Goal: Task Accomplishment & Management: Use online tool/utility

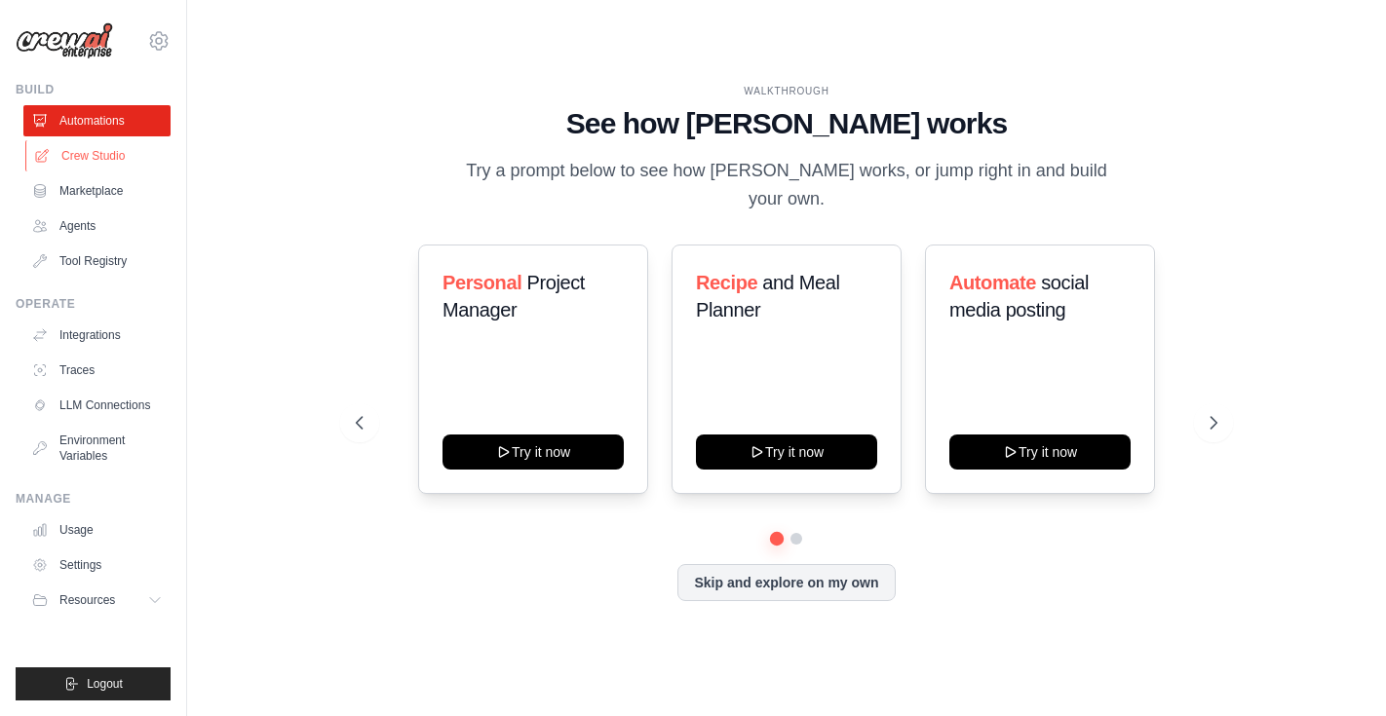
click at [100, 156] on link "Crew Studio" at bounding box center [98, 155] width 147 height 31
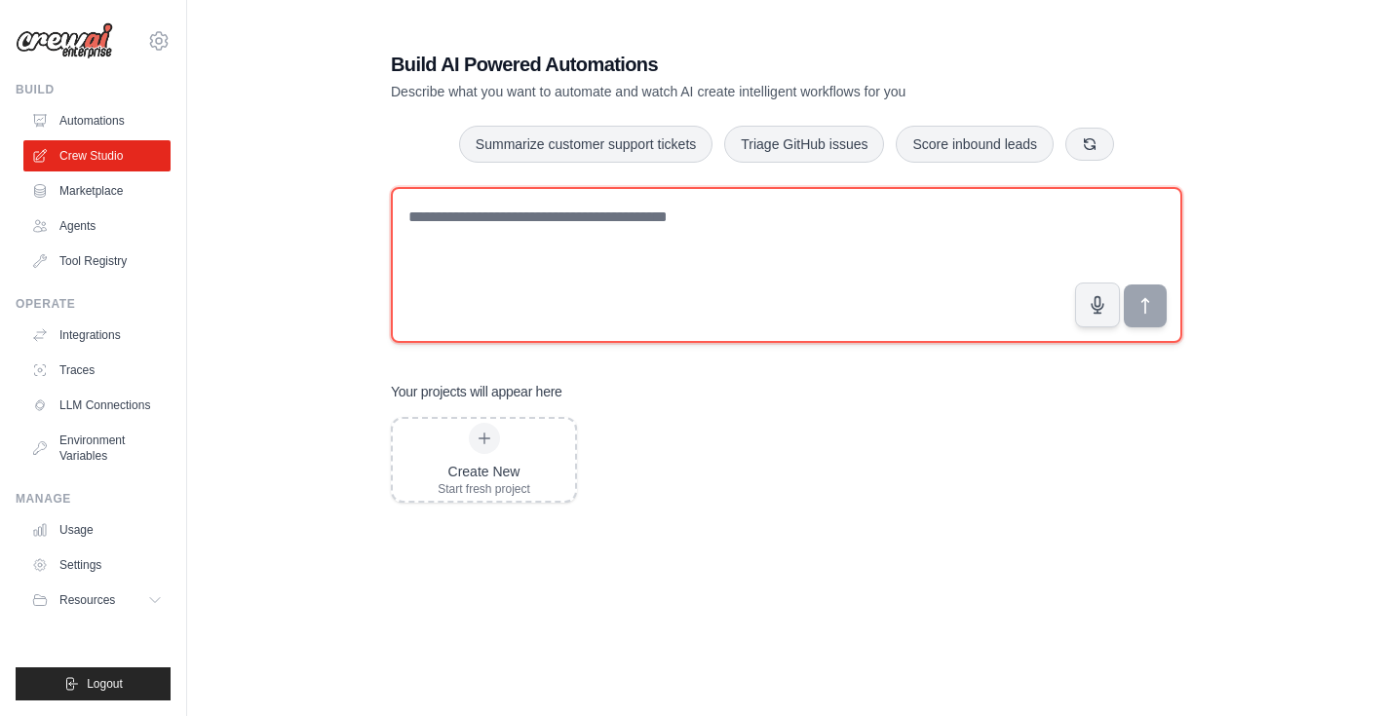
click at [459, 221] on textarea at bounding box center [787, 265] width 792 height 156
paste textarea "**********"
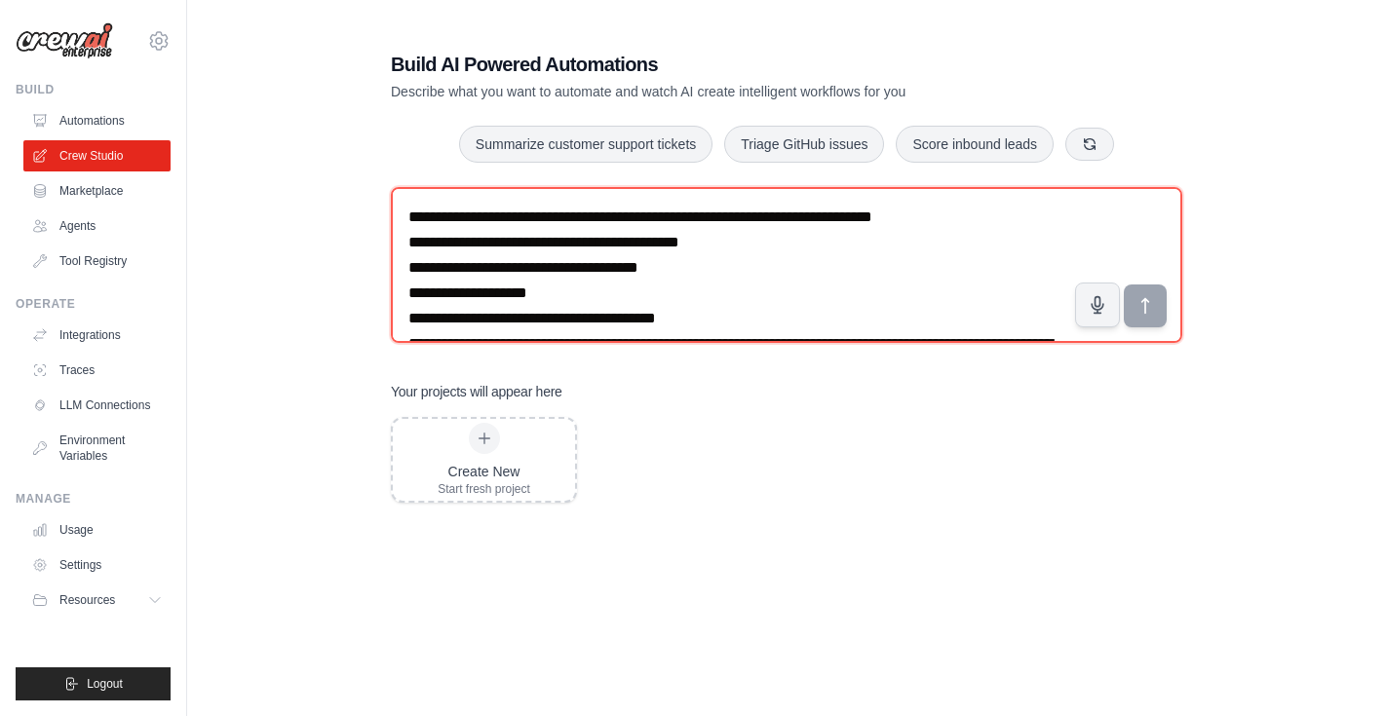
scroll to position [797, 0]
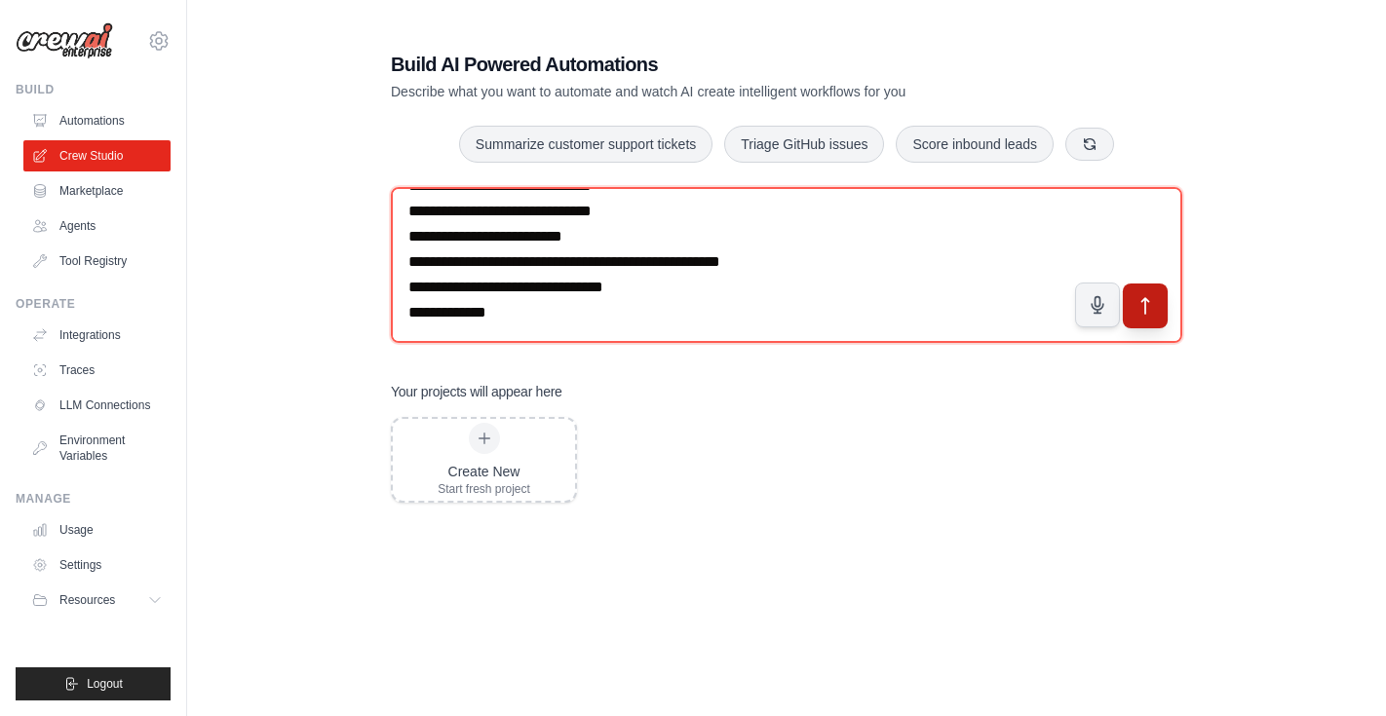
type textarea "**********"
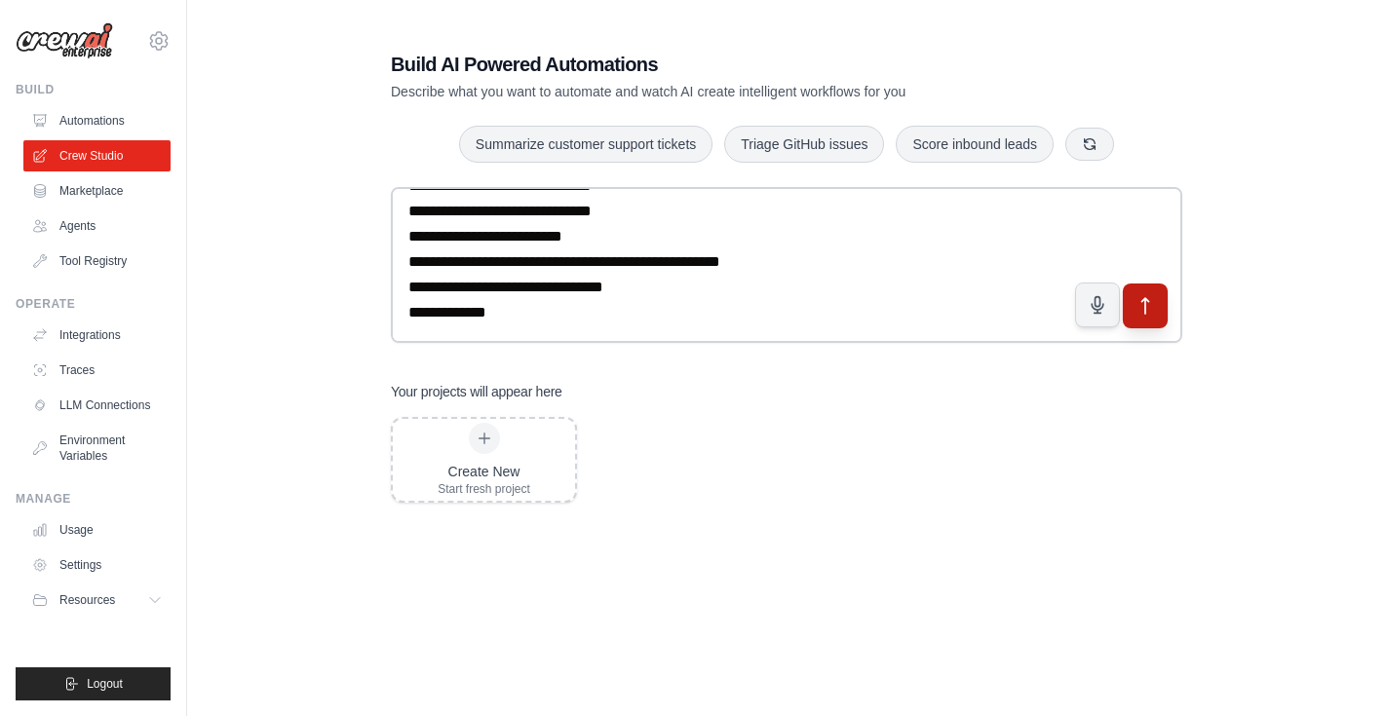
click at [1158, 307] on button "submit" at bounding box center [1145, 306] width 45 height 45
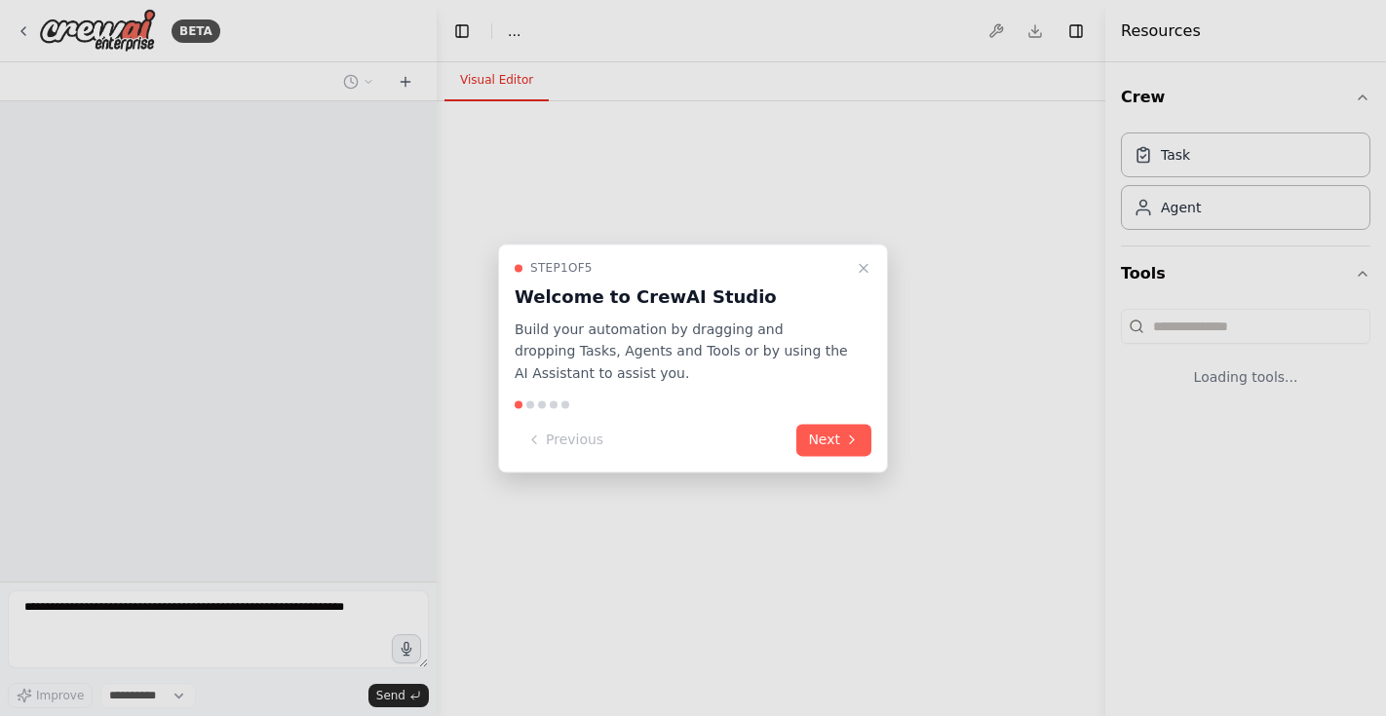
select select "****"
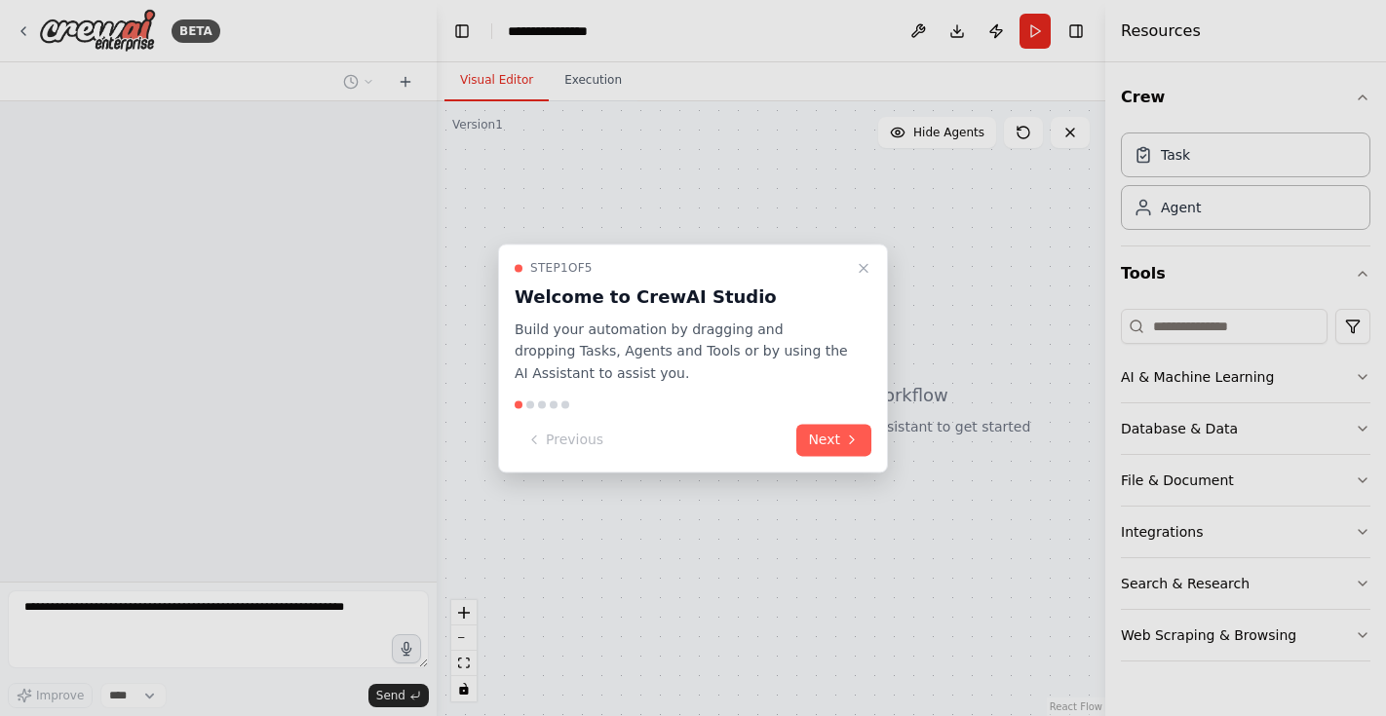
scroll to position [187, 0]
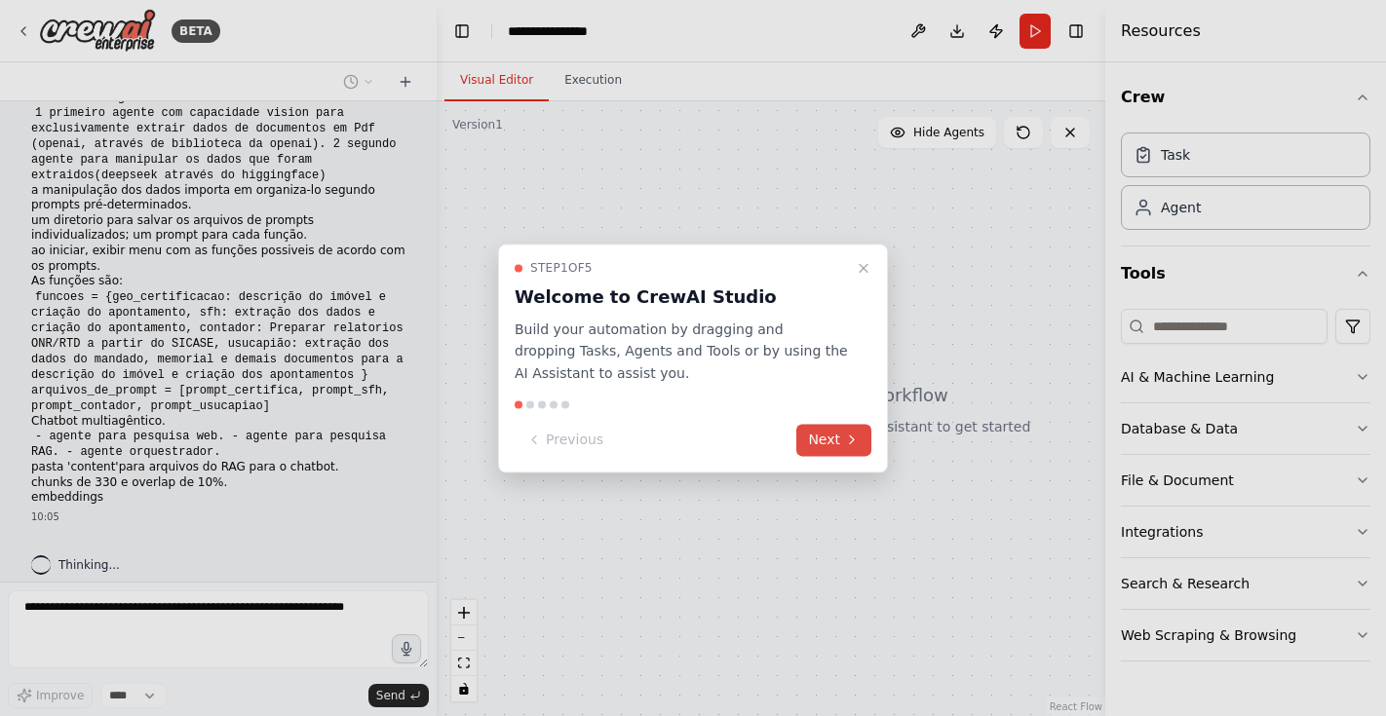
click at [836, 436] on button "Next" at bounding box center [833, 440] width 75 height 32
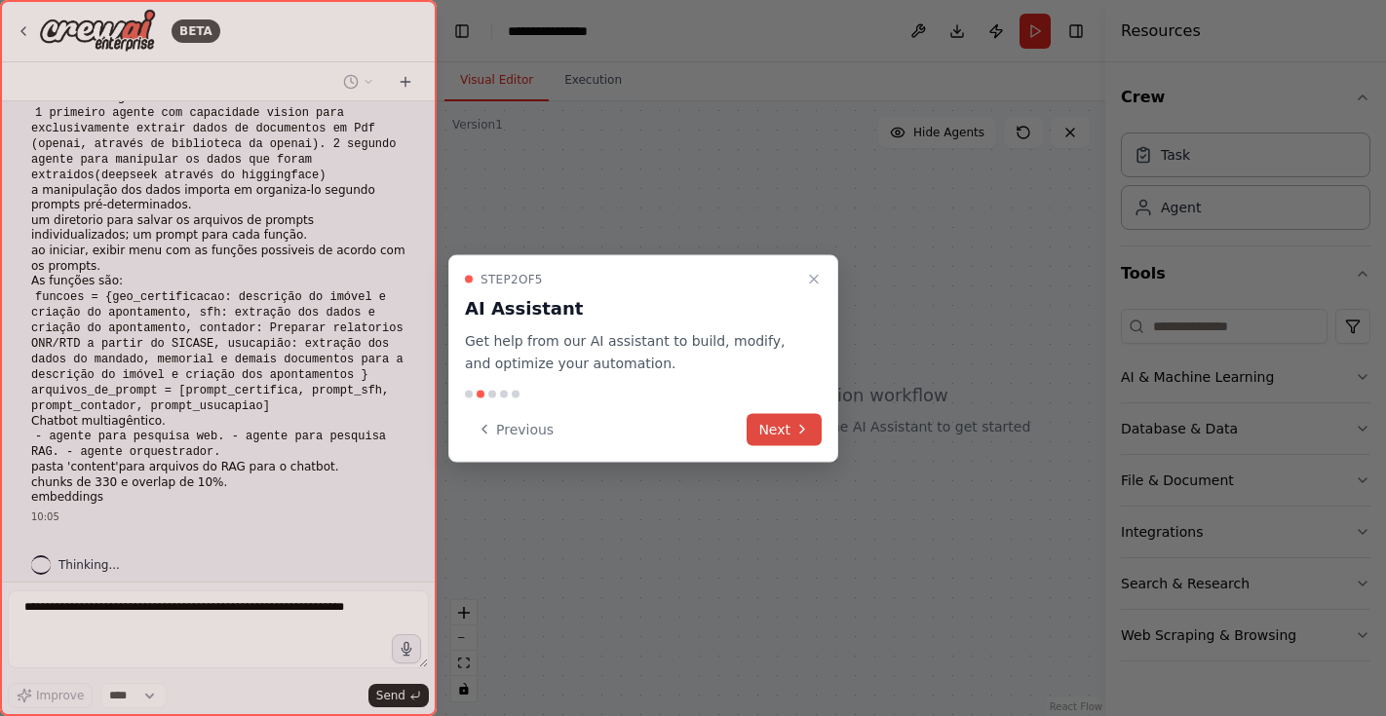
click at [787, 423] on button "Next" at bounding box center [784, 429] width 75 height 32
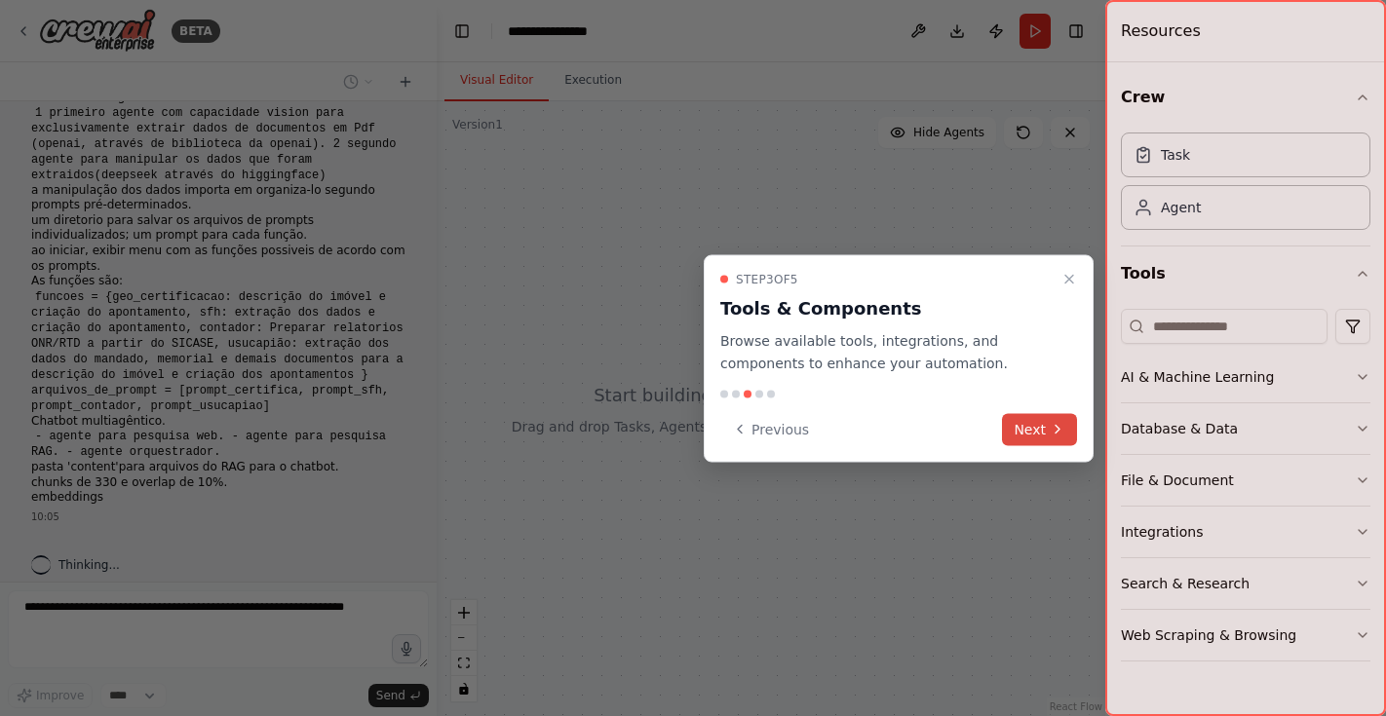
click at [1037, 428] on button "Next" at bounding box center [1039, 429] width 75 height 32
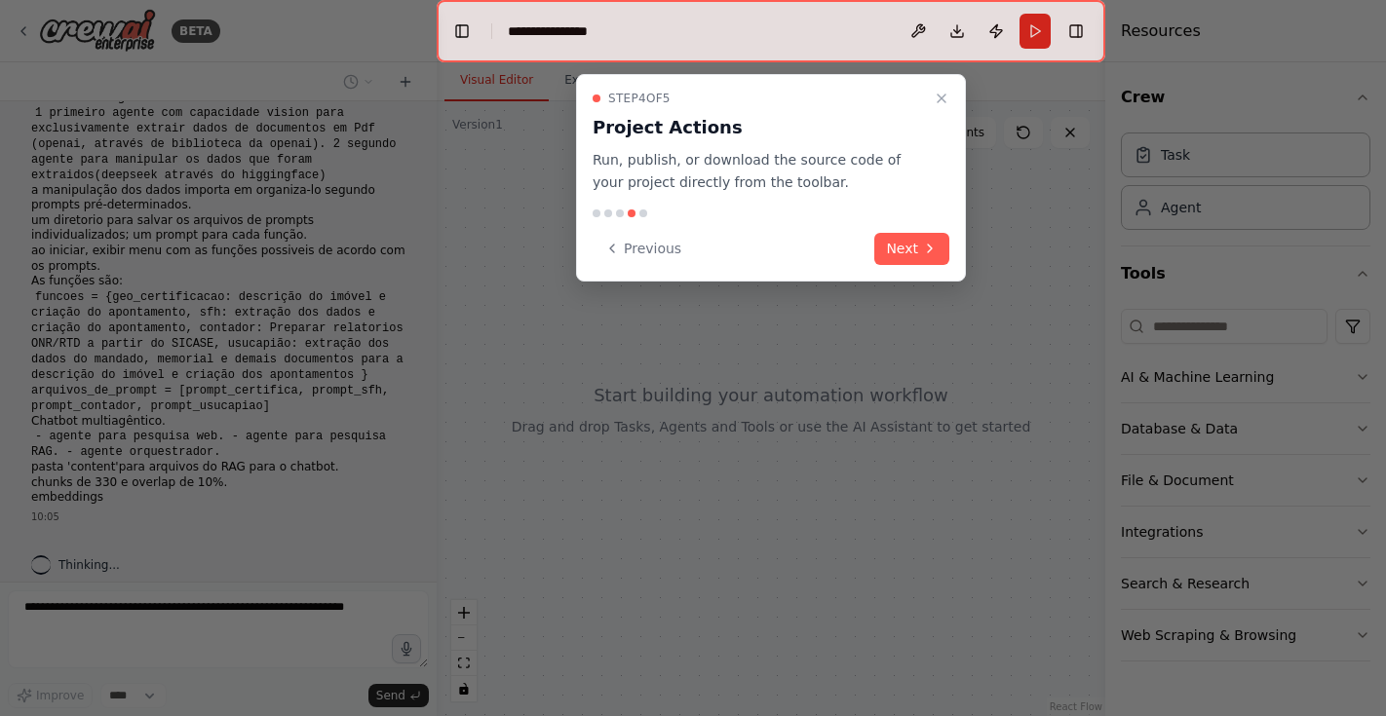
click at [909, 265] on div "Step 4 of 5 Project Actions Run, publish, or download the source code of your p…" at bounding box center [771, 178] width 390 height 208
click at [909, 256] on button "Next" at bounding box center [911, 249] width 75 height 32
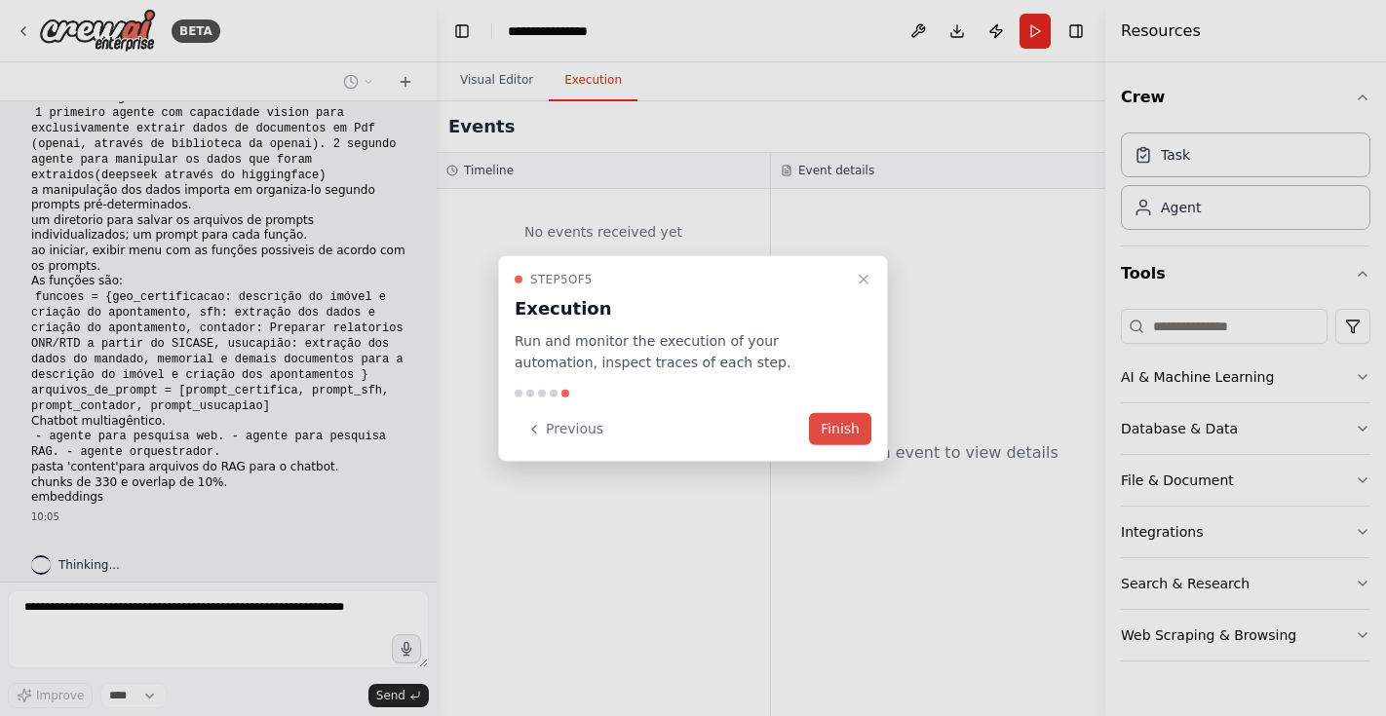
click at [847, 430] on button "Finish" at bounding box center [840, 429] width 62 height 32
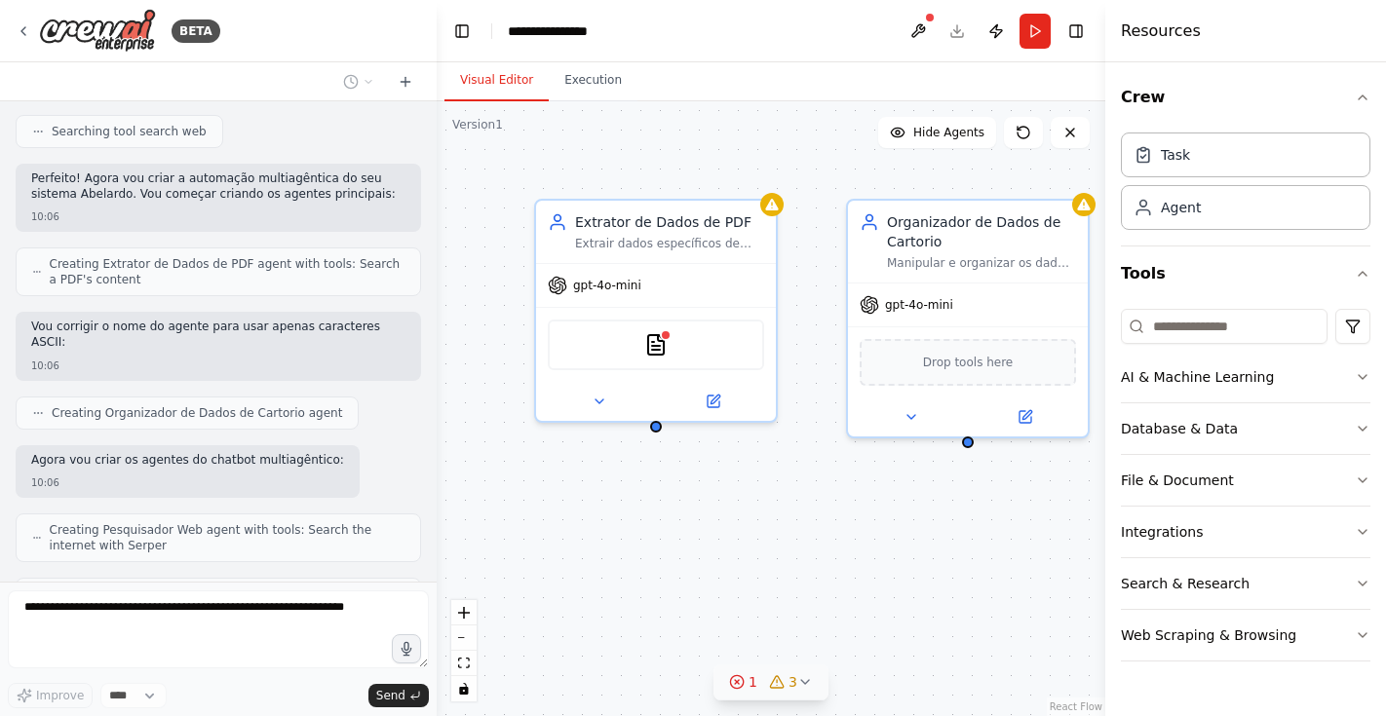
scroll to position [1248, 0]
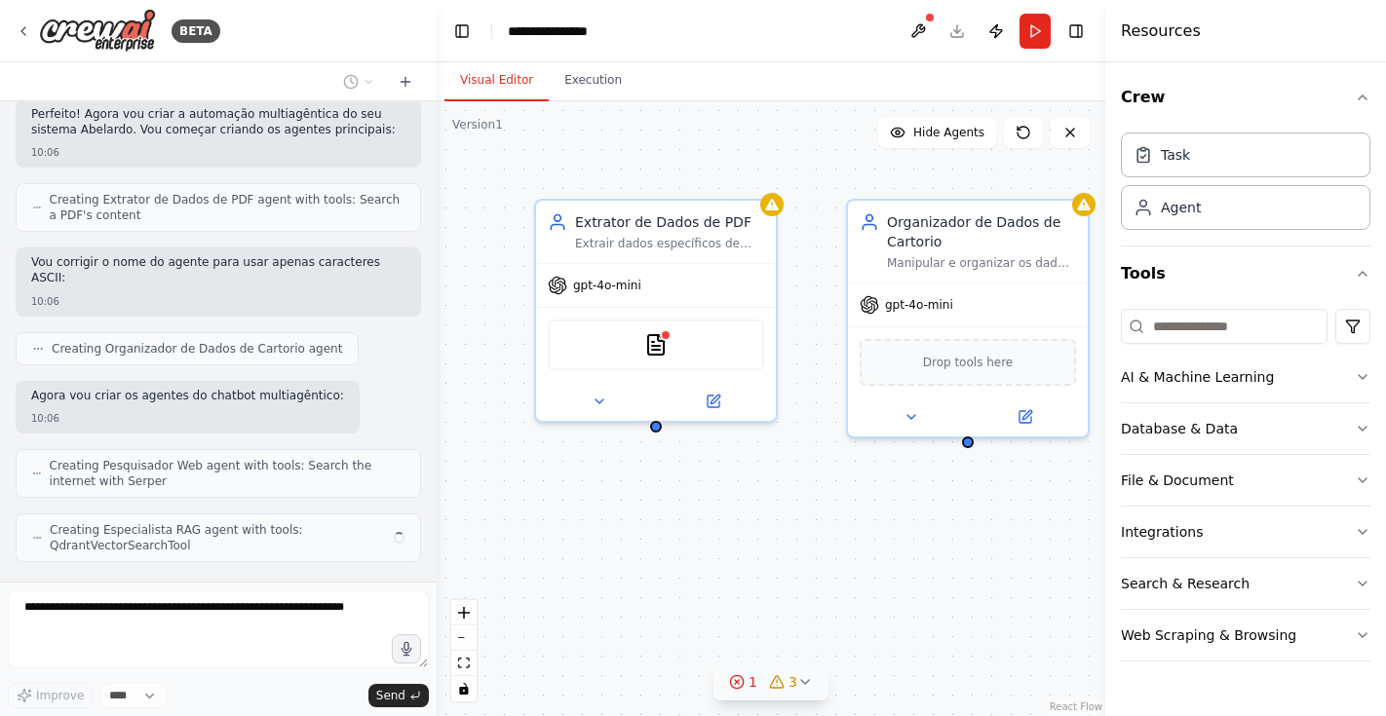
click at [802, 683] on icon at bounding box center [805, 682] width 8 height 4
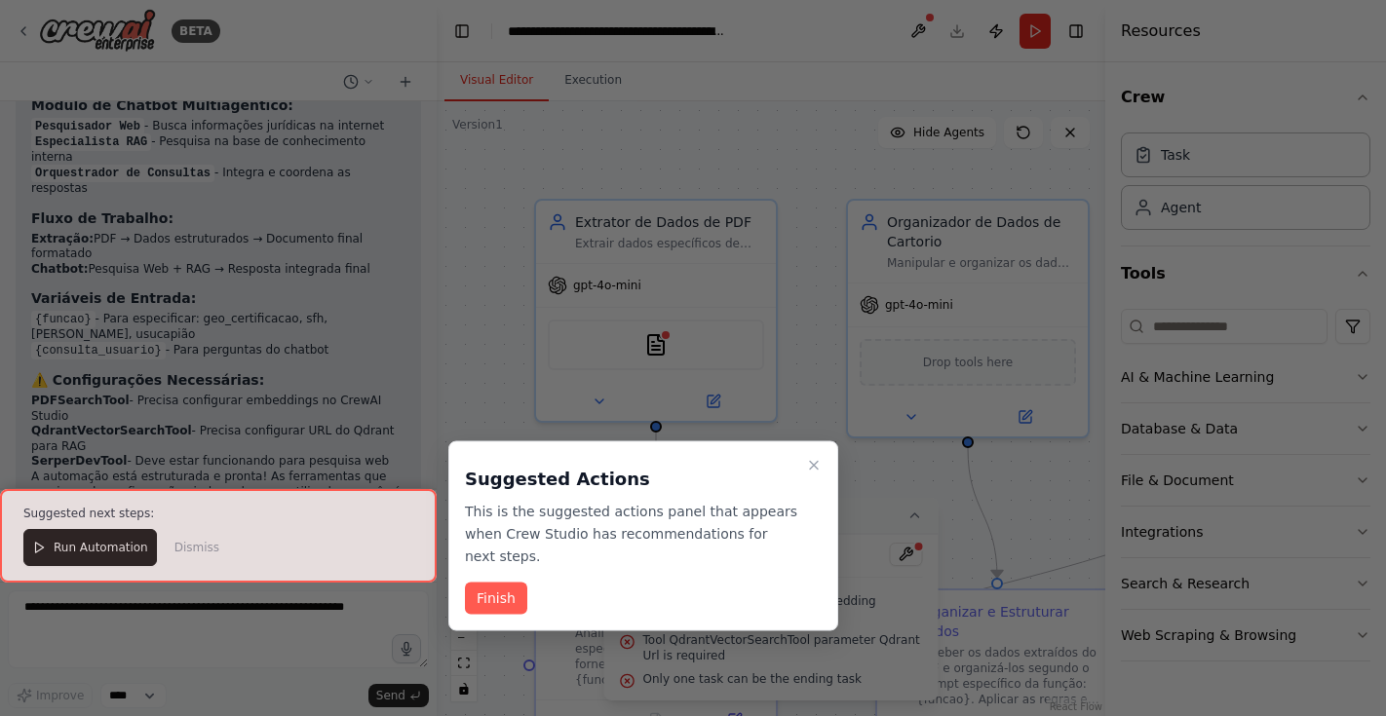
scroll to position [2766, 0]
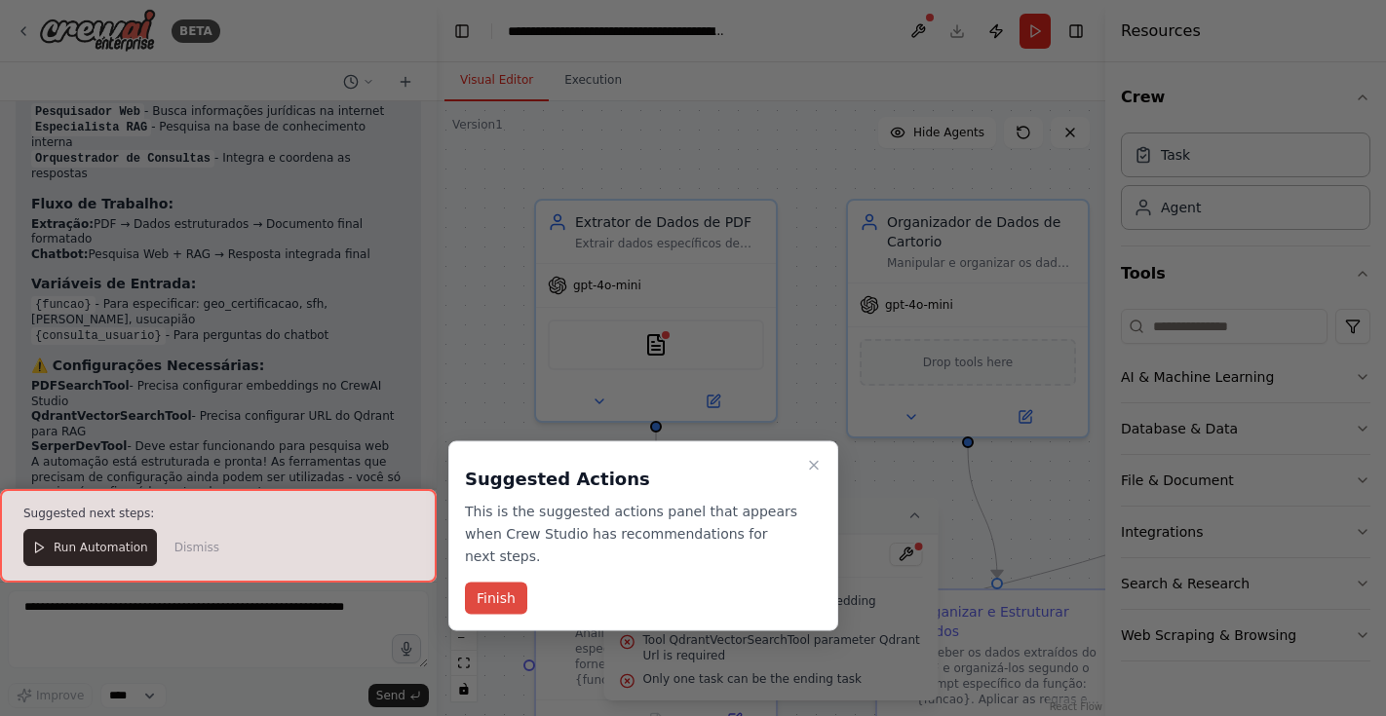
click at [488, 602] on button "Finish" at bounding box center [496, 599] width 62 height 32
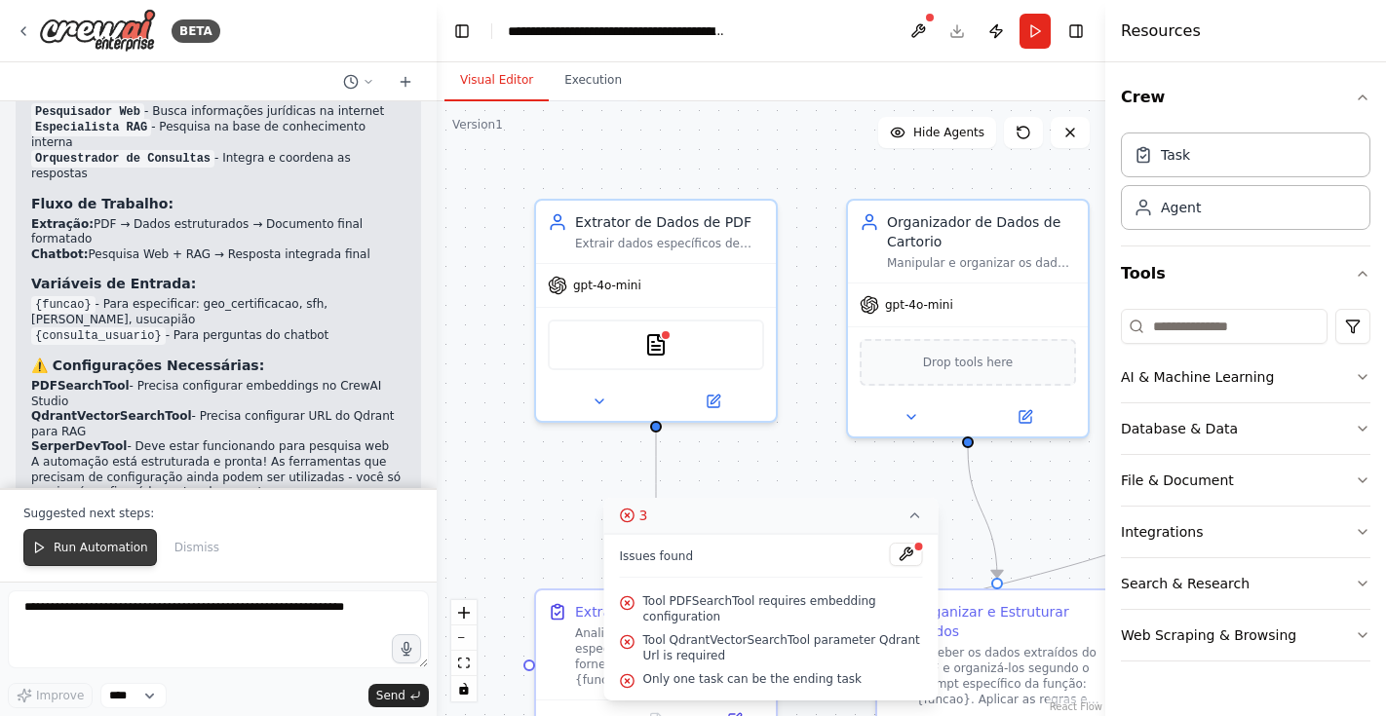
click at [115, 549] on span "Run Automation" at bounding box center [101, 548] width 95 height 16
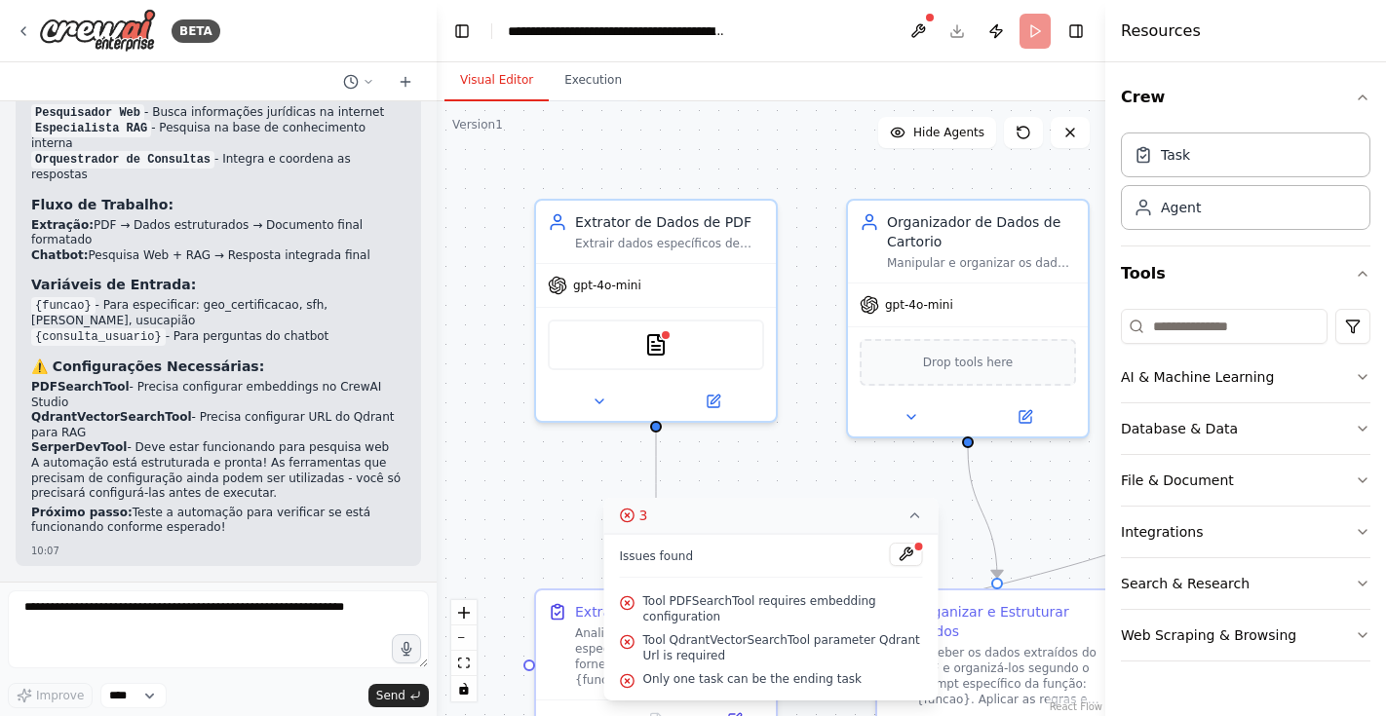
scroll to position [2672, 0]
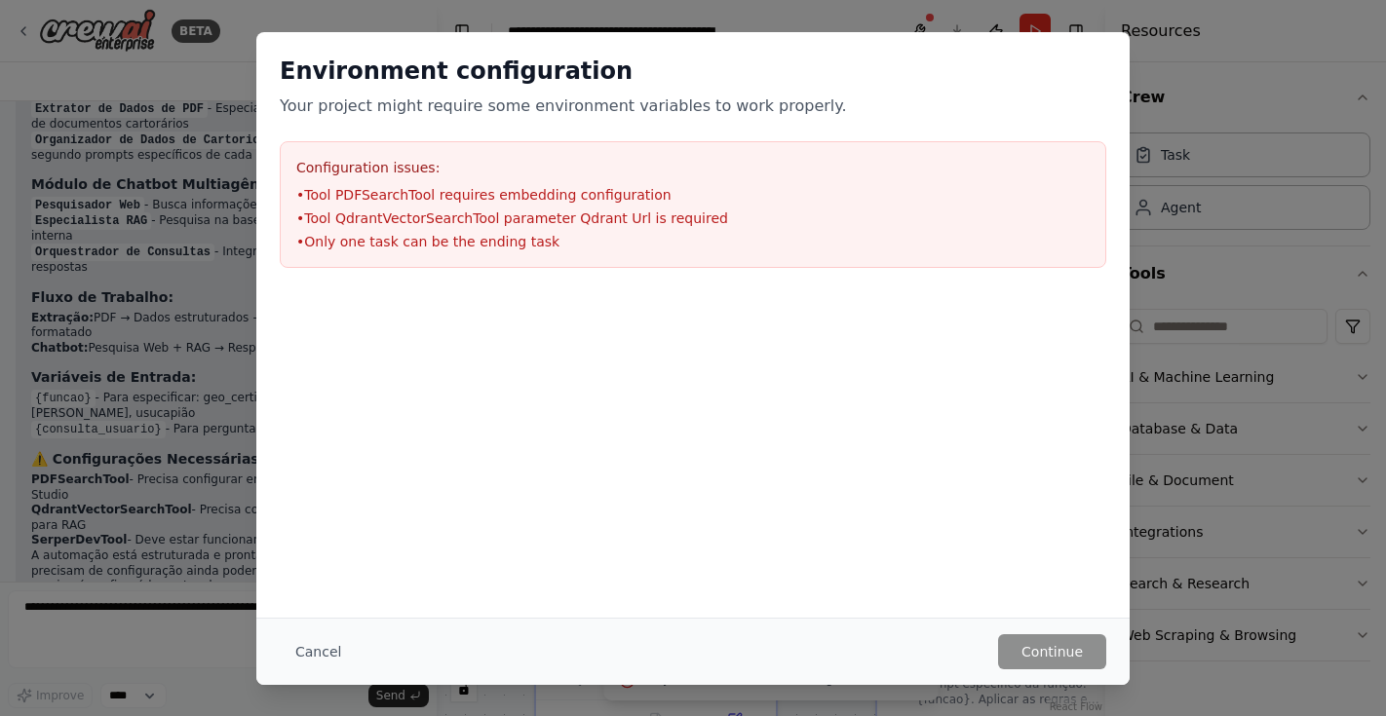
click at [516, 185] on li "• Tool PDFSearchTool requires embedding configuration" at bounding box center [693, 194] width 794 height 19
click at [322, 657] on button "Cancel" at bounding box center [318, 652] width 77 height 35
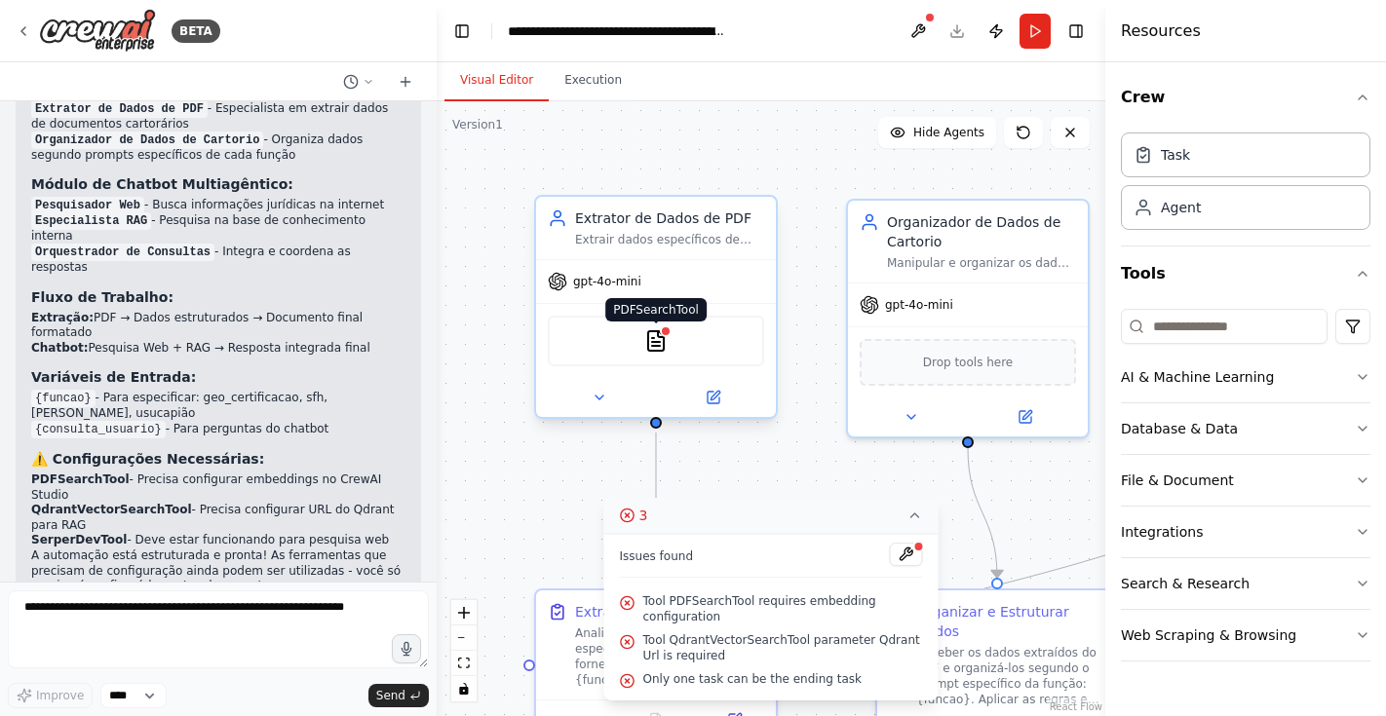
click at [667, 340] on img at bounding box center [655, 340] width 23 height 23
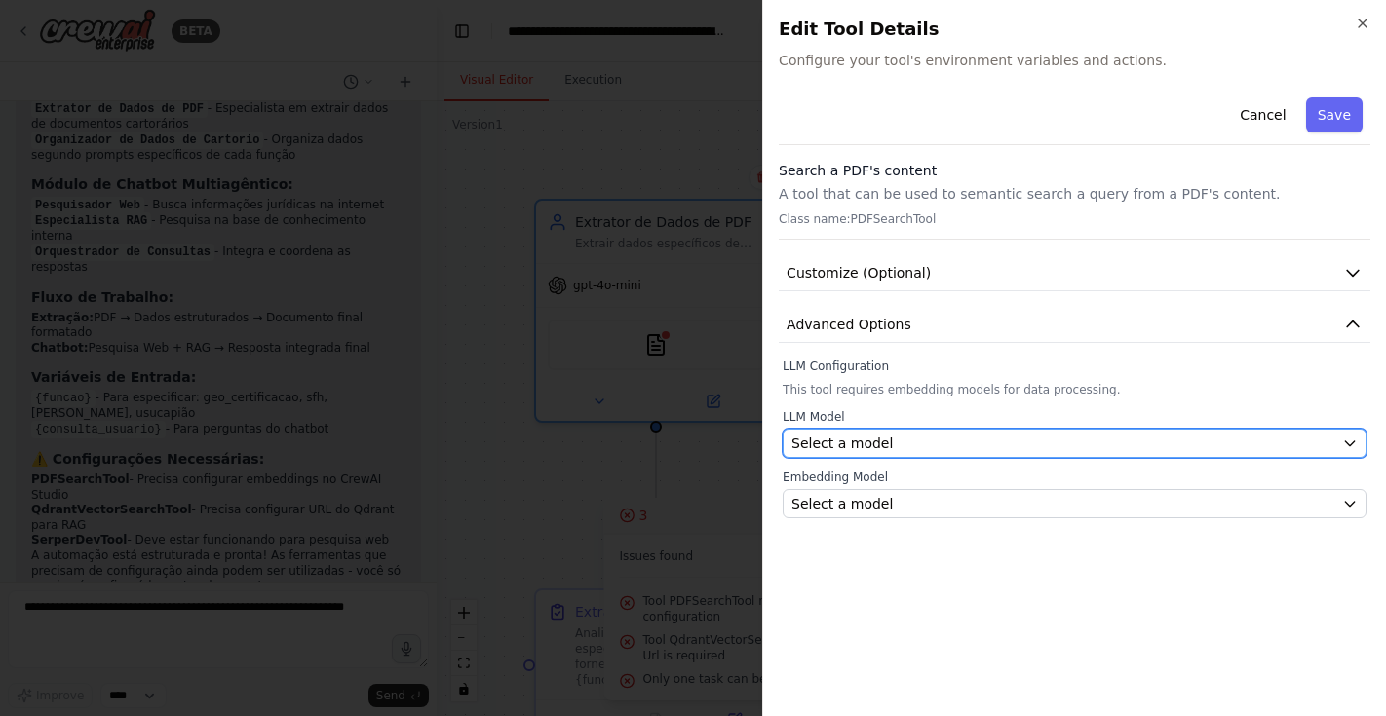
click at [860, 438] on span "Select a model" at bounding box center [842, 443] width 101 height 19
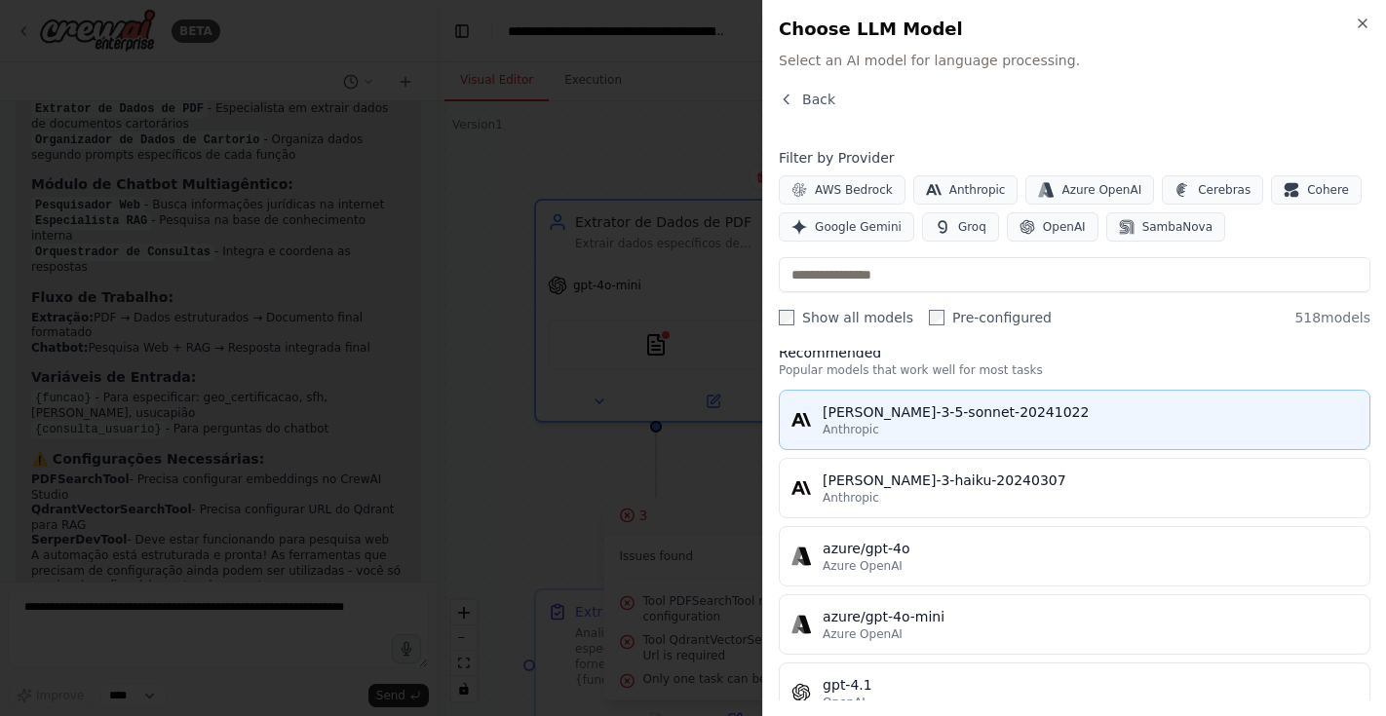
scroll to position [0, 0]
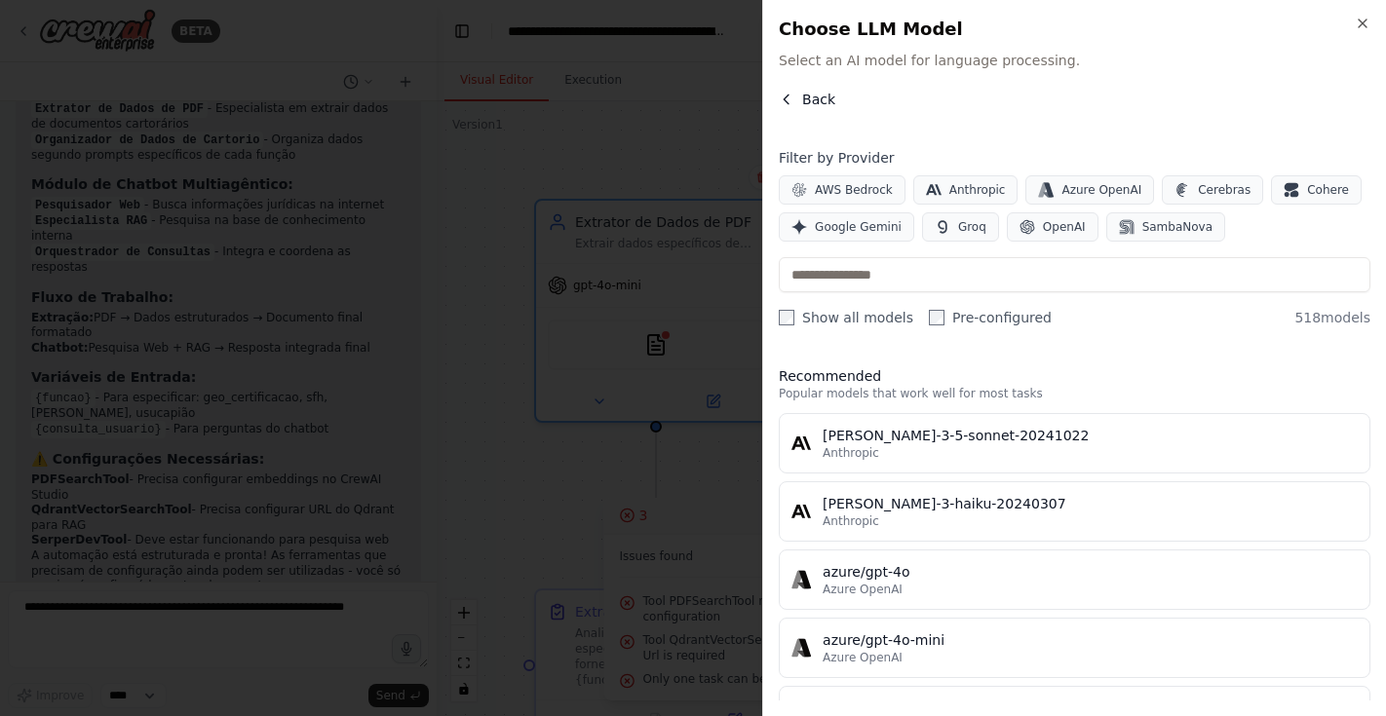
click at [789, 100] on icon "button" at bounding box center [787, 100] width 16 height 16
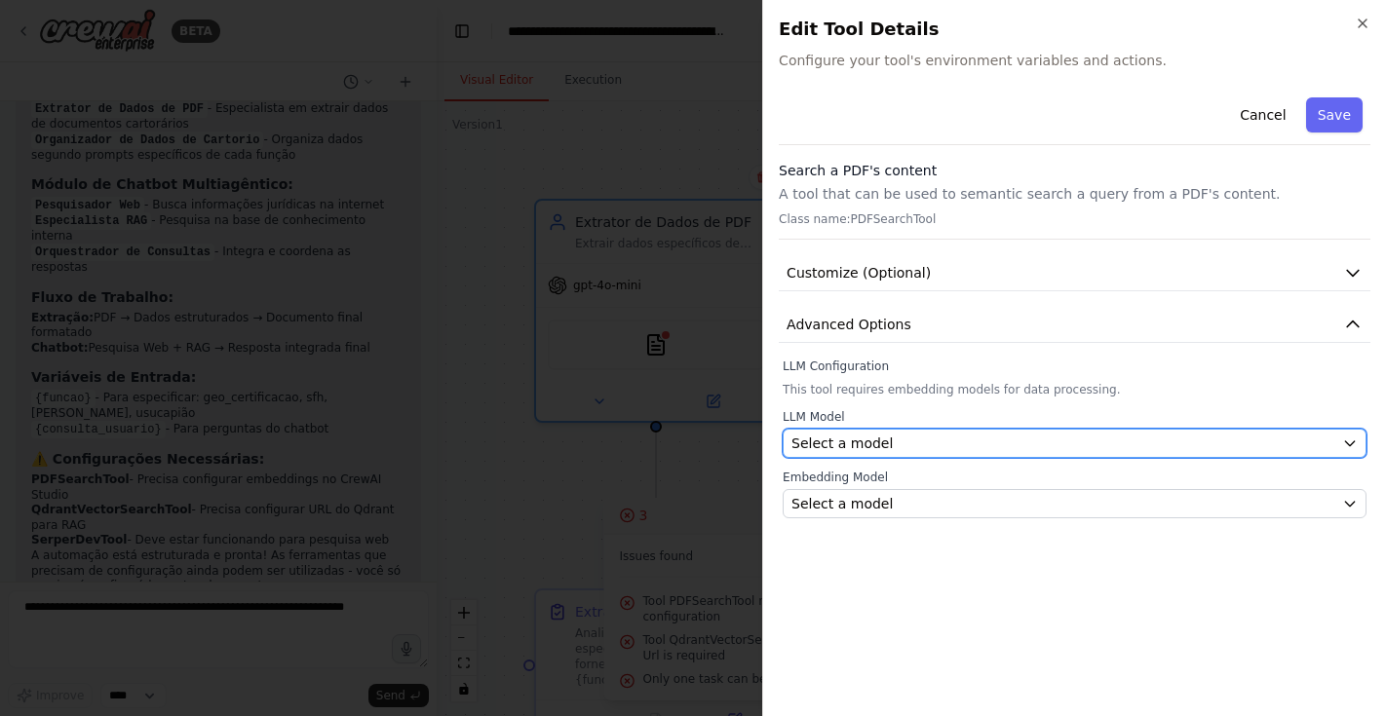
click at [912, 446] on div "Select a model" at bounding box center [1063, 443] width 543 height 19
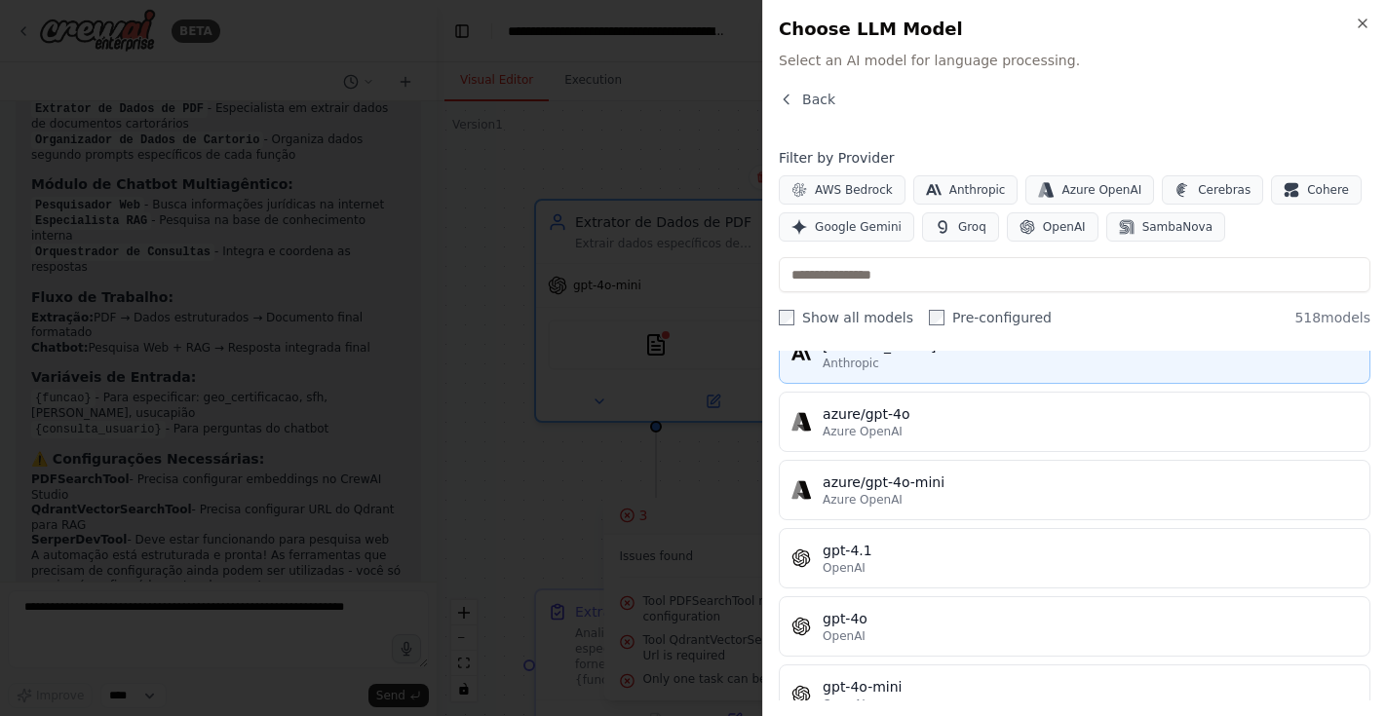
scroll to position [164, 0]
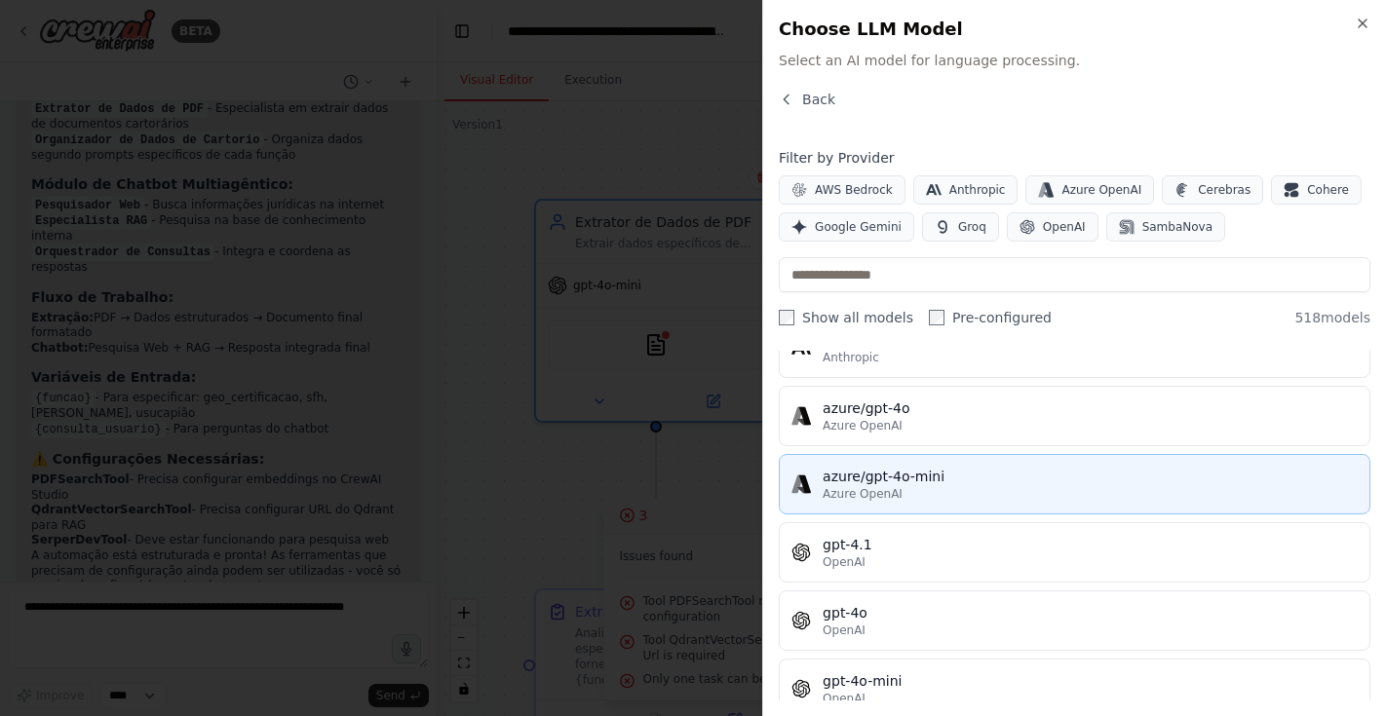
click at [910, 495] on div "Azure OpenAI" at bounding box center [1090, 494] width 535 height 16
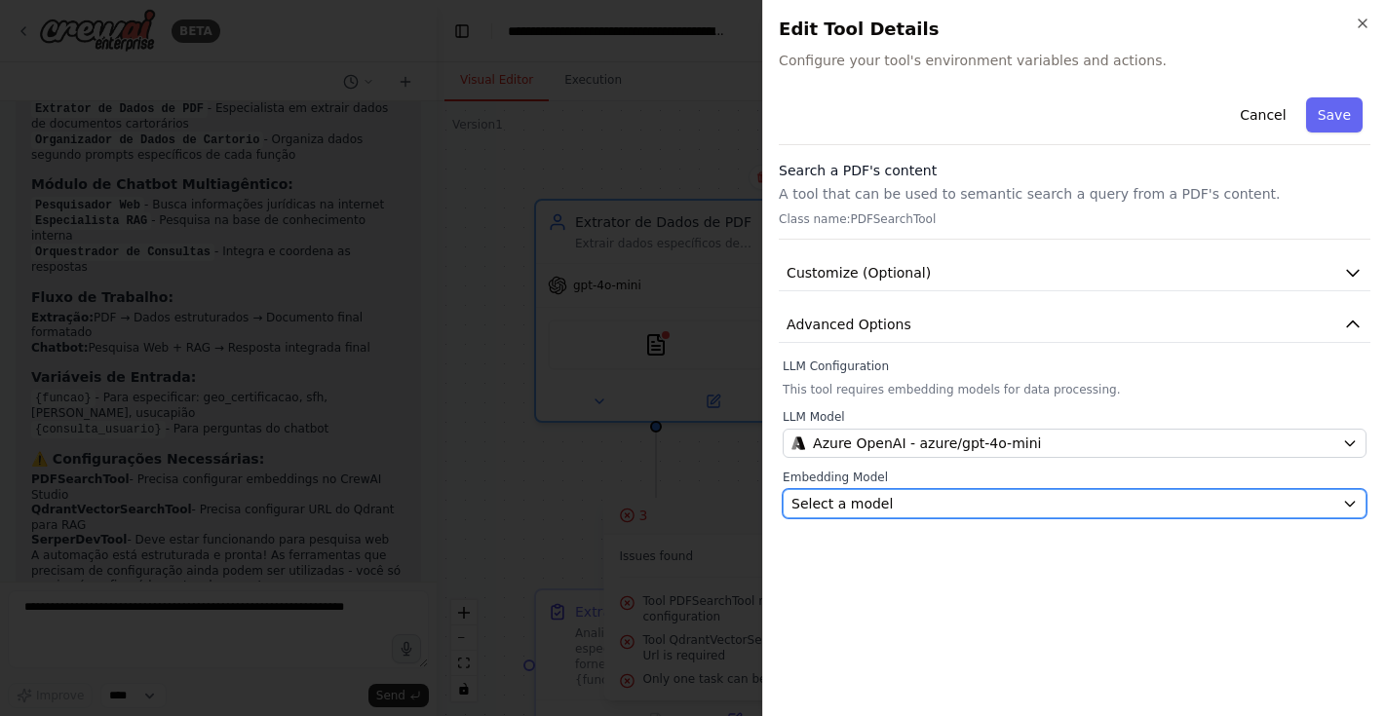
click at [910, 503] on div "Select a model" at bounding box center [1063, 503] width 543 height 19
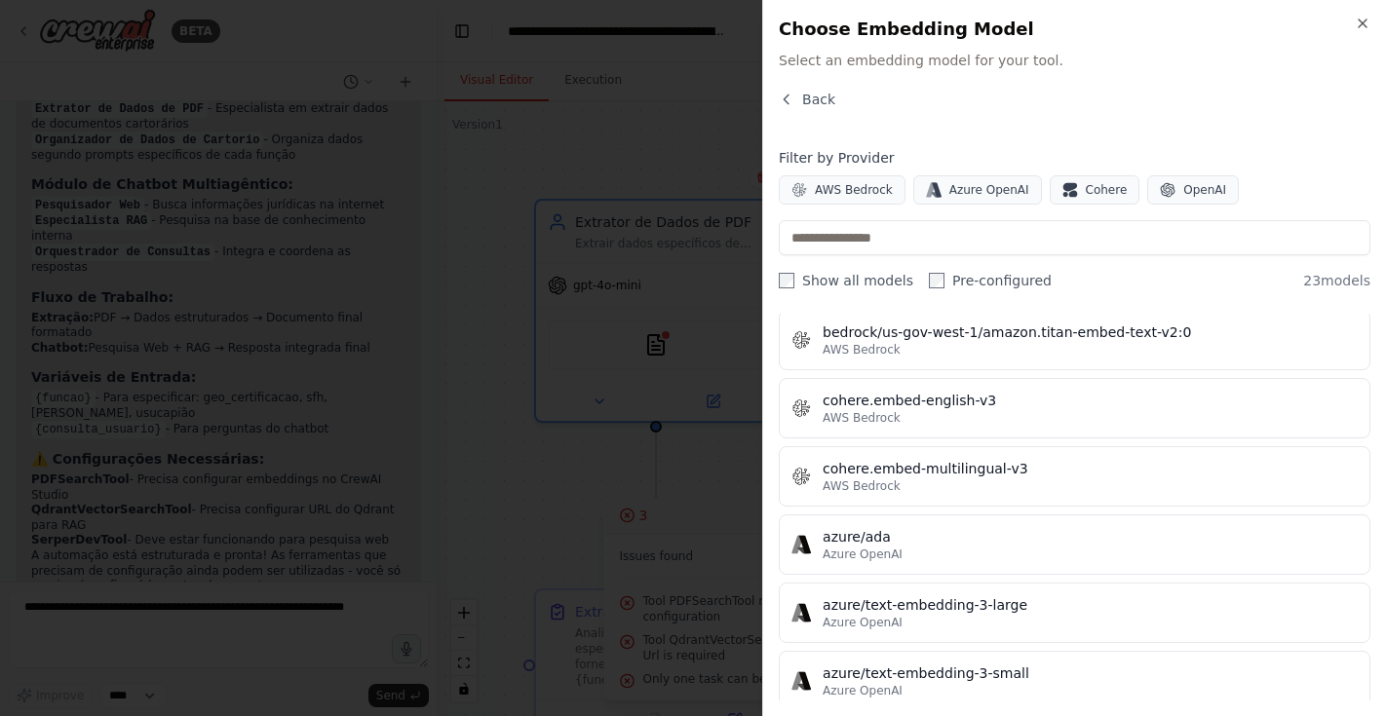
scroll to position [472, 0]
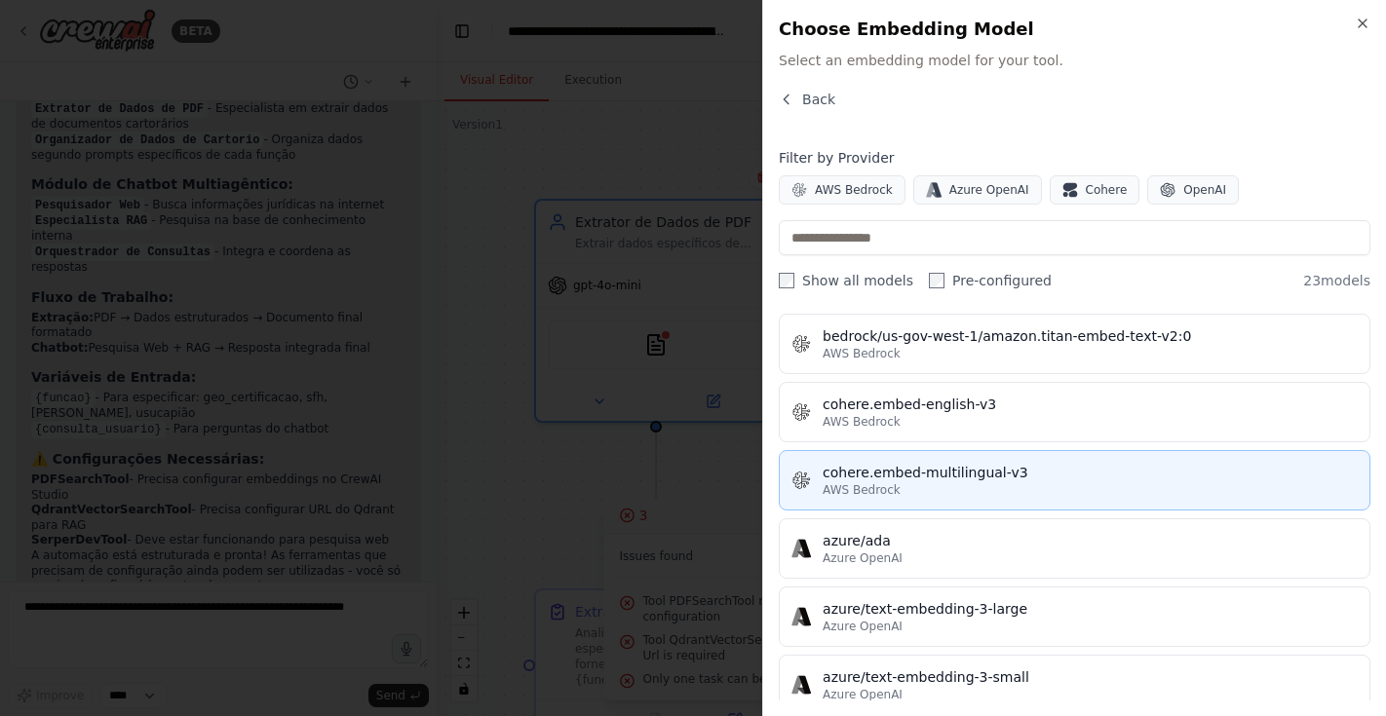
click at [910, 484] on div "AWS Bedrock" at bounding box center [1090, 491] width 535 height 16
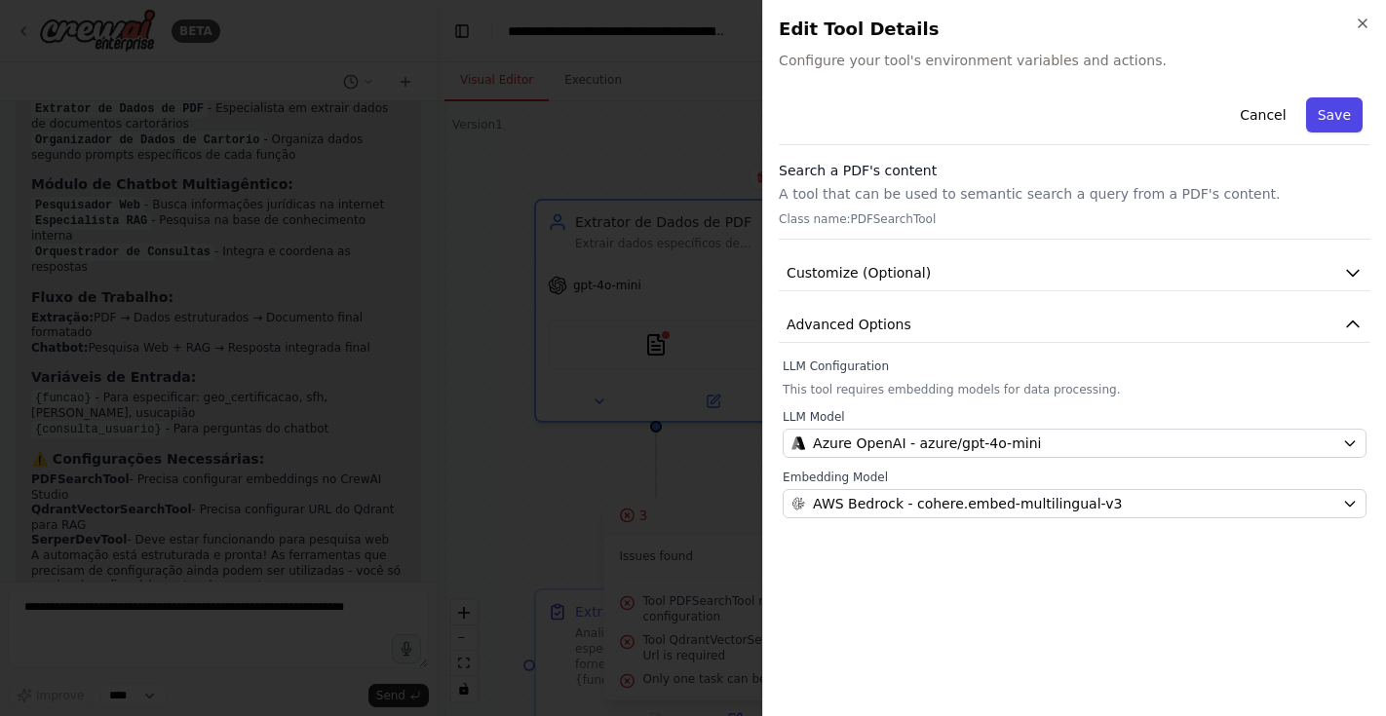
click at [1332, 104] on button "Save" at bounding box center [1334, 114] width 57 height 35
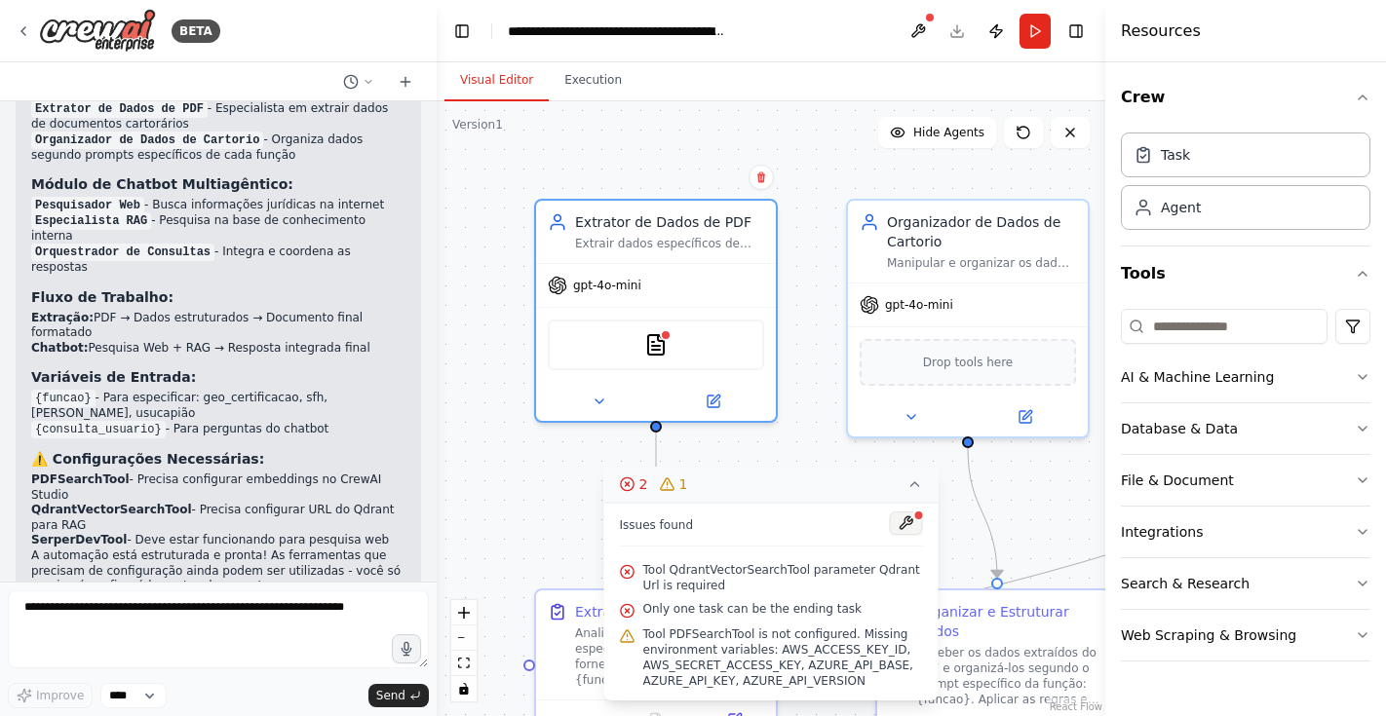
click at [911, 527] on button at bounding box center [906, 523] width 33 height 23
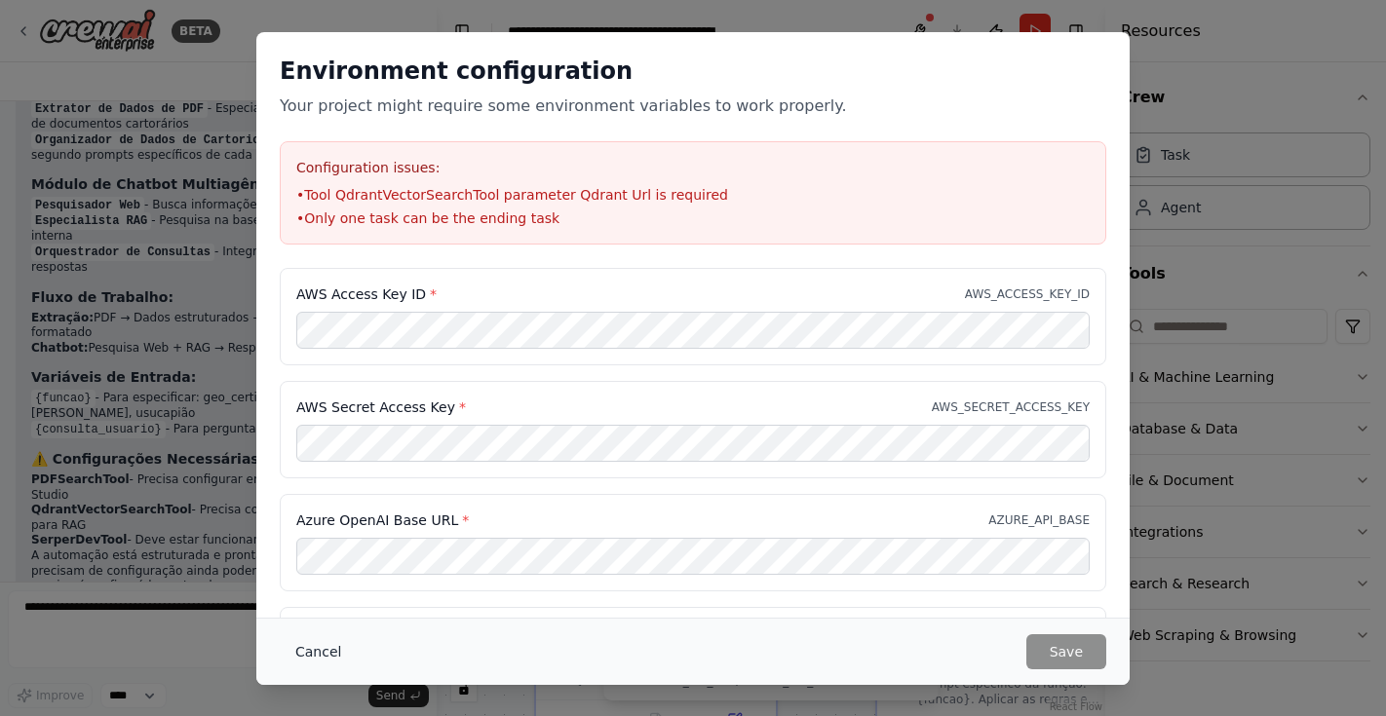
click at [330, 658] on button "Cancel" at bounding box center [318, 652] width 77 height 35
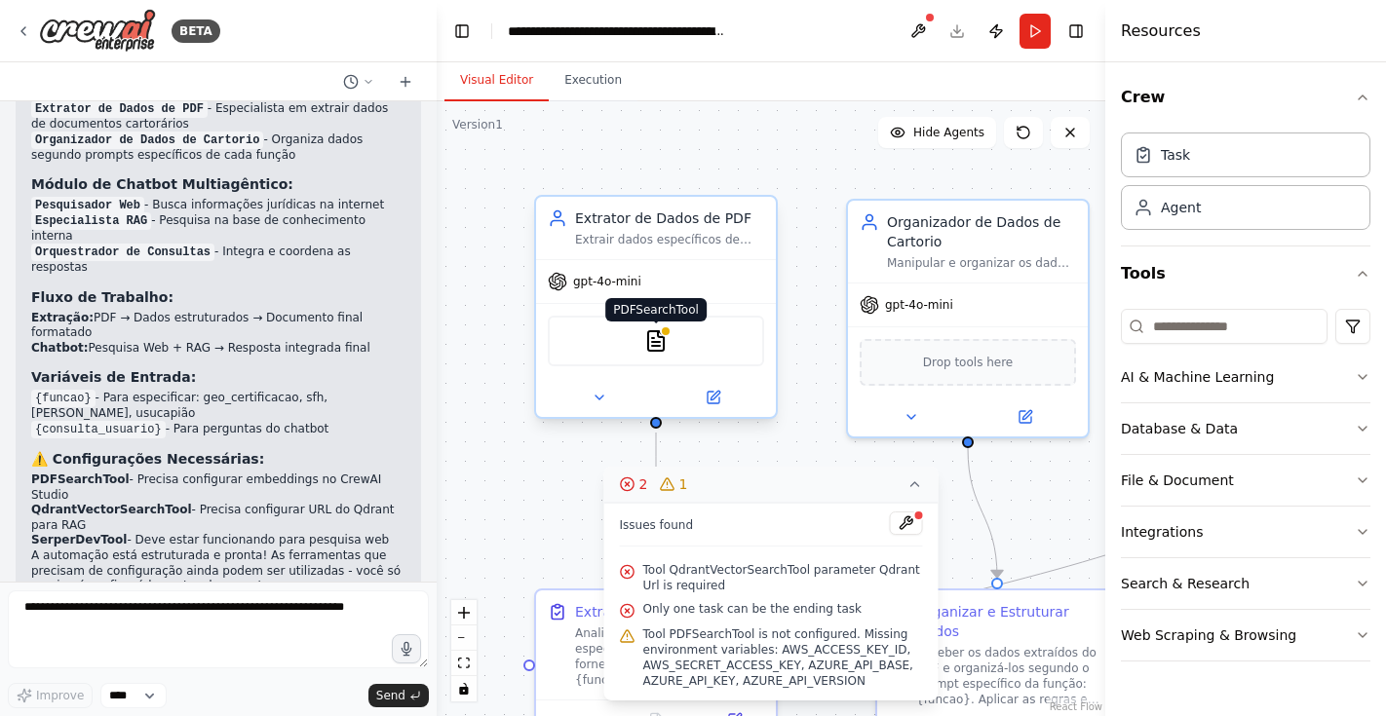
click at [652, 349] on img at bounding box center [655, 340] width 23 height 23
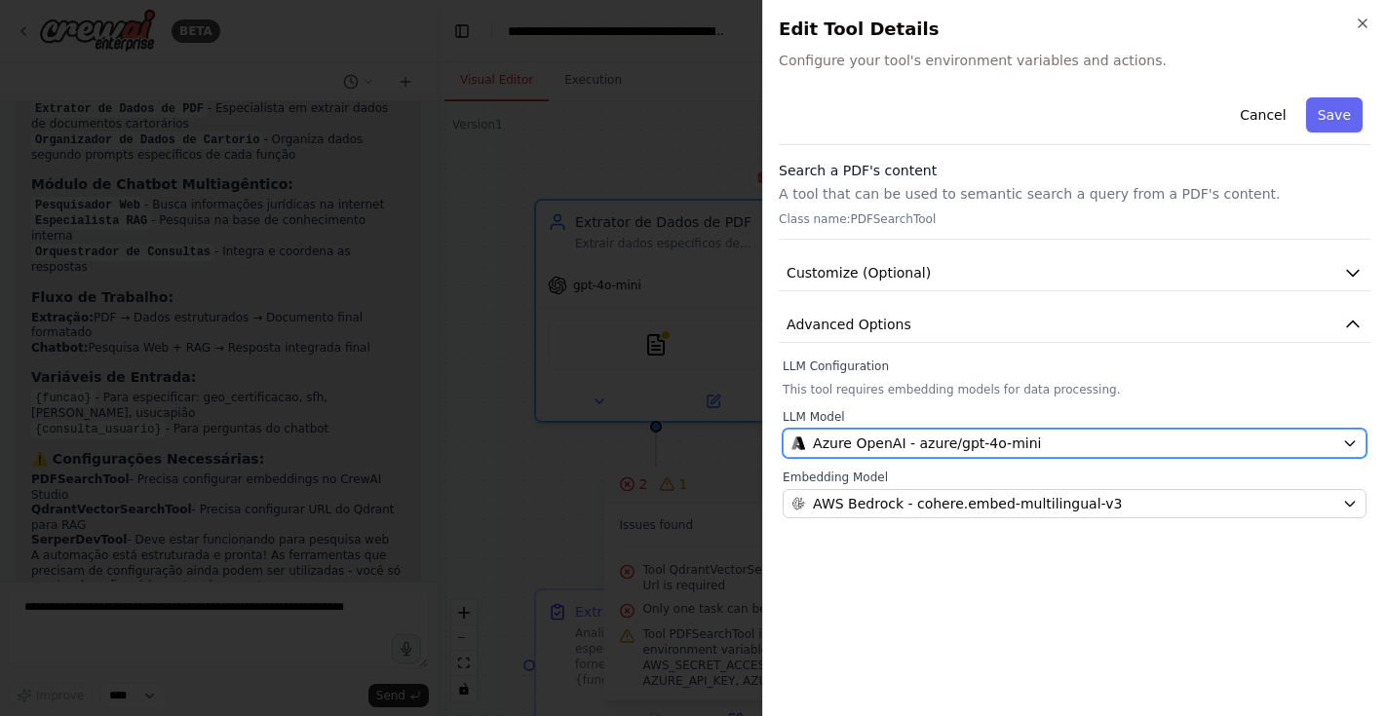
click at [921, 437] on span "Azure OpenAI - azure/gpt-4o-mini" at bounding box center [927, 443] width 228 height 19
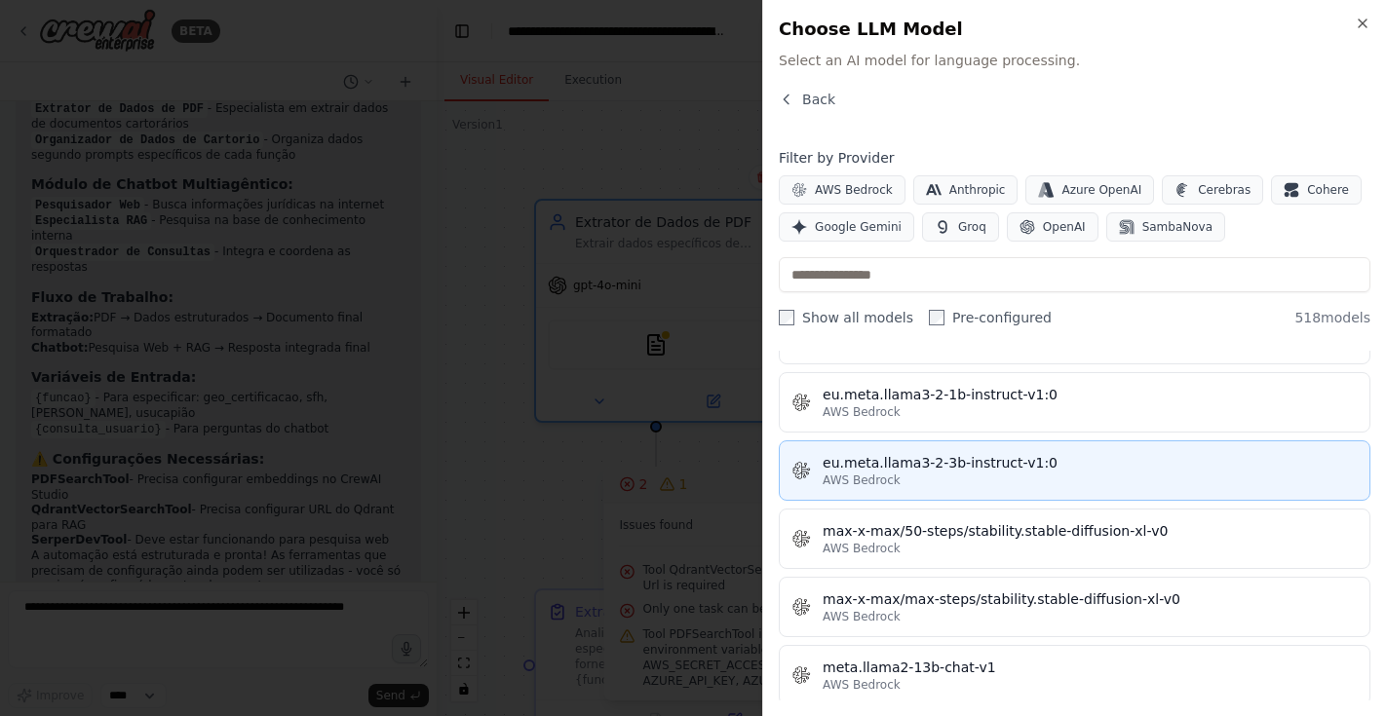
scroll to position [8788, 0]
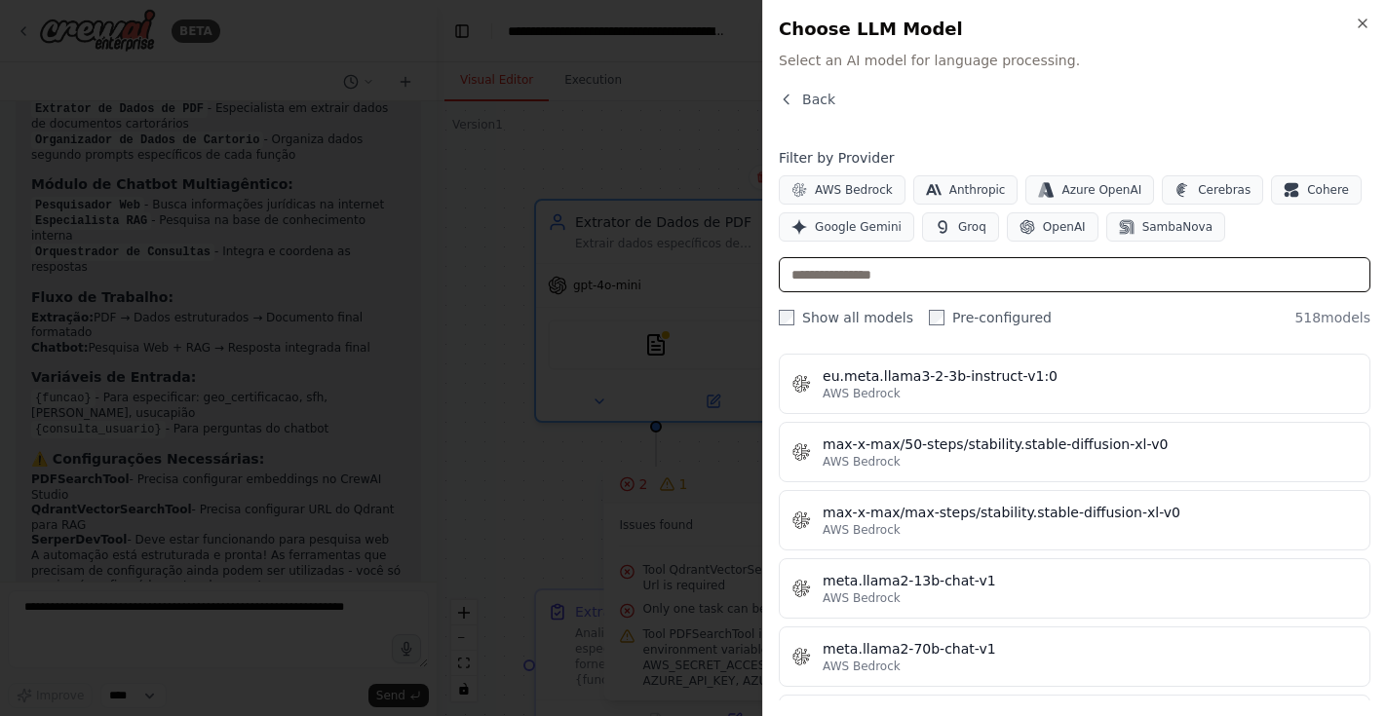
click at [913, 273] on input "text" at bounding box center [1075, 274] width 592 height 35
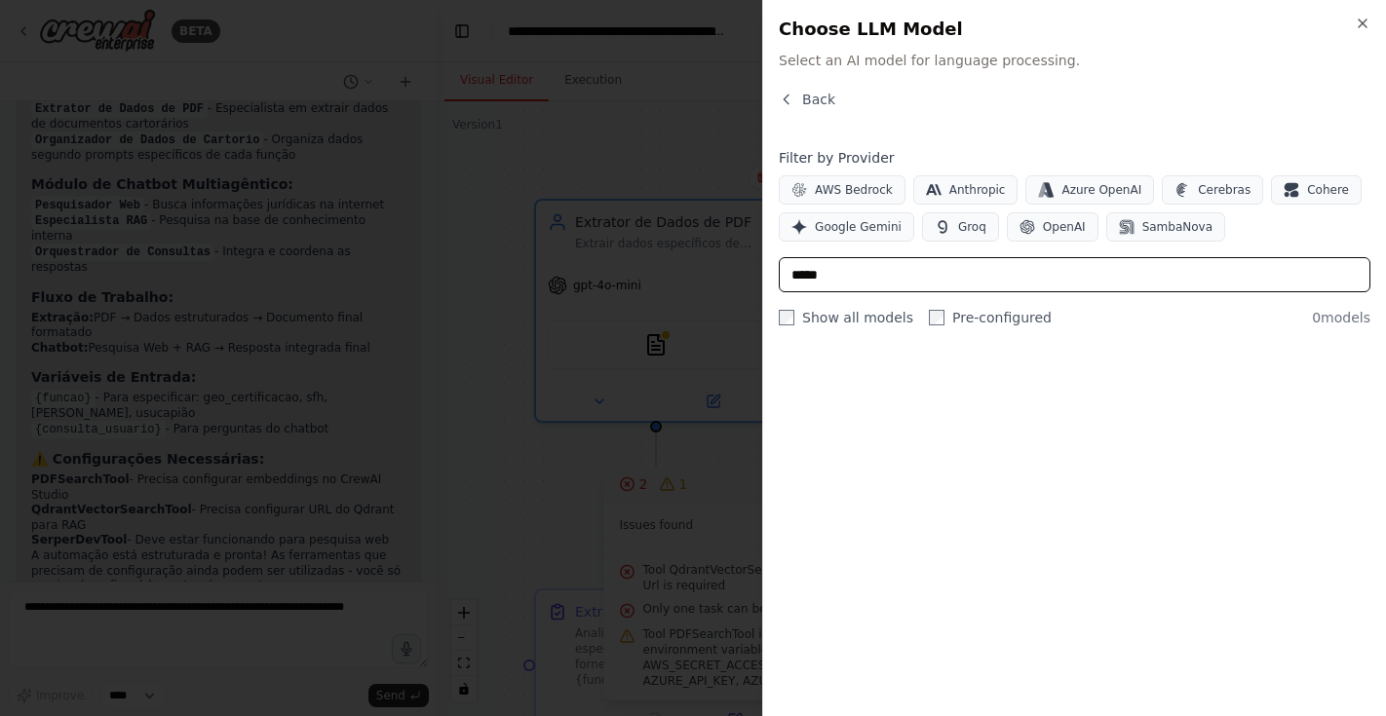
scroll to position [0, 0]
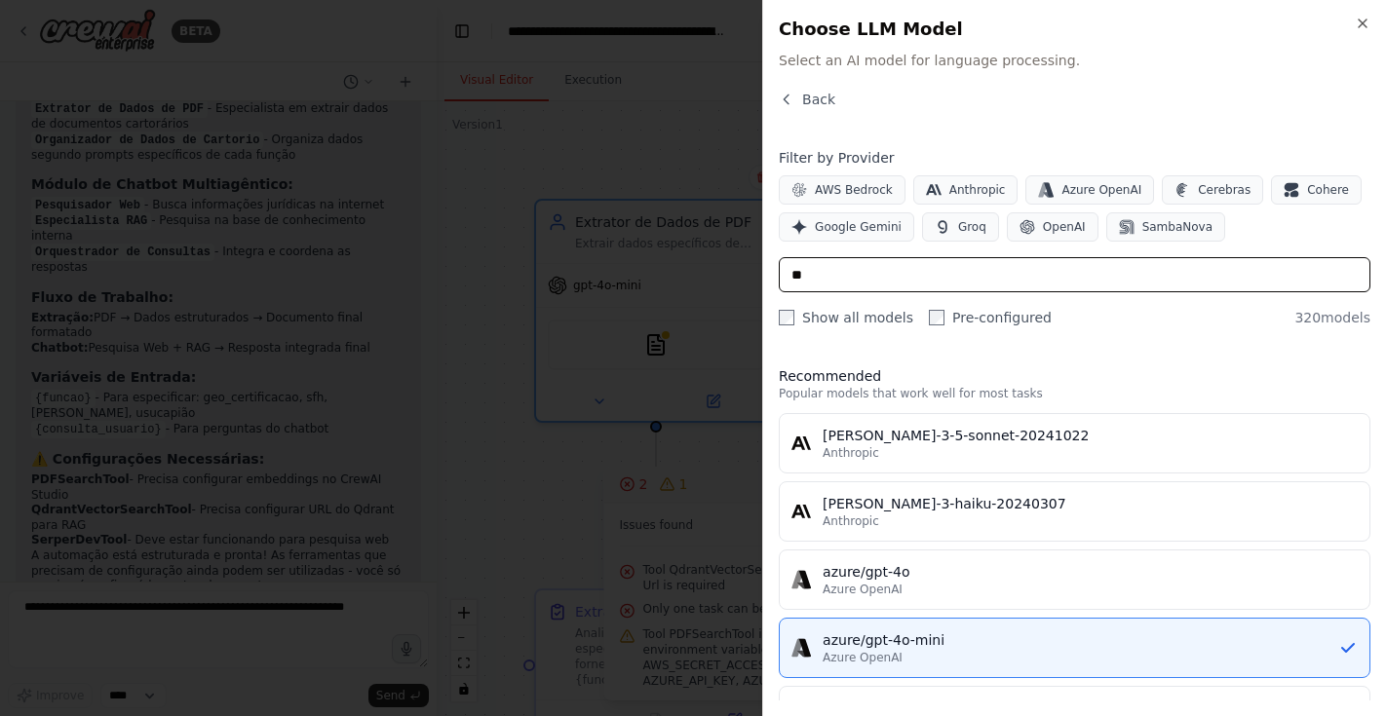
type input "*"
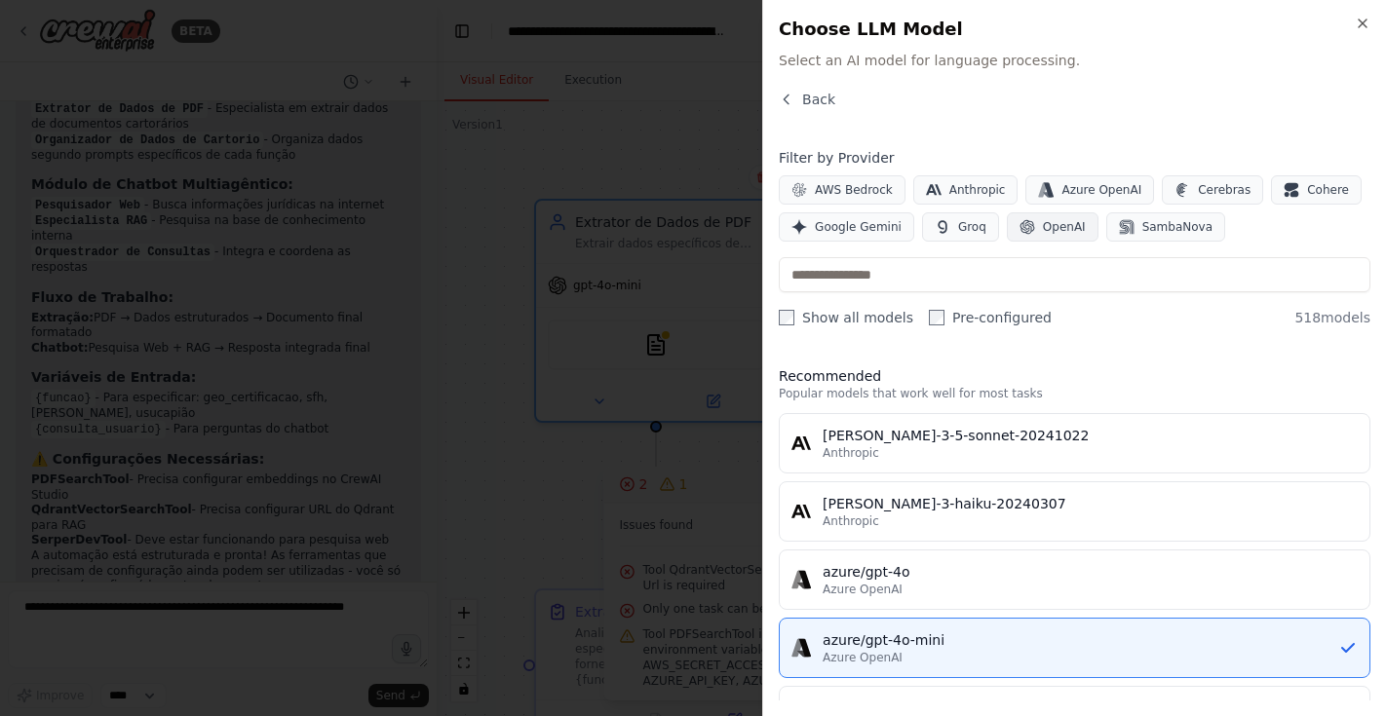
click at [1035, 225] on button "OpenAI" at bounding box center [1053, 227] width 92 height 29
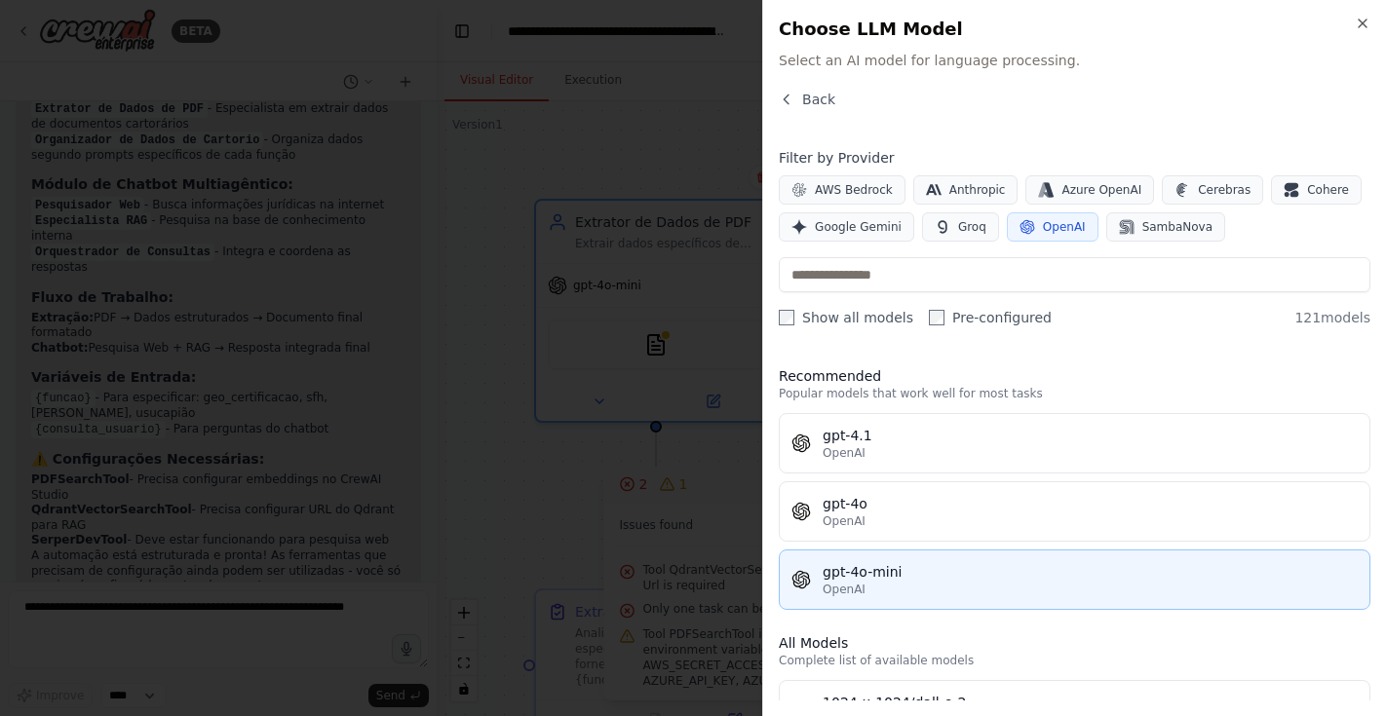
click at [929, 576] on div "gpt-4o-mini" at bounding box center [1090, 571] width 535 height 19
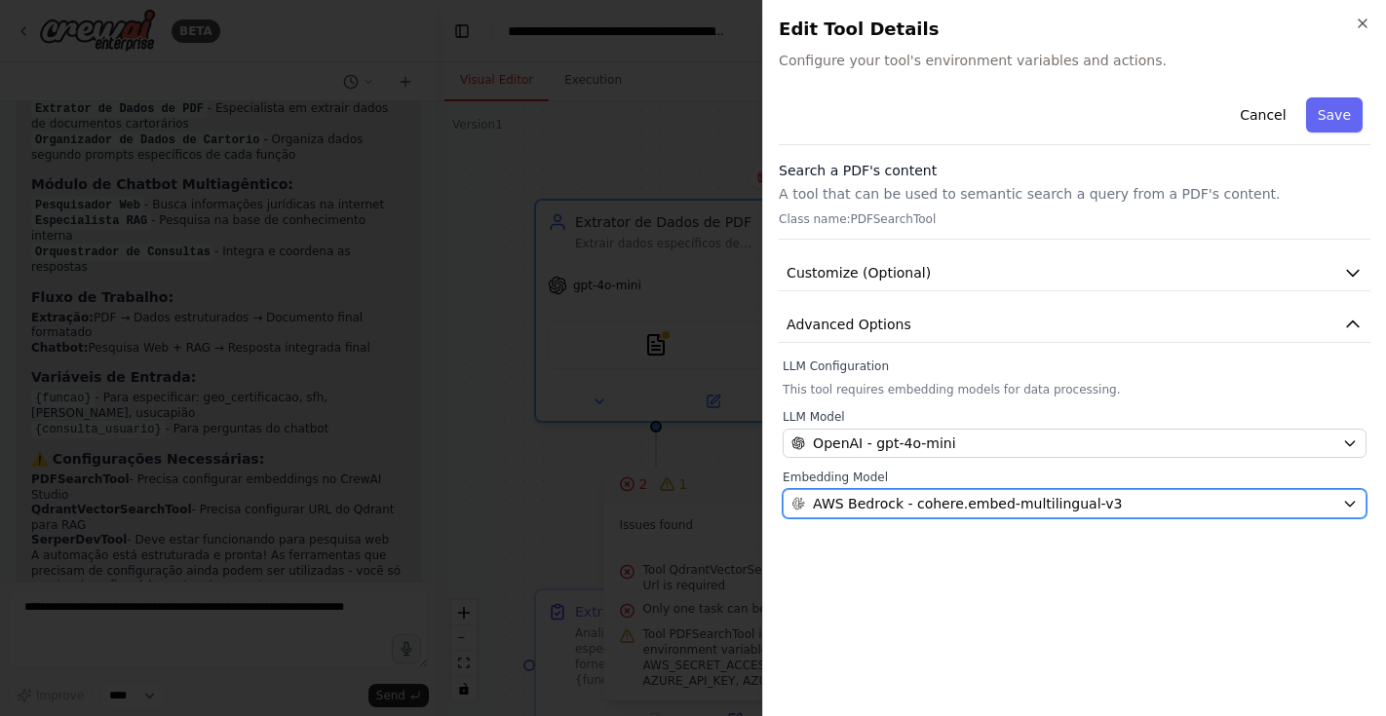
click at [941, 510] on span "AWS Bedrock - cohere.embed-multilingual-v3" at bounding box center [967, 503] width 309 height 19
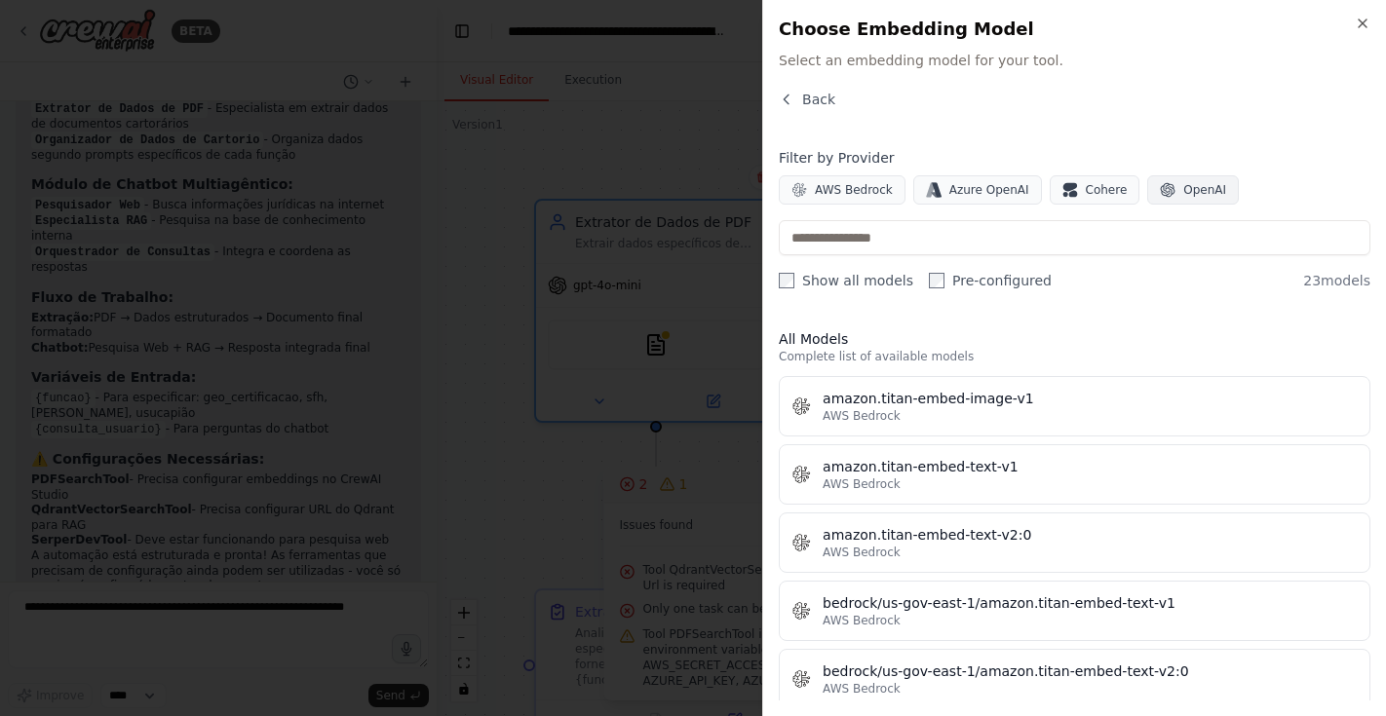
click at [1170, 183] on button "OpenAI" at bounding box center [1193, 189] width 92 height 29
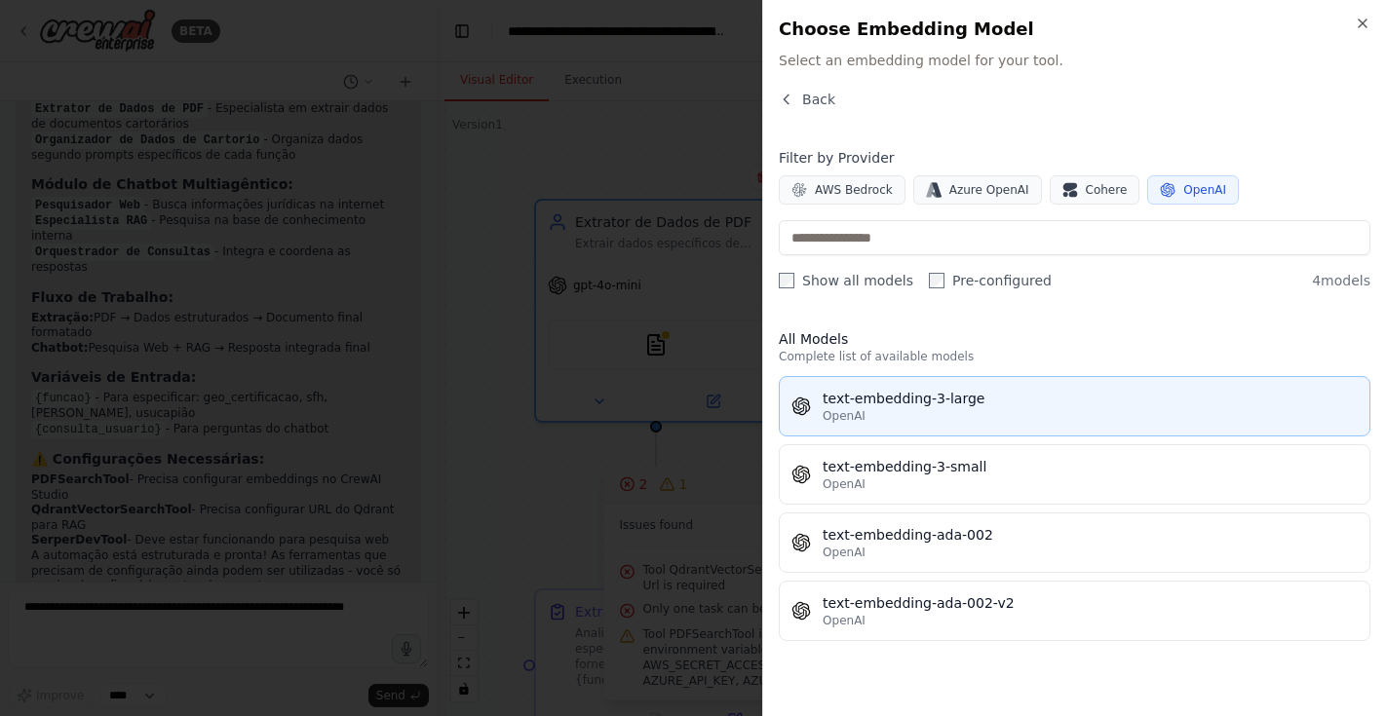
click at [940, 408] on div "OpenAI" at bounding box center [1090, 416] width 535 height 16
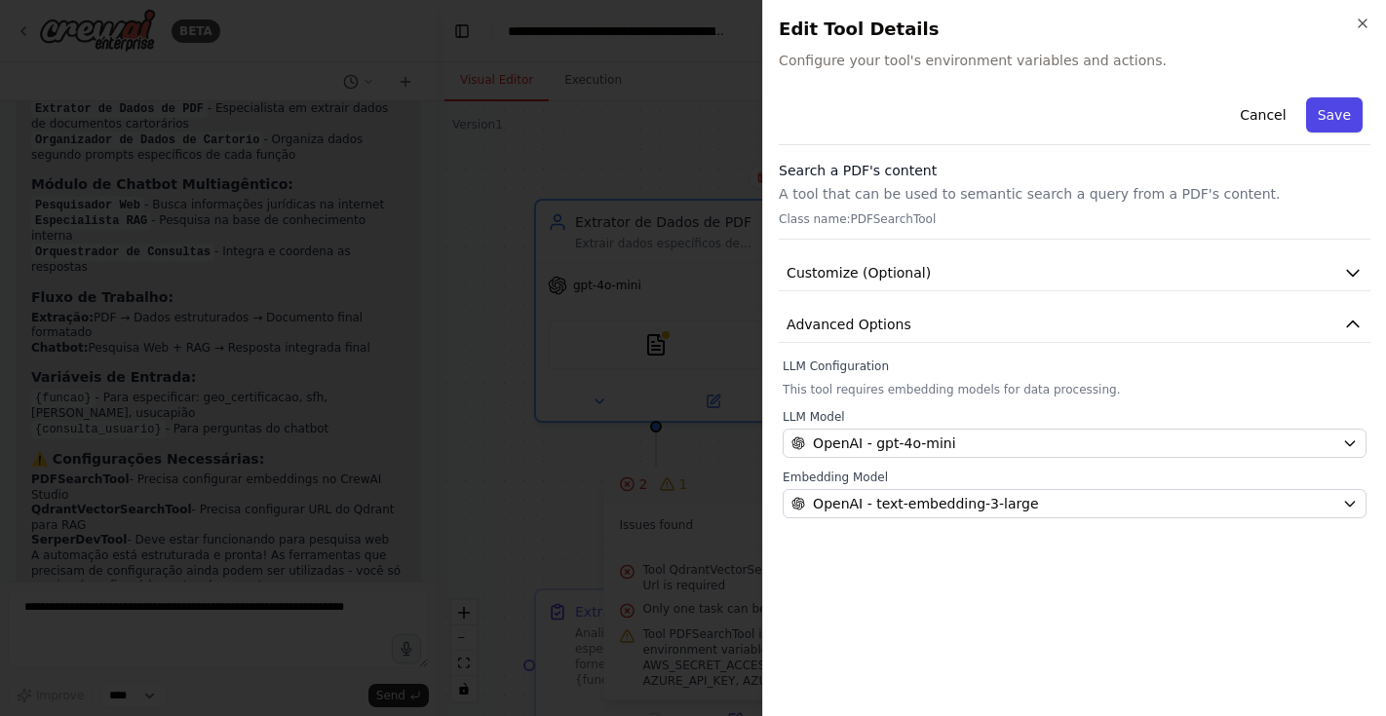
click at [1331, 110] on button "Save" at bounding box center [1334, 114] width 57 height 35
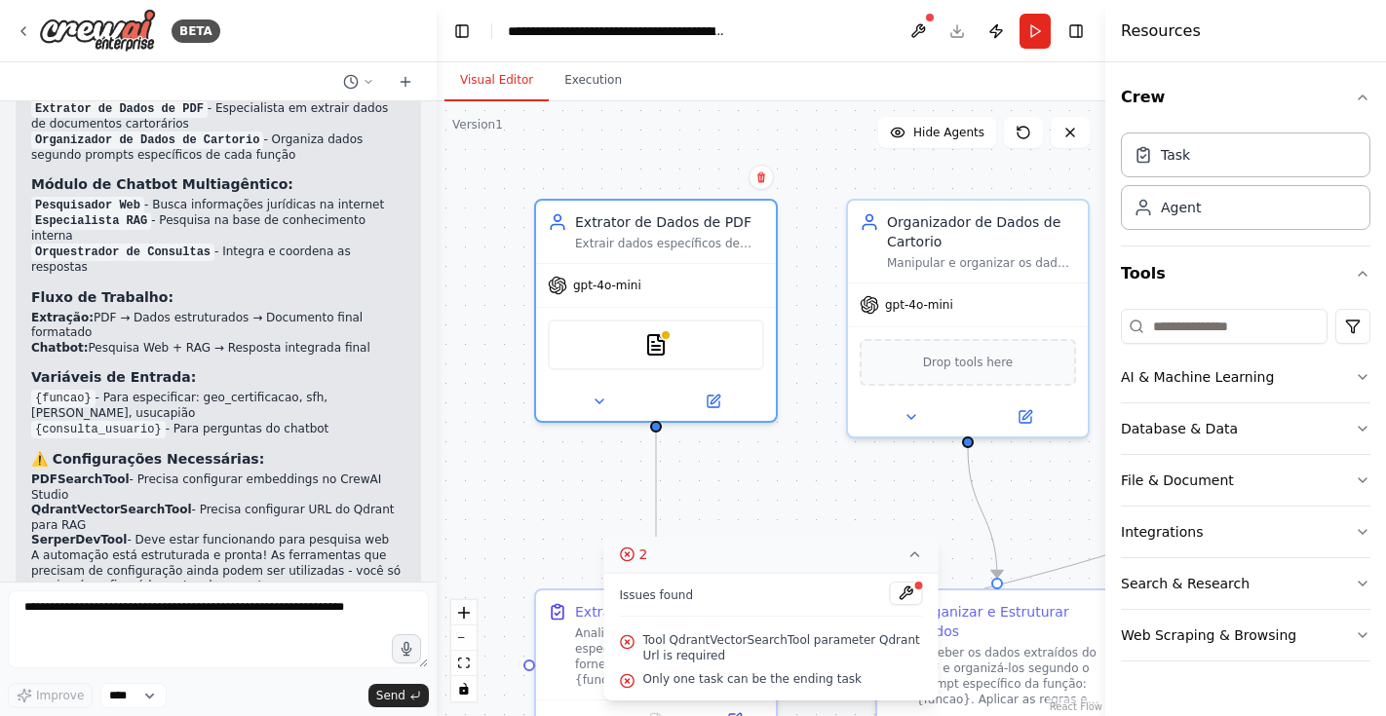
click at [914, 591] on div at bounding box center [919, 586] width 12 height 12
click at [913, 590] on div at bounding box center [919, 586] width 12 height 12
click at [909, 595] on button at bounding box center [906, 593] width 33 height 23
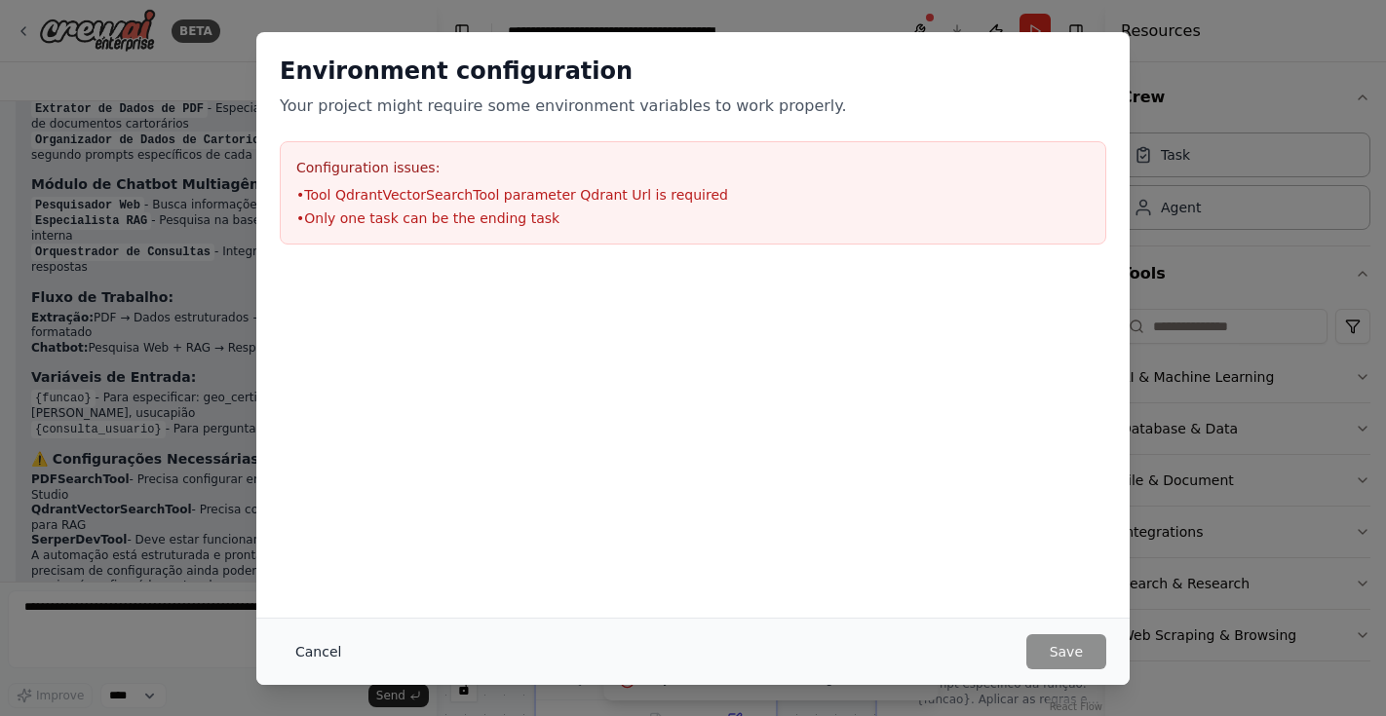
click at [317, 656] on button "Cancel" at bounding box center [318, 652] width 77 height 35
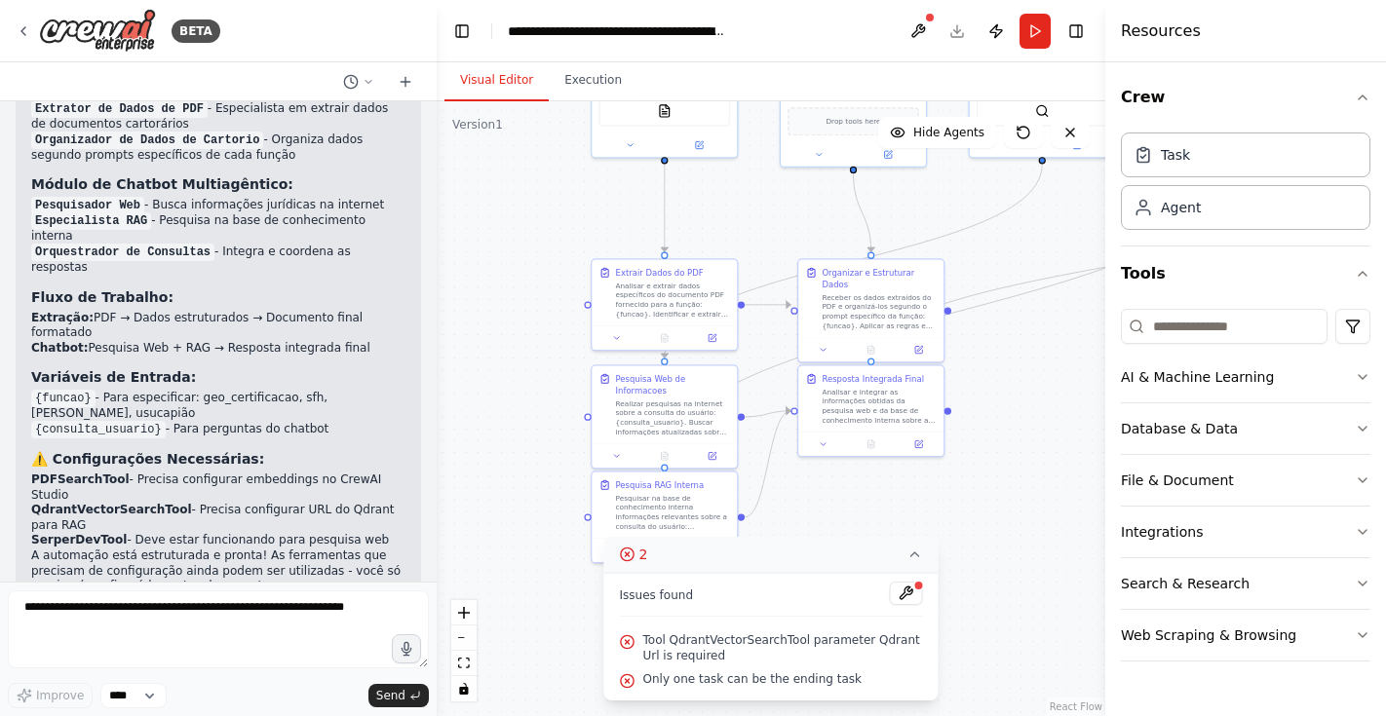
drag, startPoint x: 526, startPoint y: 508, endPoint x: 522, endPoint y: 226, distance: 281.8
click at [521, 226] on div ".deletable-edge-delete-btn { width: 20px; height: 20px; border: 0px solid #ffff…" at bounding box center [771, 408] width 669 height 615
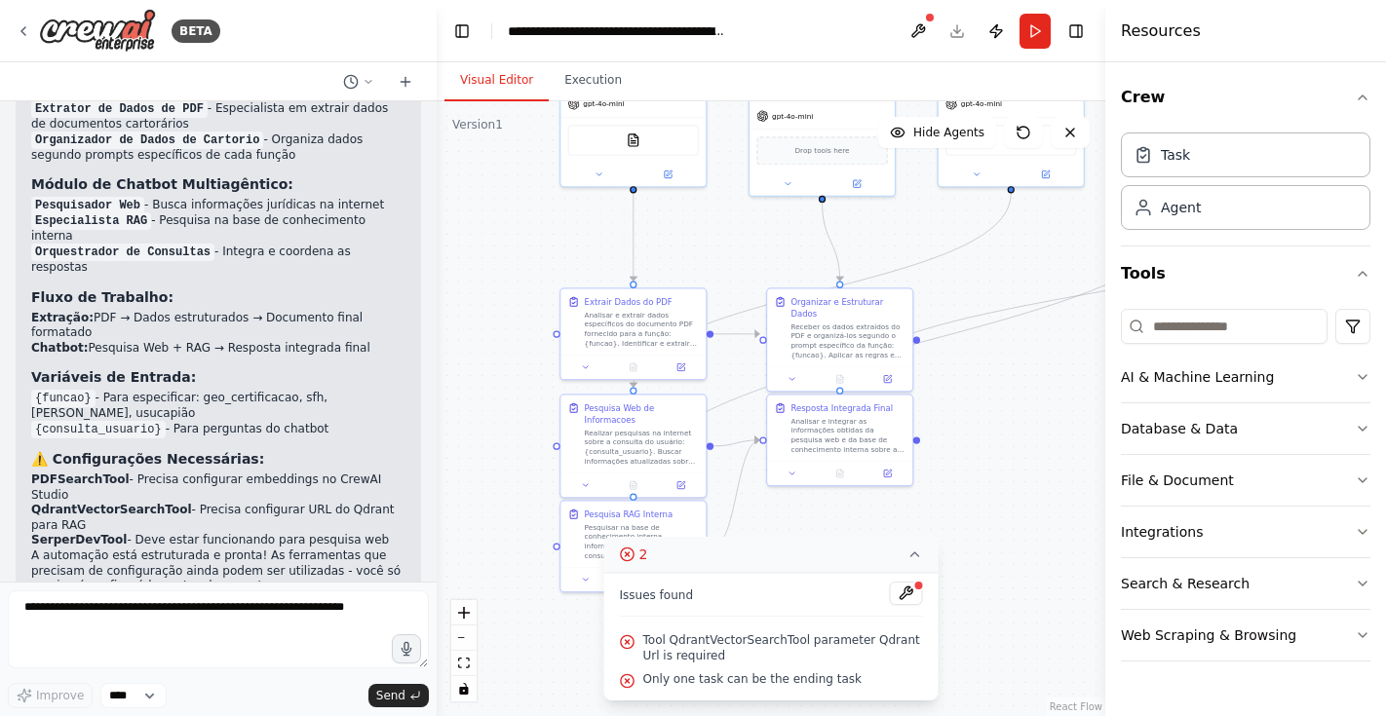
drag, startPoint x: 538, startPoint y: 508, endPoint x: 506, endPoint y: 537, distance: 43.5
click at [506, 537] on div ".deletable-edge-delete-btn { width: 20px; height: 20px; border: 0px solid #ffff…" at bounding box center [771, 408] width 669 height 615
drag, startPoint x: 509, startPoint y: 317, endPoint x: 513, endPoint y: 353, distance: 36.3
click at [513, 343] on div ".deletable-edge-delete-btn { width: 20px; height: 20px; border: 0px solid #ffff…" at bounding box center [771, 408] width 669 height 615
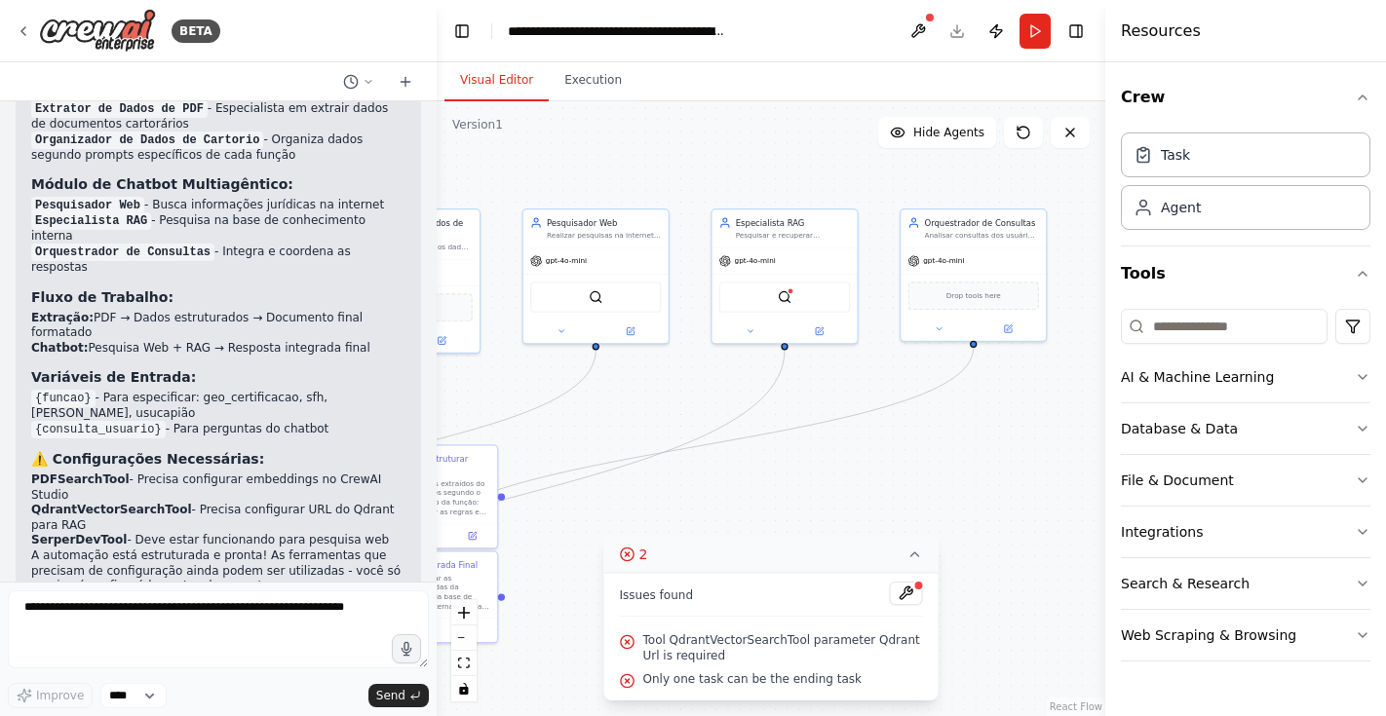
drag, startPoint x: 1041, startPoint y: 414, endPoint x: 622, endPoint y: 545, distance: 439.1
click at [622, 545] on div "Version 1 Show Tools Hide Agents .deletable-edge-delete-btn { width: 20px; heig…" at bounding box center [771, 408] width 669 height 615
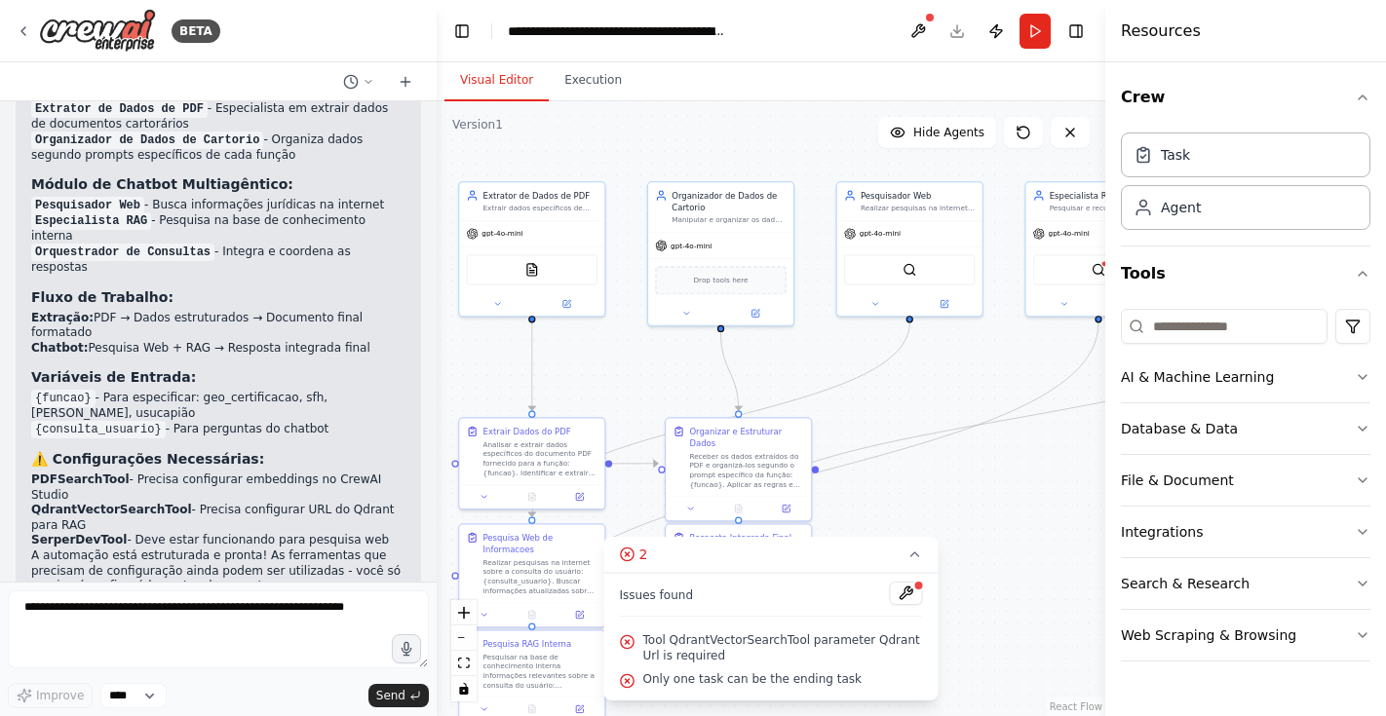
drag, startPoint x: 666, startPoint y: 406, endPoint x: 980, endPoint y: 378, distance: 315.1
click at [980, 378] on div ".deletable-edge-delete-btn { width: 20px; height: 20px; border: 0px solid #ffff…" at bounding box center [771, 408] width 669 height 615
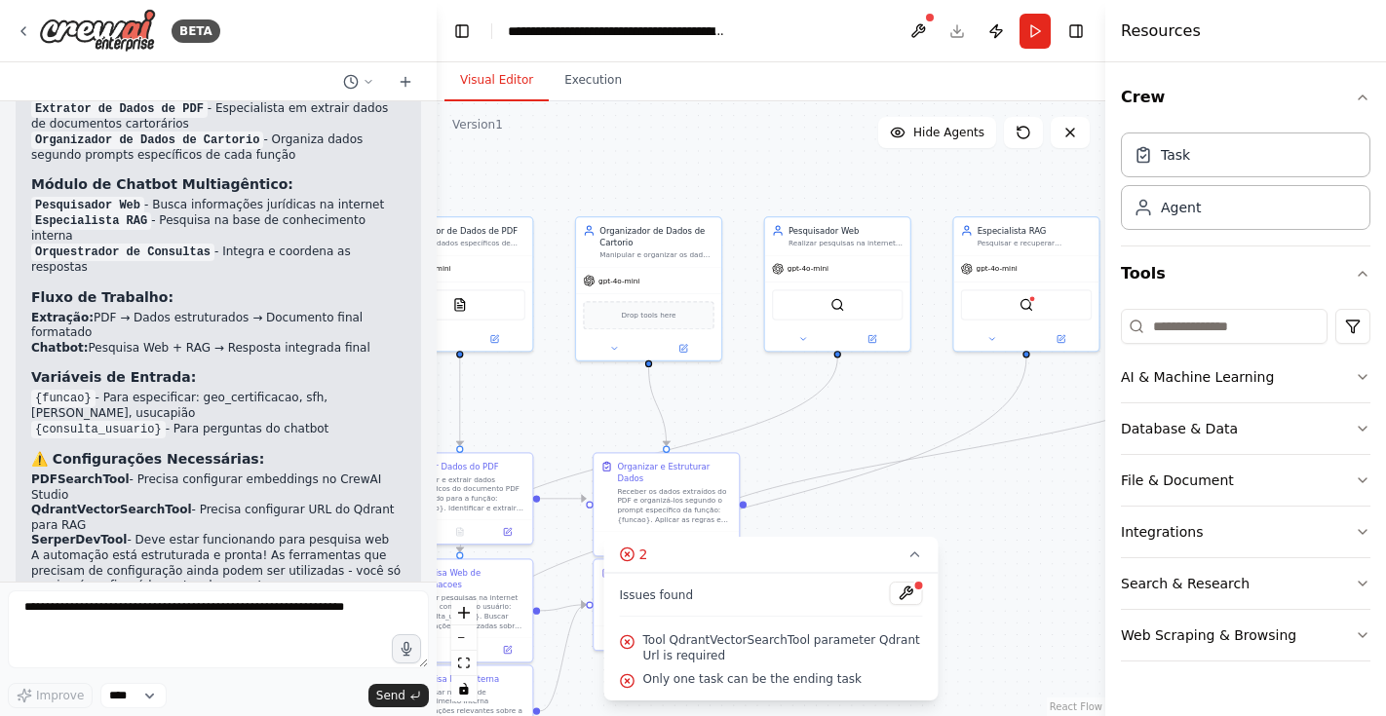
drag, startPoint x: 605, startPoint y: 387, endPoint x: 531, endPoint y: 422, distance: 82.0
click at [531, 422] on div ".deletable-edge-delete-btn { width: 20px; height: 20px; border: 0px solid #ffff…" at bounding box center [771, 408] width 669 height 615
click at [1039, 35] on button "Run" at bounding box center [1035, 31] width 31 height 35
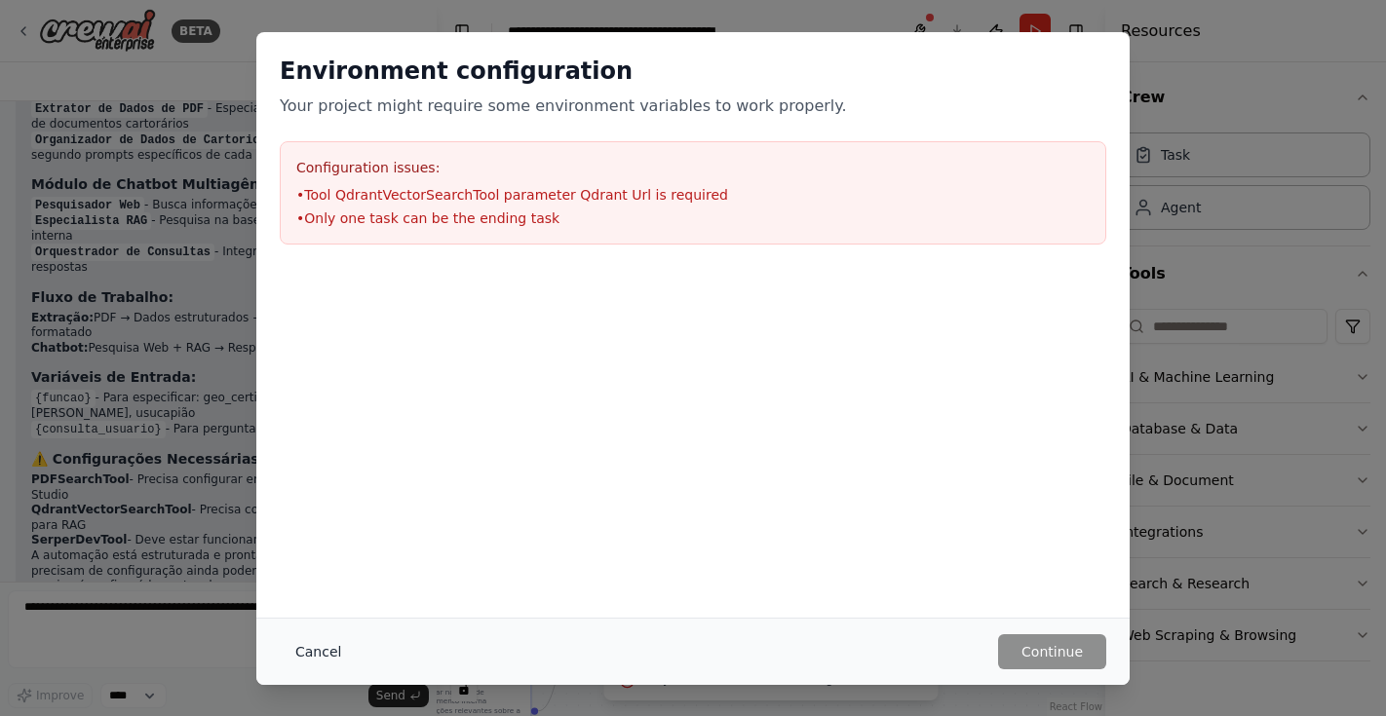
click at [325, 649] on button "Cancel" at bounding box center [318, 652] width 77 height 35
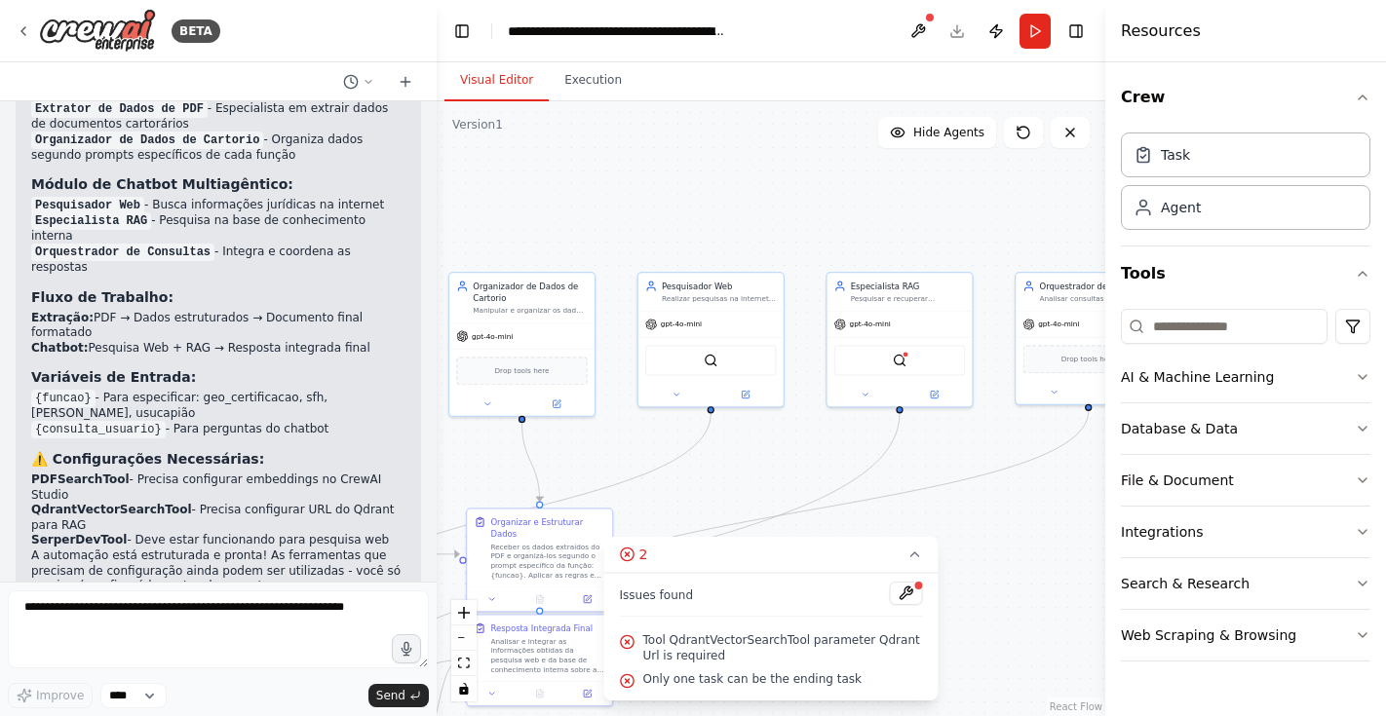
drag, startPoint x: 833, startPoint y: 426, endPoint x: 709, endPoint y: 482, distance: 136.6
click at [709, 482] on div ".deletable-edge-delete-btn { width: 20px; height: 20px; border: 0px solid #ffff…" at bounding box center [771, 408] width 669 height 615
click at [894, 358] on img at bounding box center [900, 358] width 15 height 15
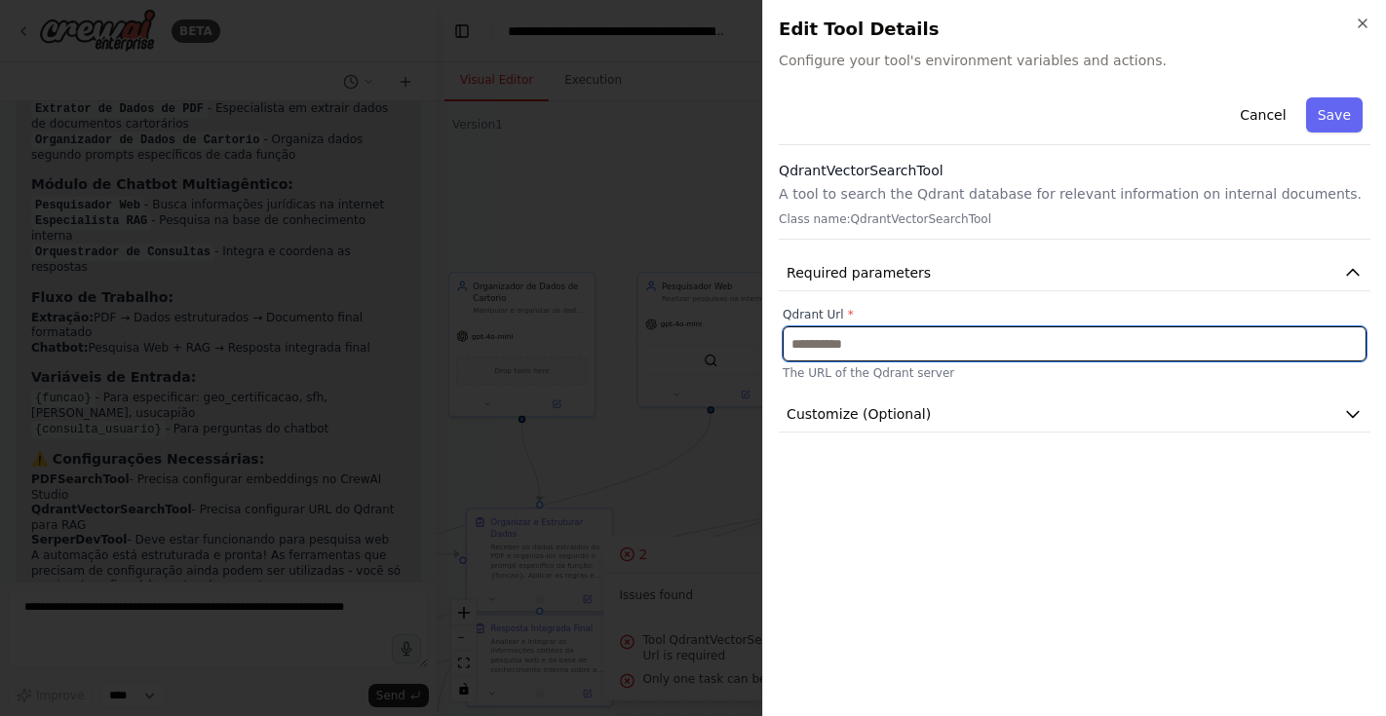
click at [886, 347] on input "text" at bounding box center [1075, 344] width 584 height 35
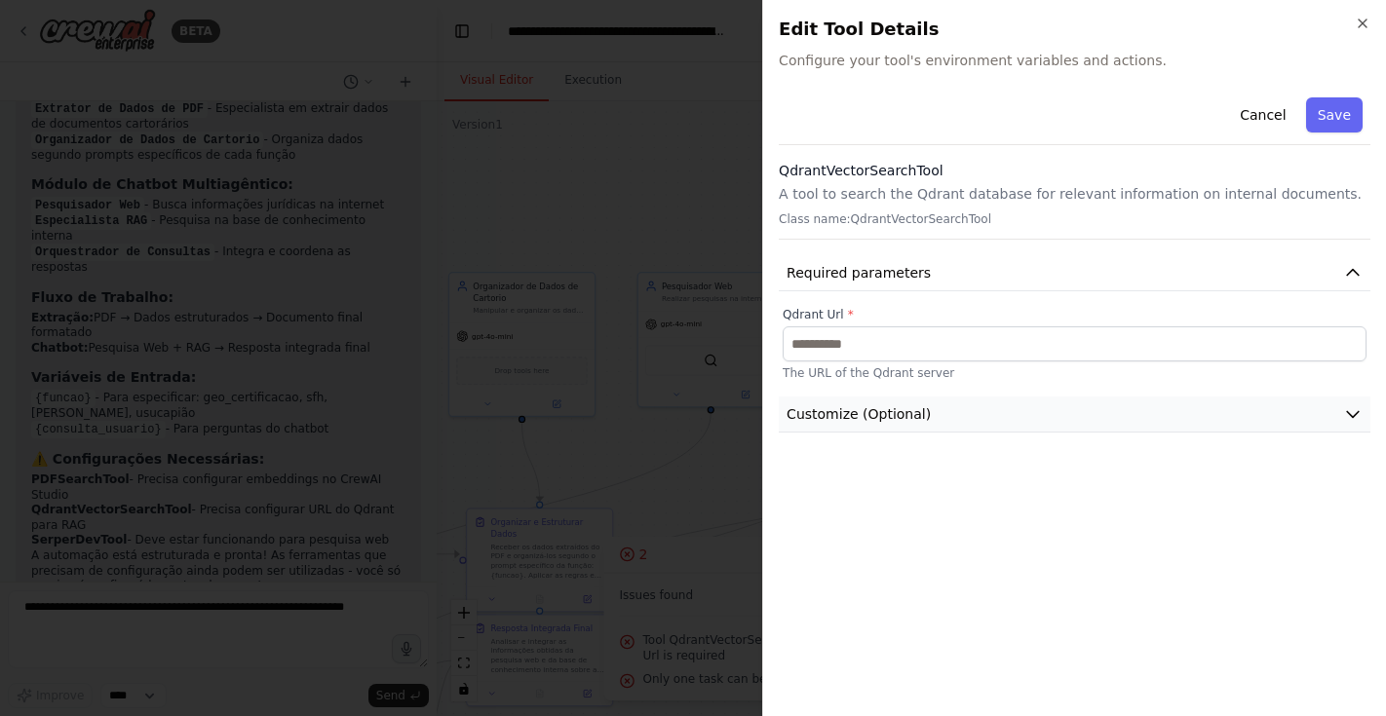
click at [894, 421] on span "Customize (Optional)" at bounding box center [859, 414] width 144 height 19
click at [1359, 29] on icon "button" at bounding box center [1363, 24] width 16 height 16
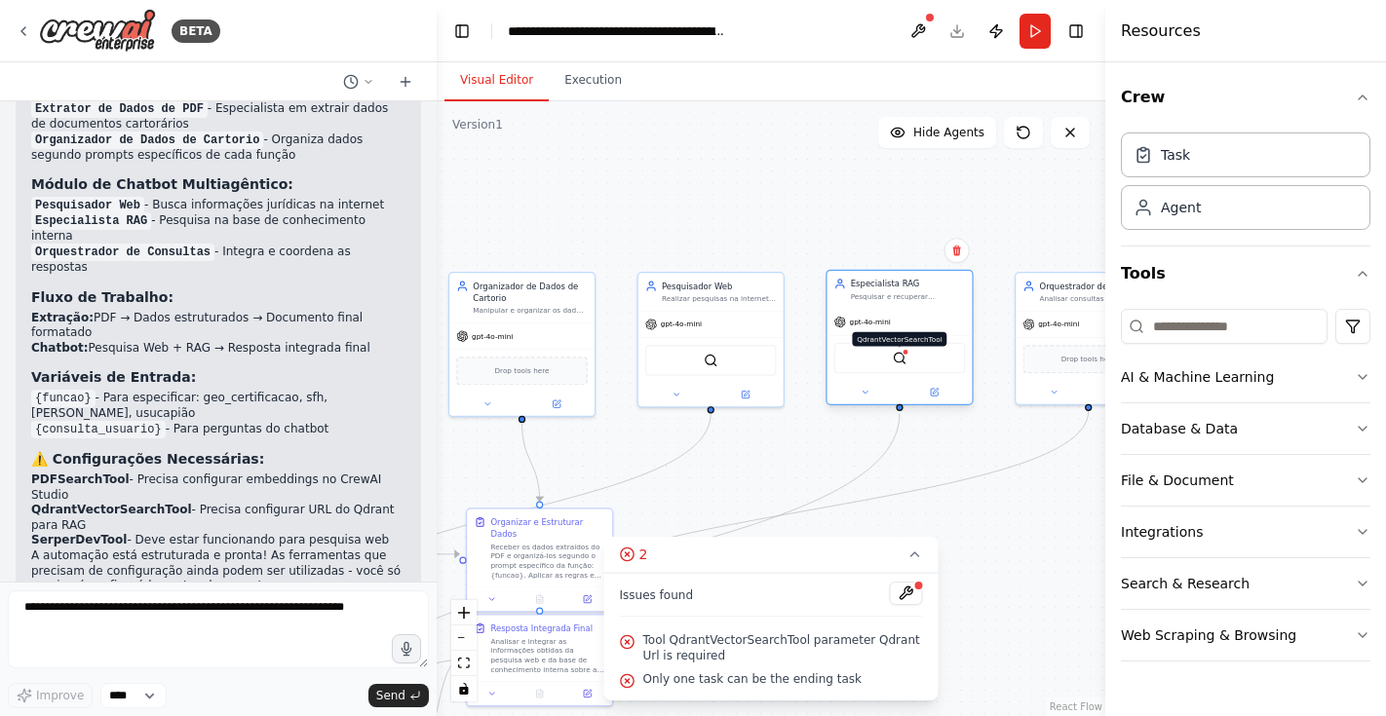
click at [901, 361] on img at bounding box center [900, 358] width 15 height 15
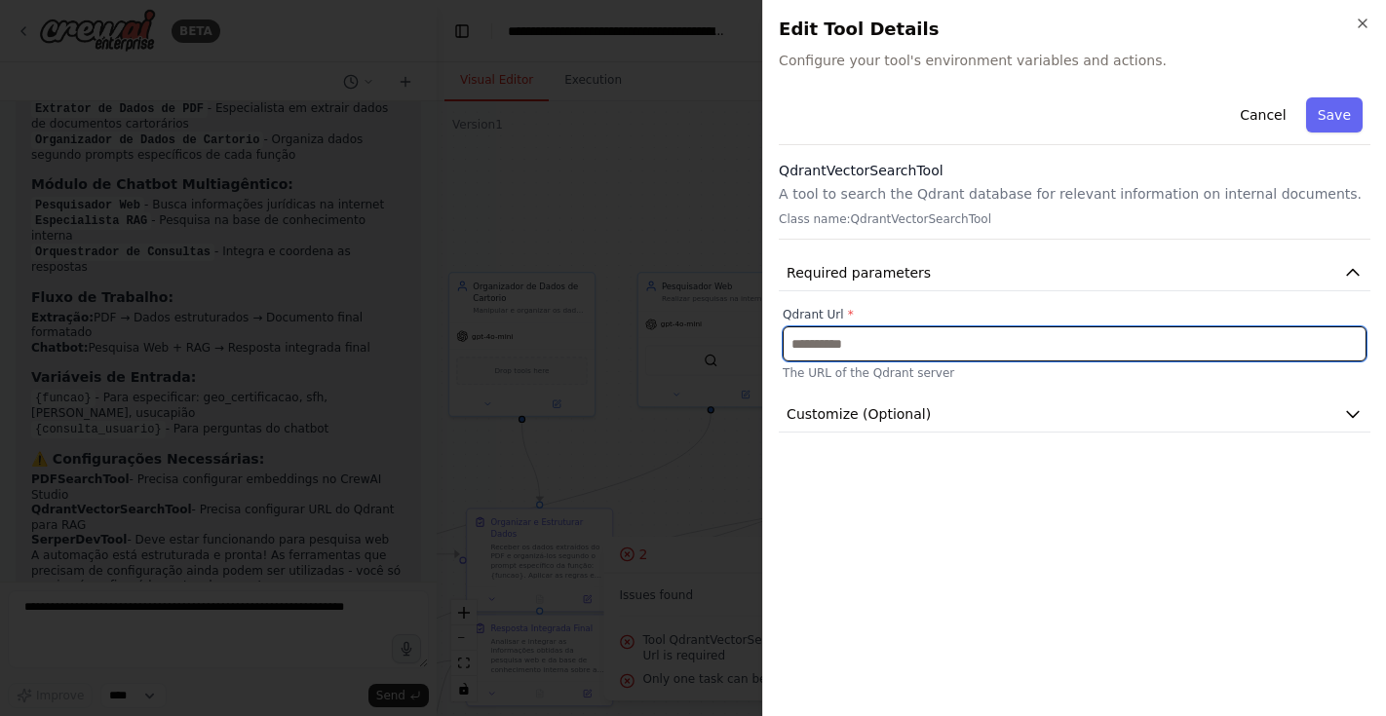
click at [900, 353] on input "text" at bounding box center [1075, 344] width 584 height 35
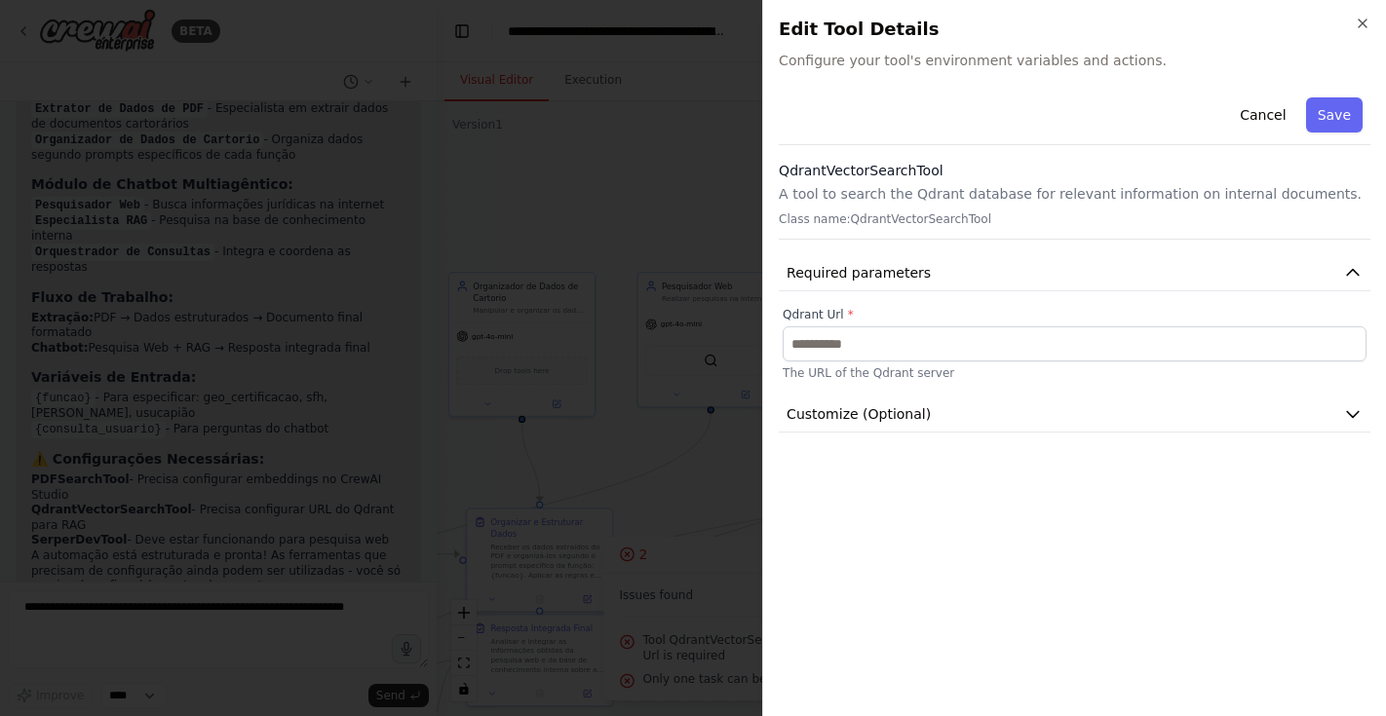
drag, startPoint x: 954, startPoint y: 372, endPoint x: 766, endPoint y: 381, distance: 188.3
click at [766, 381] on div "Close Edit Tool Details Configure your tool's environment variables and actions…" at bounding box center [1074, 358] width 624 height 716
click at [1119, 458] on div "Cancel Save QdrantVectorSearchTool A tool to search the Qdrant database for rel…" at bounding box center [1075, 395] width 592 height 611
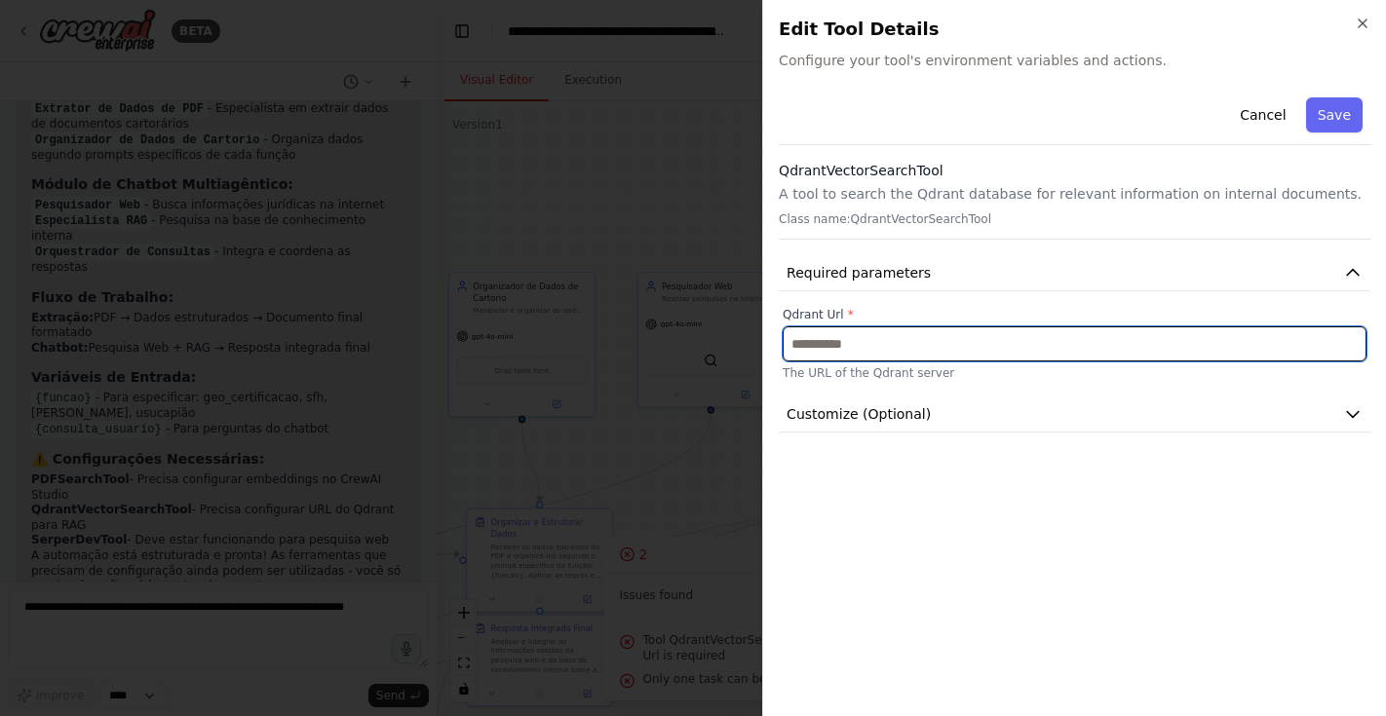
click at [997, 340] on input "text" at bounding box center [1075, 344] width 584 height 35
paste input "**********"
type input "**********"
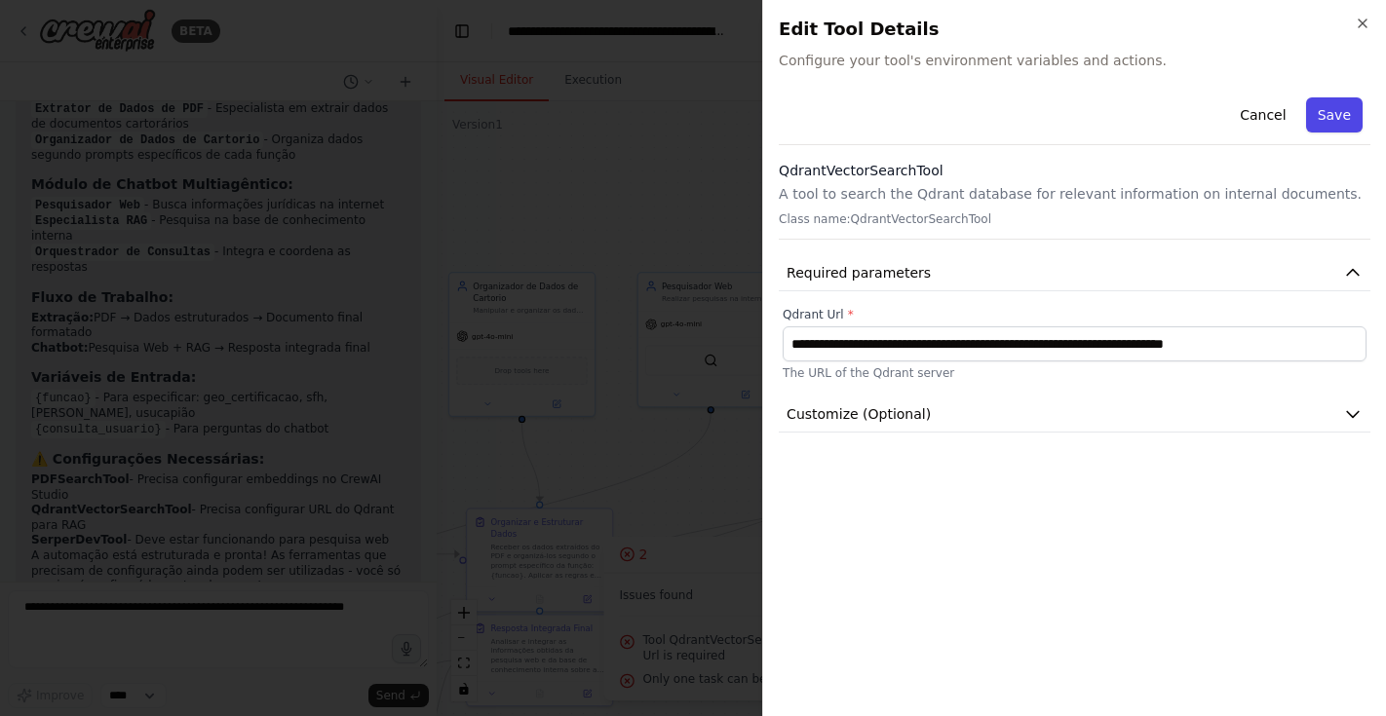
click at [1345, 105] on button "Save" at bounding box center [1334, 114] width 57 height 35
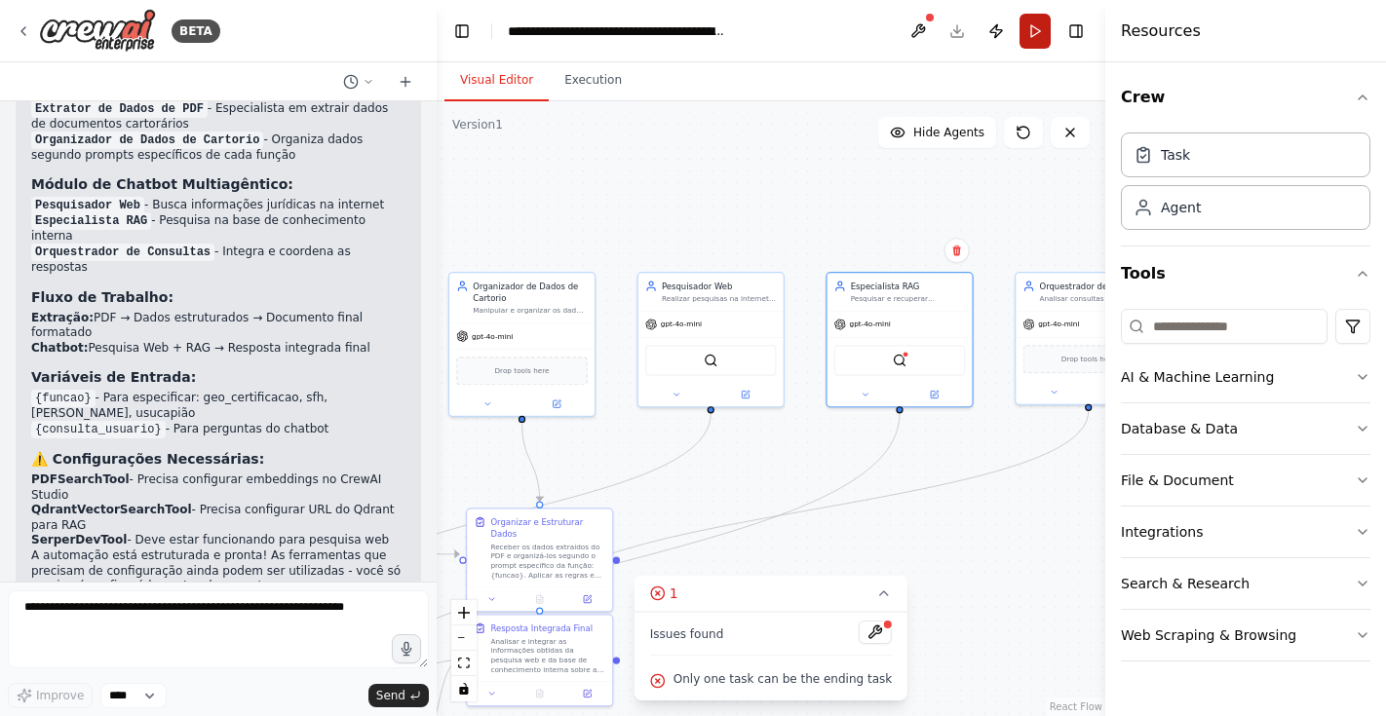
click at [1028, 39] on button "Run" at bounding box center [1035, 31] width 31 height 35
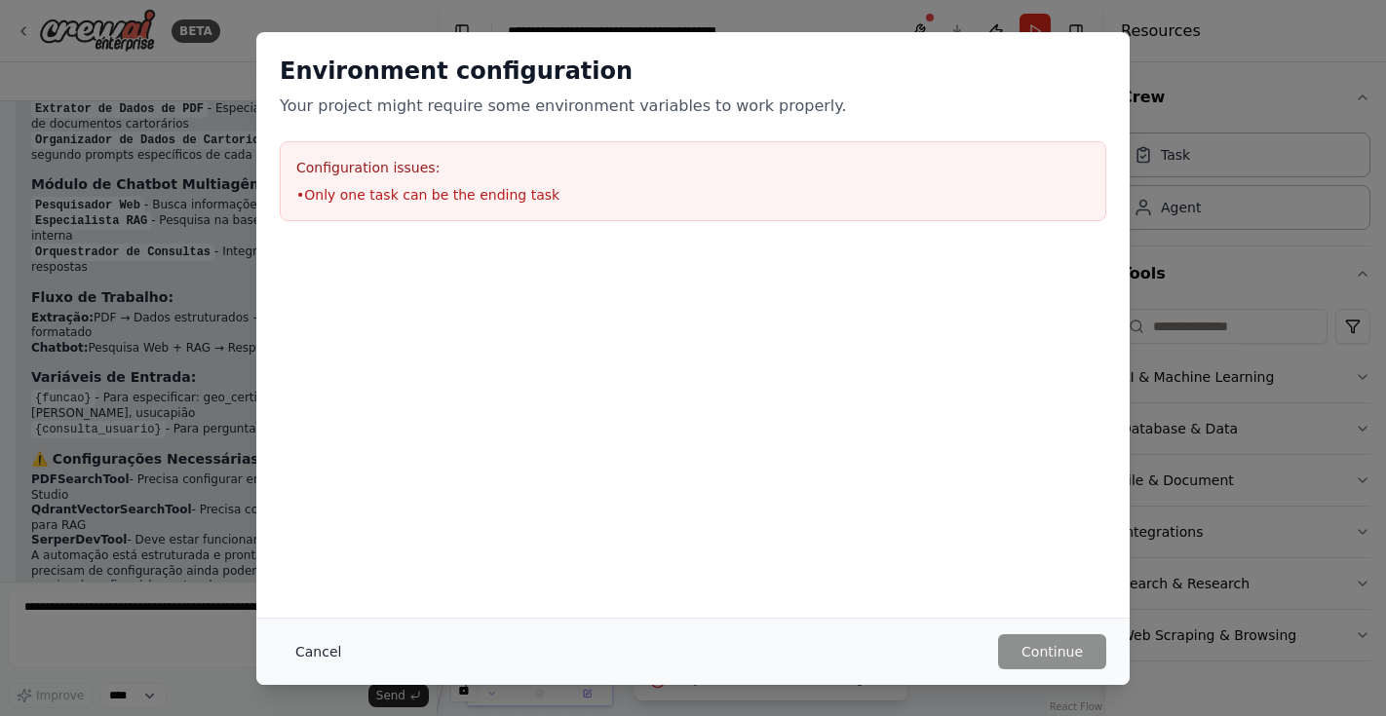
click at [312, 653] on button "Cancel" at bounding box center [318, 652] width 77 height 35
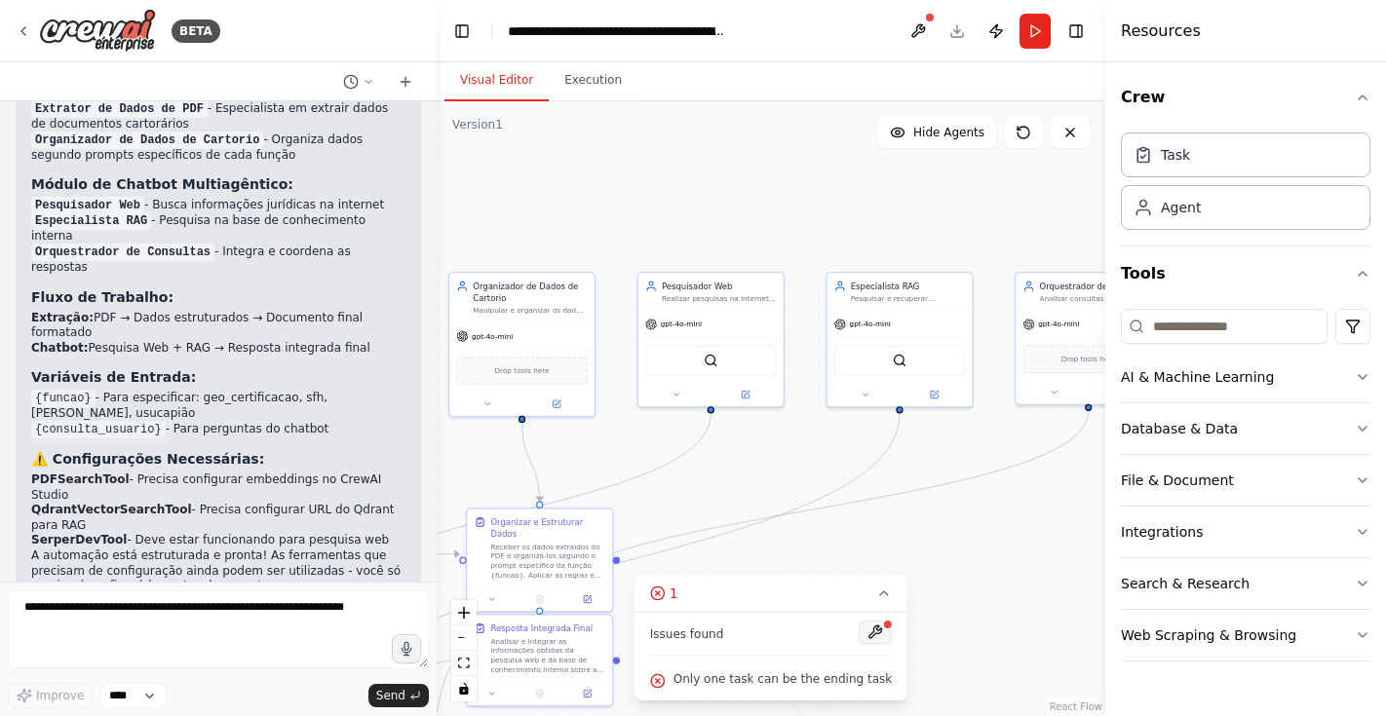
click at [871, 628] on button at bounding box center [875, 632] width 33 height 23
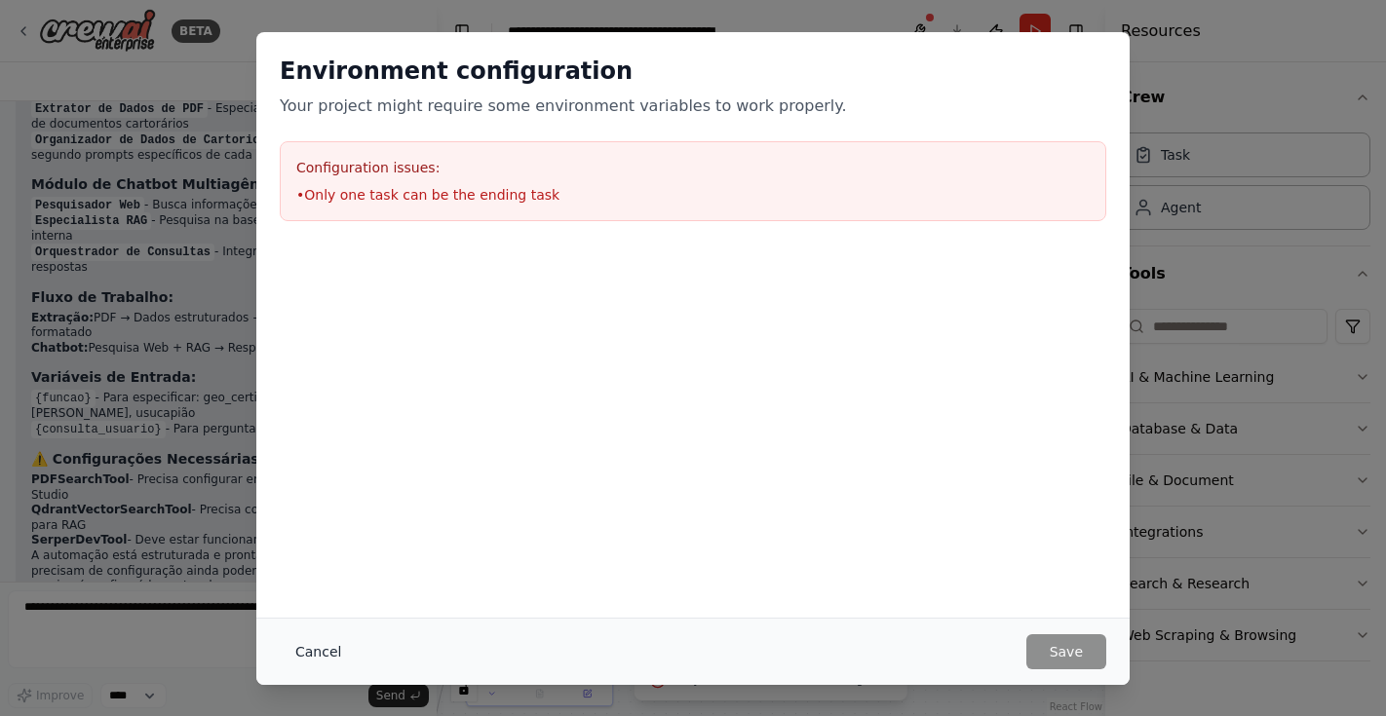
click at [304, 650] on button "Cancel" at bounding box center [318, 652] width 77 height 35
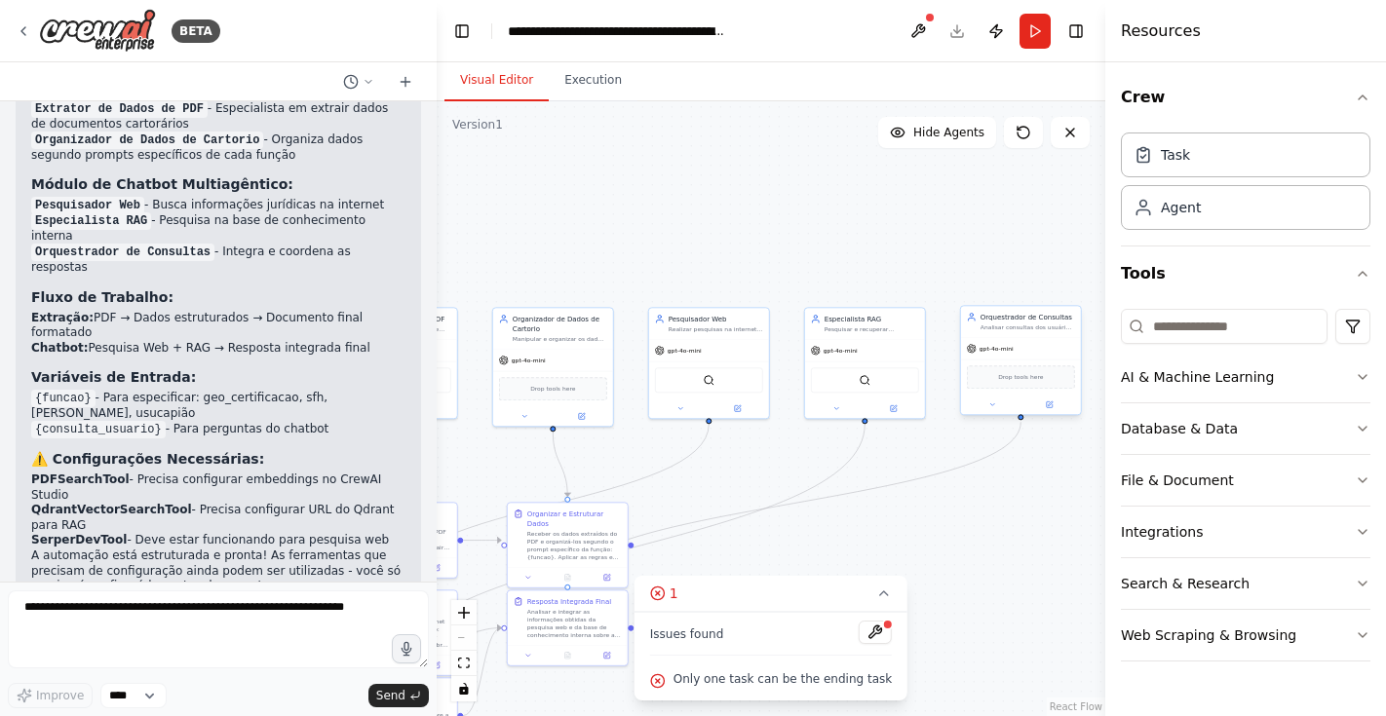
click at [1026, 380] on span "Drop tools here" at bounding box center [1020, 377] width 45 height 10
click at [1025, 379] on span "Drop tools here" at bounding box center [1020, 377] width 45 height 10
drag, startPoint x: 919, startPoint y: 484, endPoint x: 894, endPoint y: 518, distance: 42.5
click at [894, 518] on div ".deletable-edge-delete-btn { width: 20px; height: 20px; border: 0px solid #ffff…" at bounding box center [771, 408] width 669 height 615
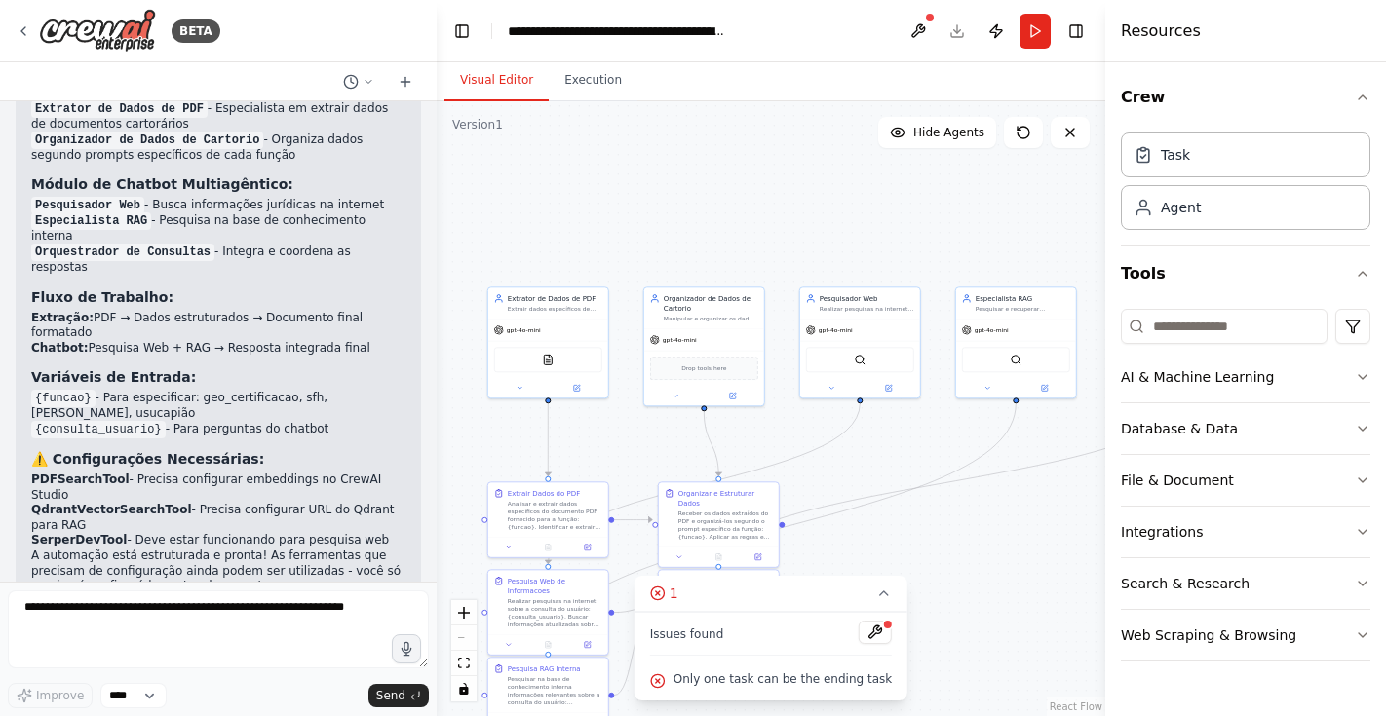
drag, startPoint x: 894, startPoint y: 518, endPoint x: 1045, endPoint y: 497, distance: 152.5
click at [1045, 497] on div ".deletable-edge-delete-btn { width: 20px; height: 20px; border: 0px solid #ffff…" at bounding box center [771, 408] width 669 height 615
click at [698, 370] on span "Drop tools here" at bounding box center [703, 367] width 45 height 10
click at [707, 508] on div "Receber os dados extraídos do PDF e organizá-los segundo o prompt específico da…" at bounding box center [725, 523] width 95 height 31
click at [569, 528] on div "Analisar e extrair dados específicos do documento PDF fornecido para a função: …" at bounding box center [555, 513] width 95 height 31
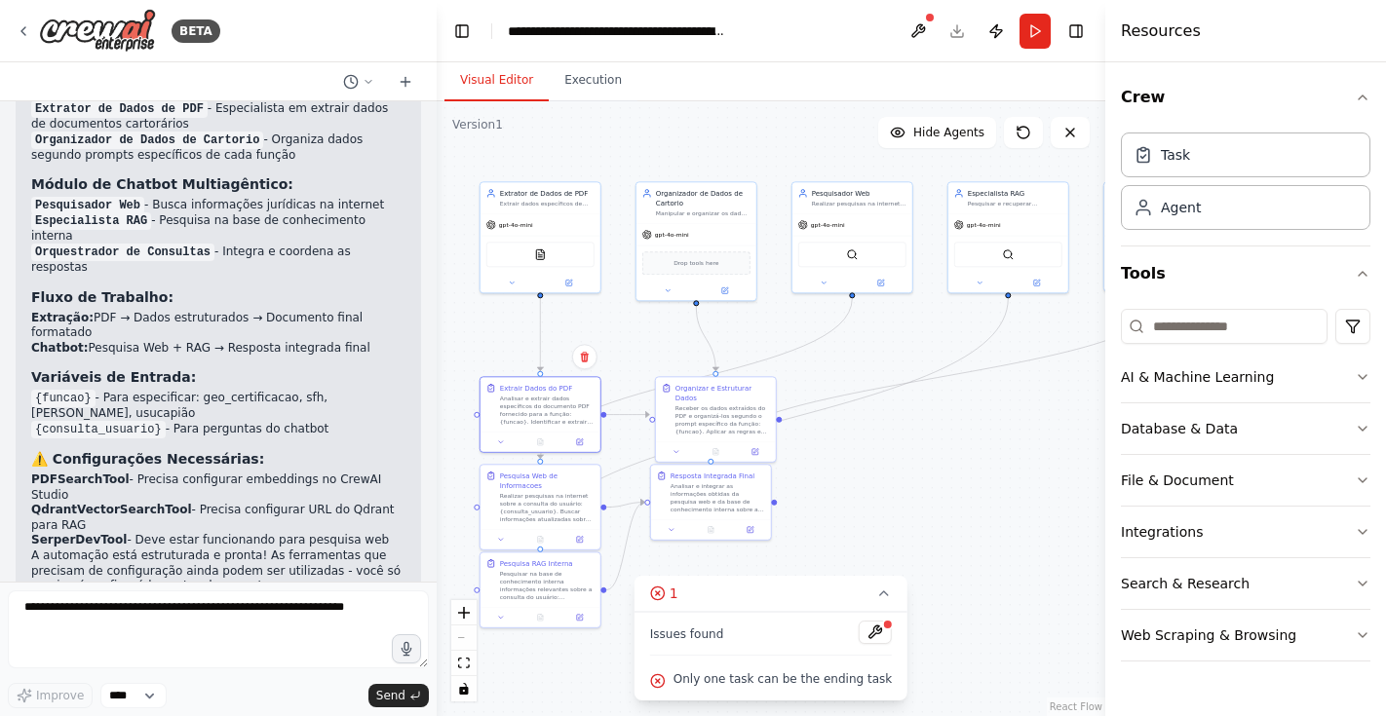
drag, startPoint x: 1025, startPoint y: 566, endPoint x: 1017, endPoint y: 461, distance: 105.6
click at [1017, 461] on div ".deletable-edge-delete-btn { width: 20px; height: 20px; border: 0px solid #ffff…" at bounding box center [771, 408] width 669 height 615
click at [716, 504] on div "Analisar e integrar as informações obtidas da pesquisa web e da base de conheci…" at bounding box center [718, 496] width 95 height 31
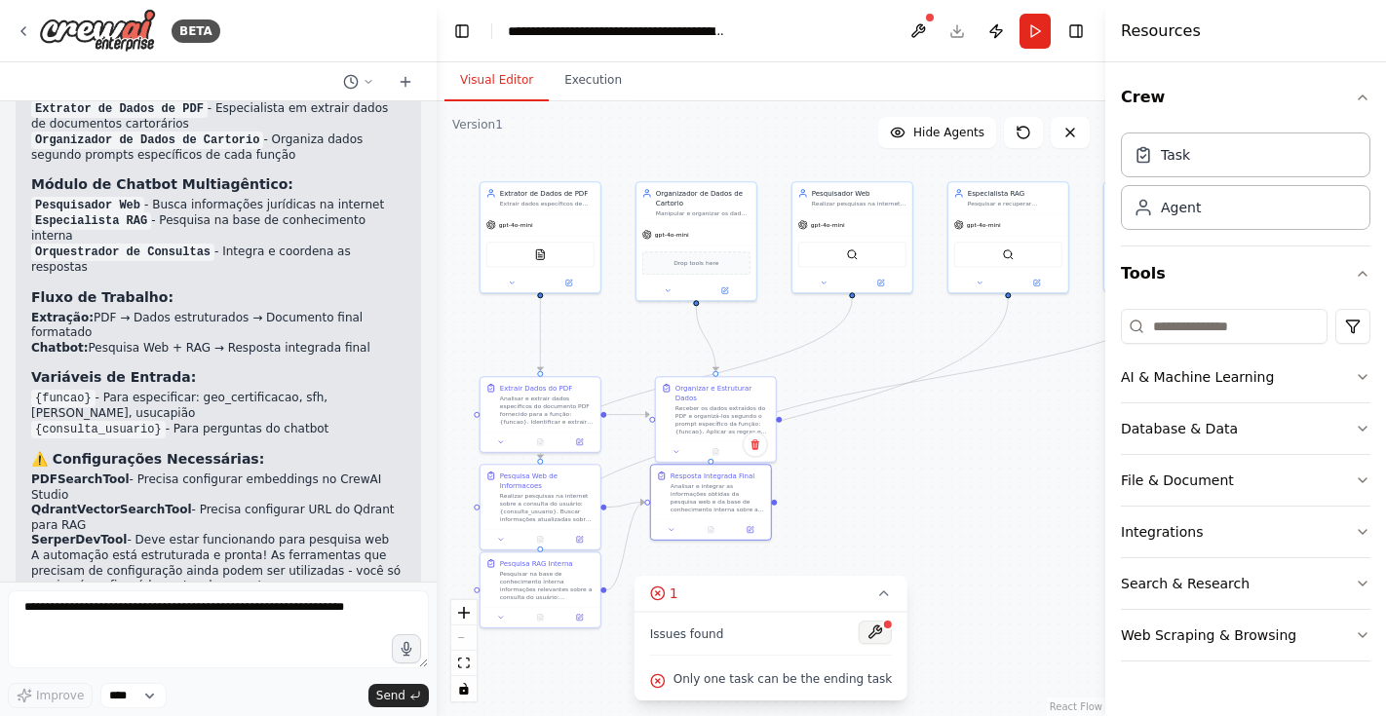
click at [876, 631] on button at bounding box center [875, 632] width 33 height 23
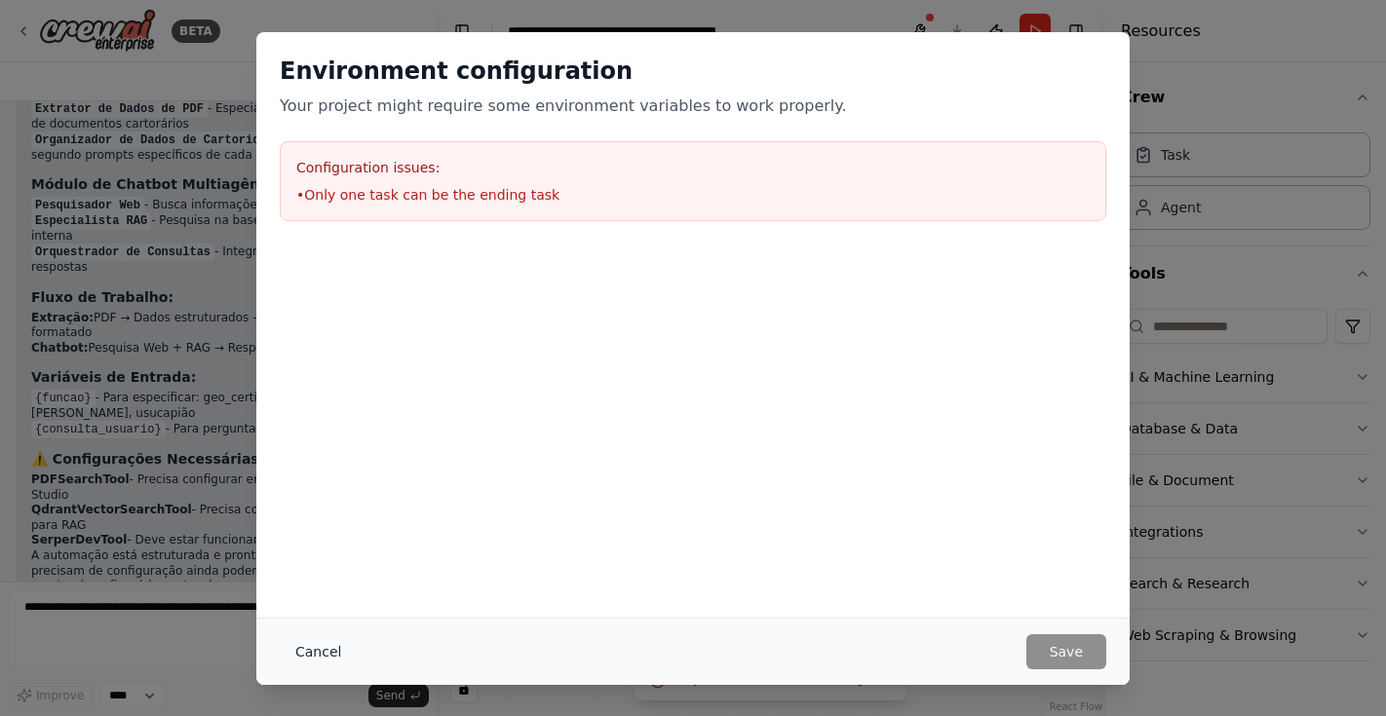
click at [325, 647] on button "Cancel" at bounding box center [318, 652] width 77 height 35
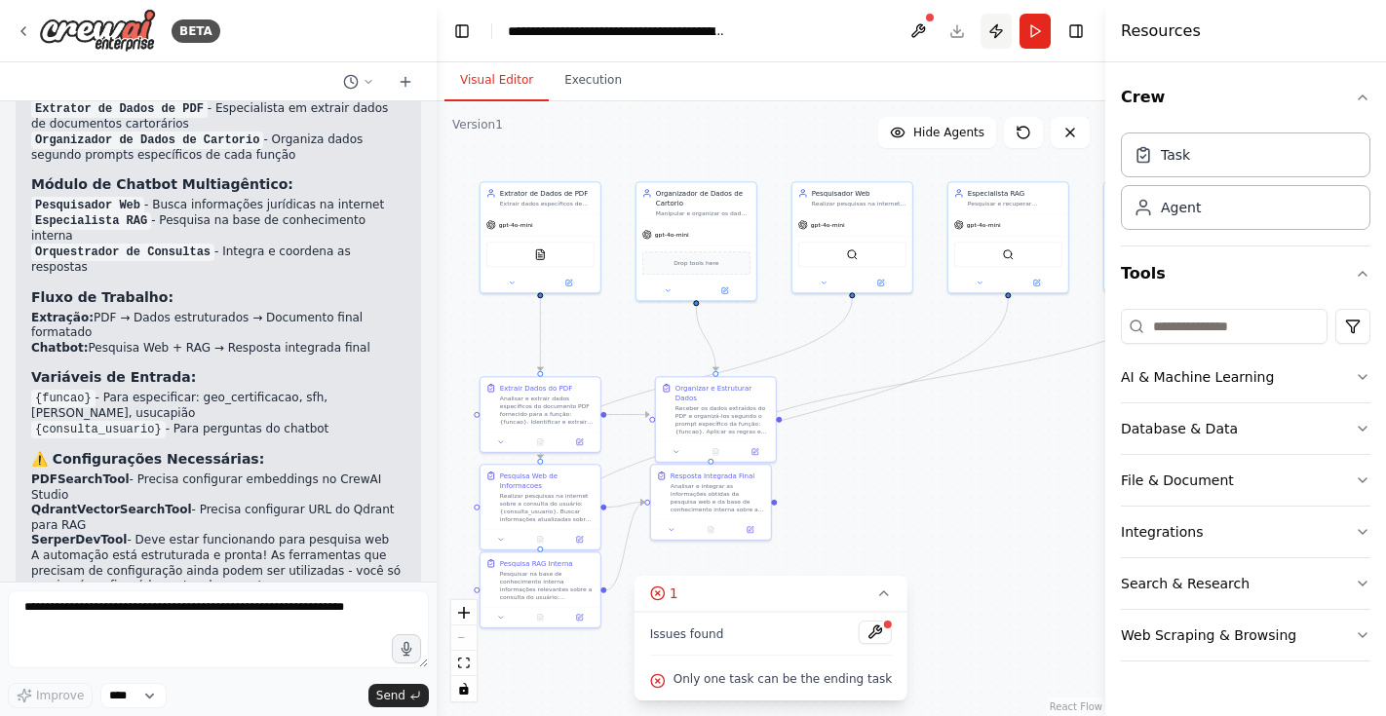
click at [994, 24] on button "Publish" at bounding box center [996, 31] width 31 height 35
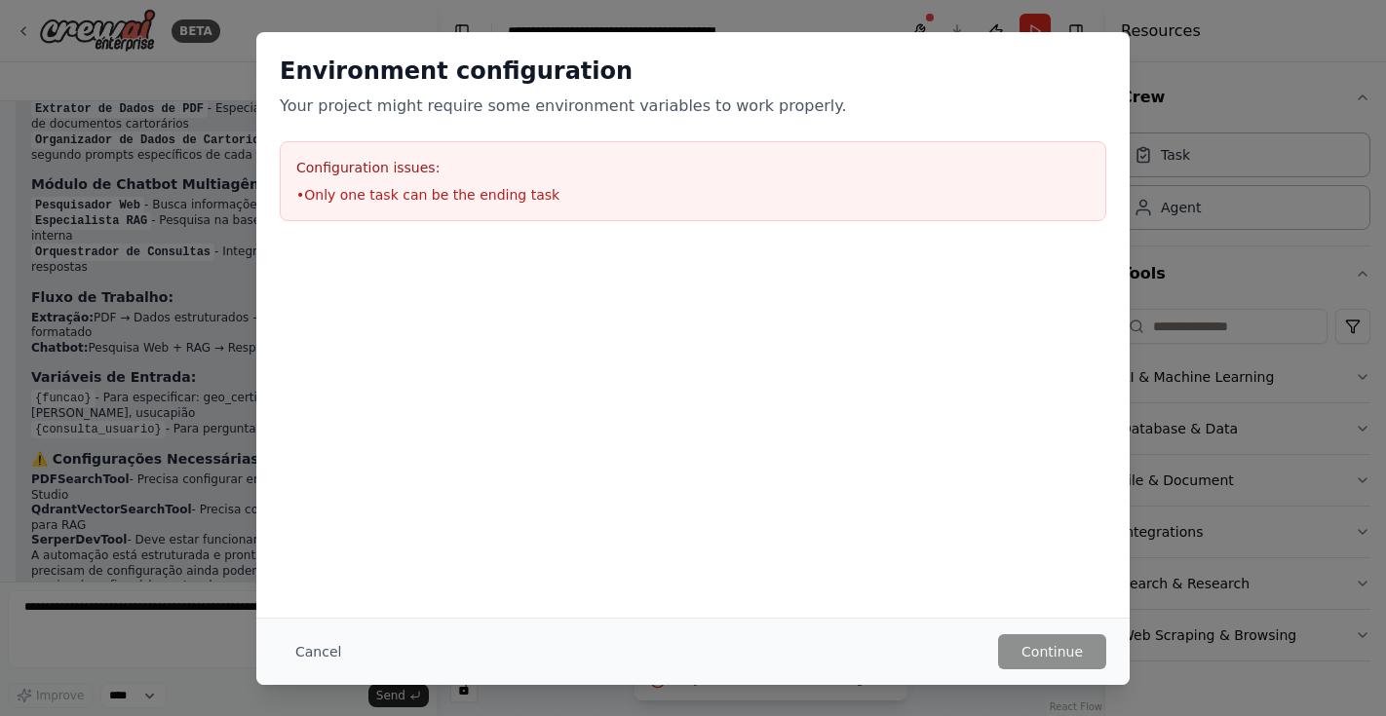
click at [509, 196] on li "• Only one task can be the ending task" at bounding box center [693, 194] width 794 height 19
click at [326, 651] on button "Cancel" at bounding box center [318, 652] width 77 height 35
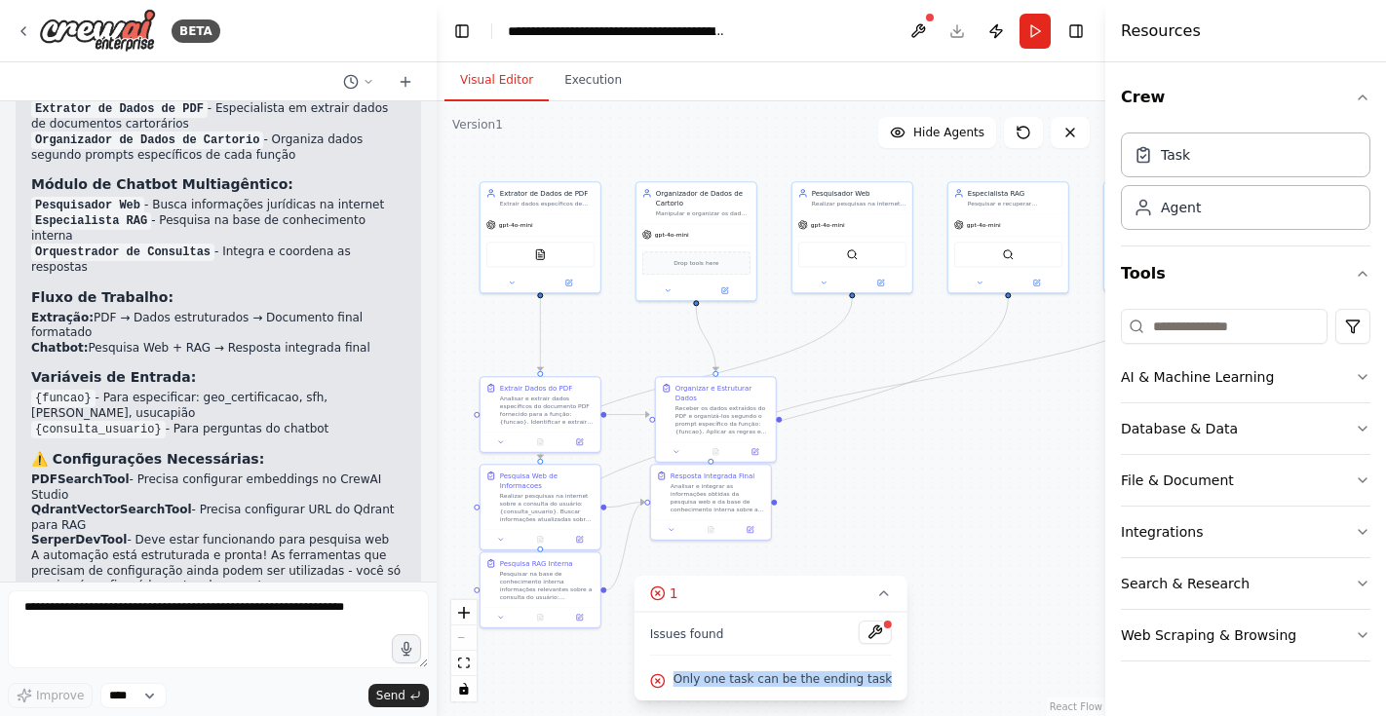
drag, startPoint x: 683, startPoint y: 679, endPoint x: 893, endPoint y: 676, distance: 209.6
click at [893, 676] on div "Issues found Only one task can be the ending task" at bounding box center [771, 656] width 273 height 89
copy span "Only one task can be the ending task"
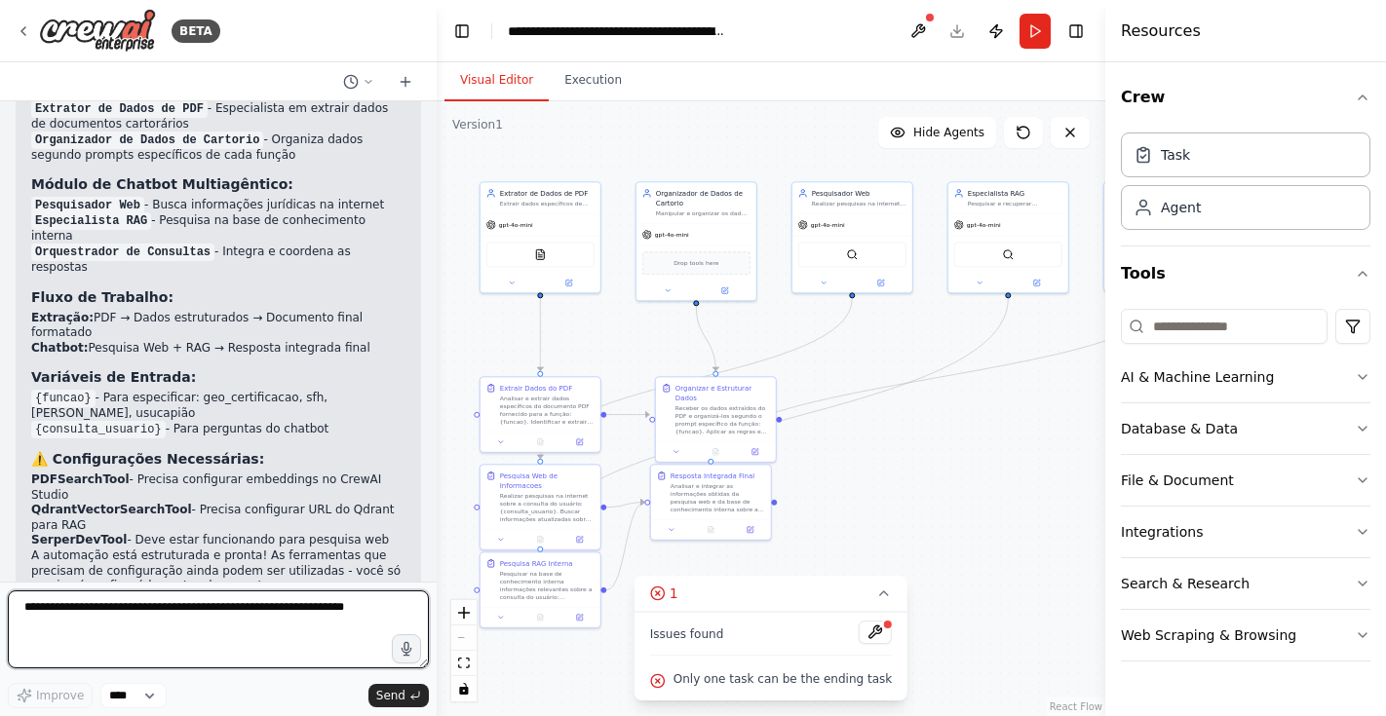
click at [82, 623] on textarea at bounding box center [218, 630] width 421 height 78
paste textarea "**********"
type textarea "**********"
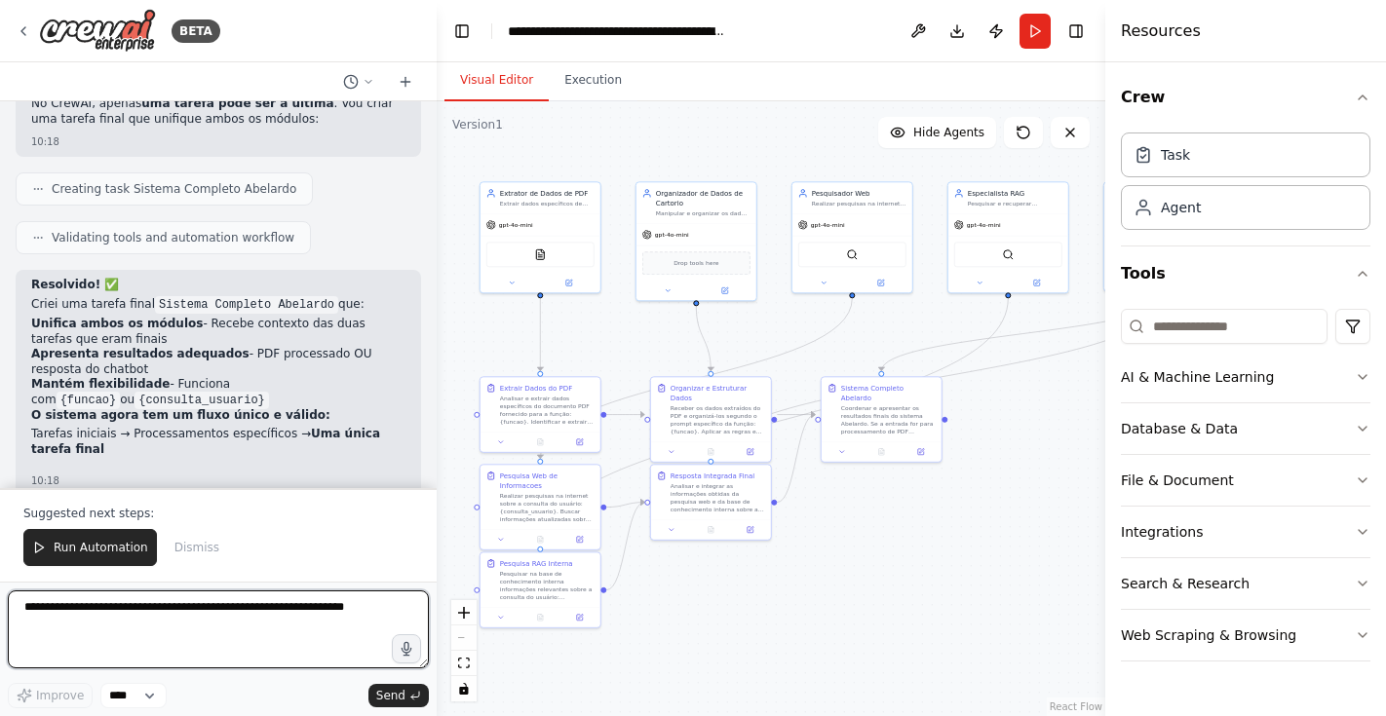
scroll to position [3446, 0]
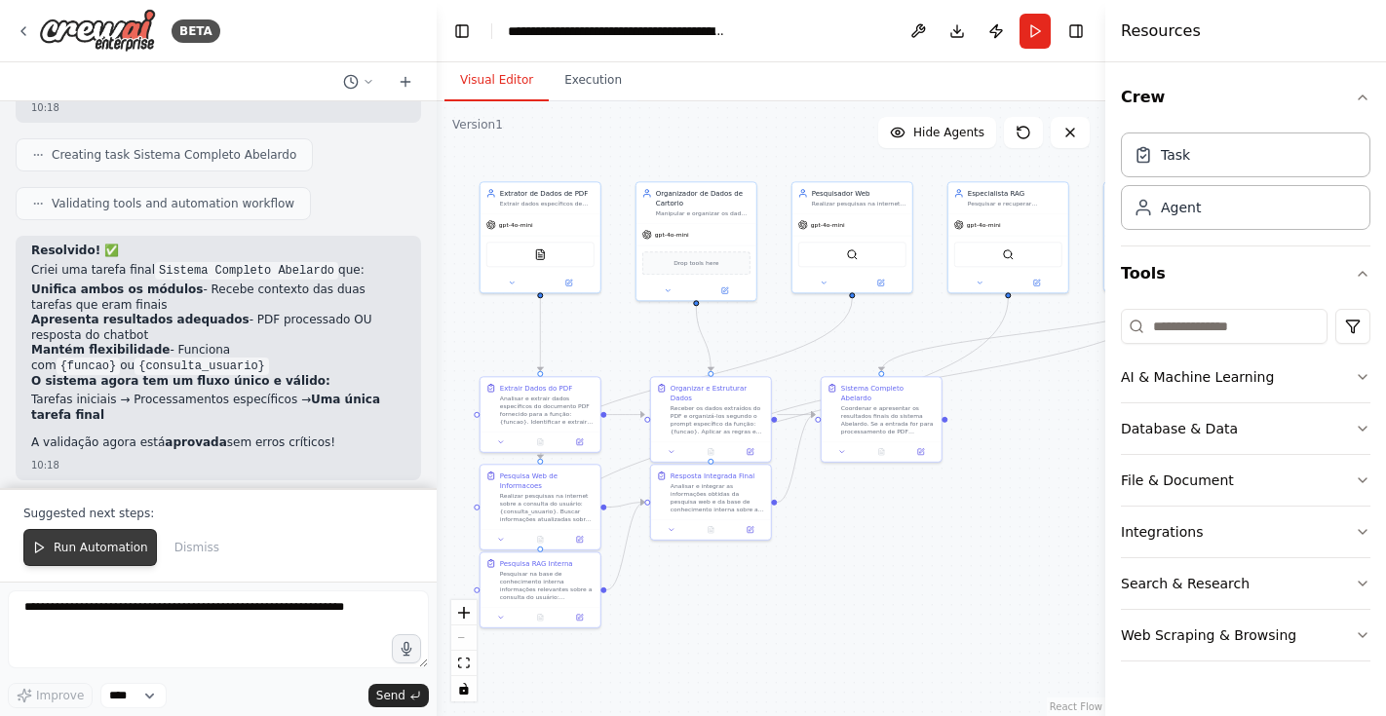
click at [103, 547] on span "Run Automation" at bounding box center [101, 548] width 95 height 16
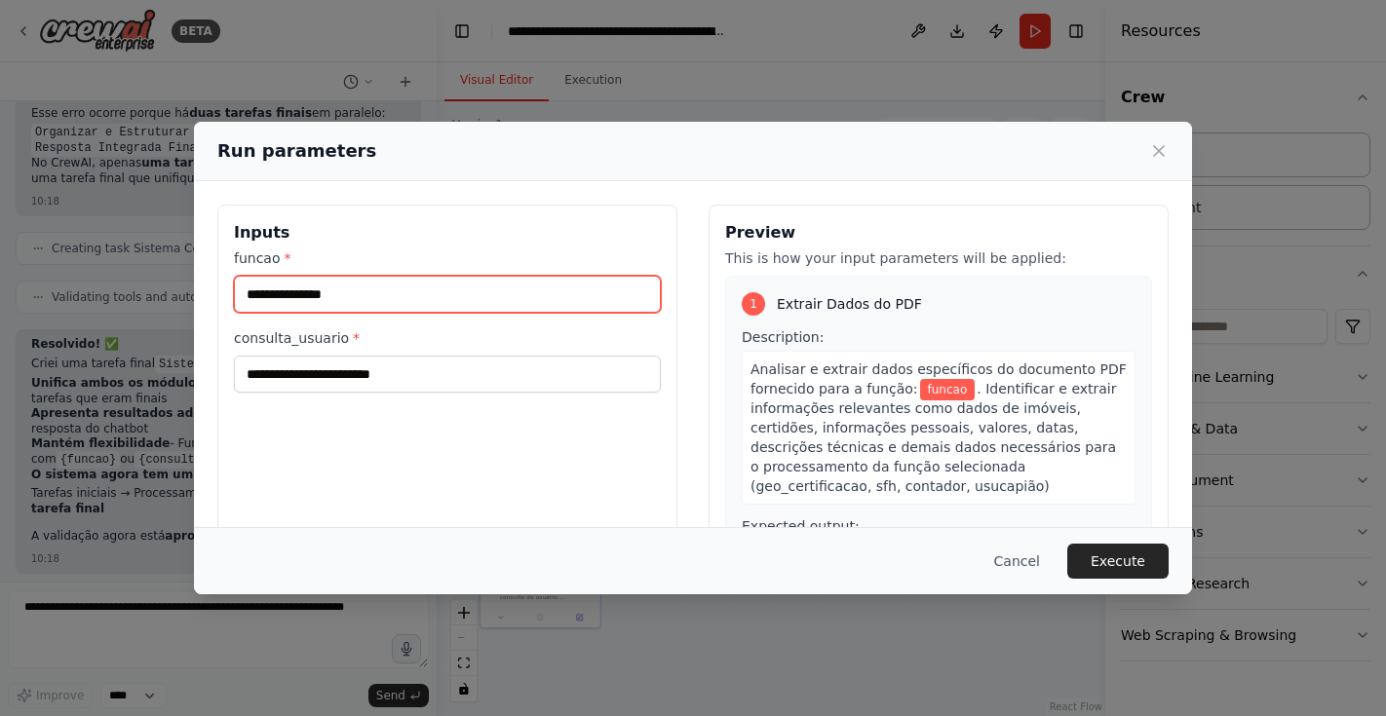
click at [322, 292] on input "funcao *" at bounding box center [447, 294] width 427 height 37
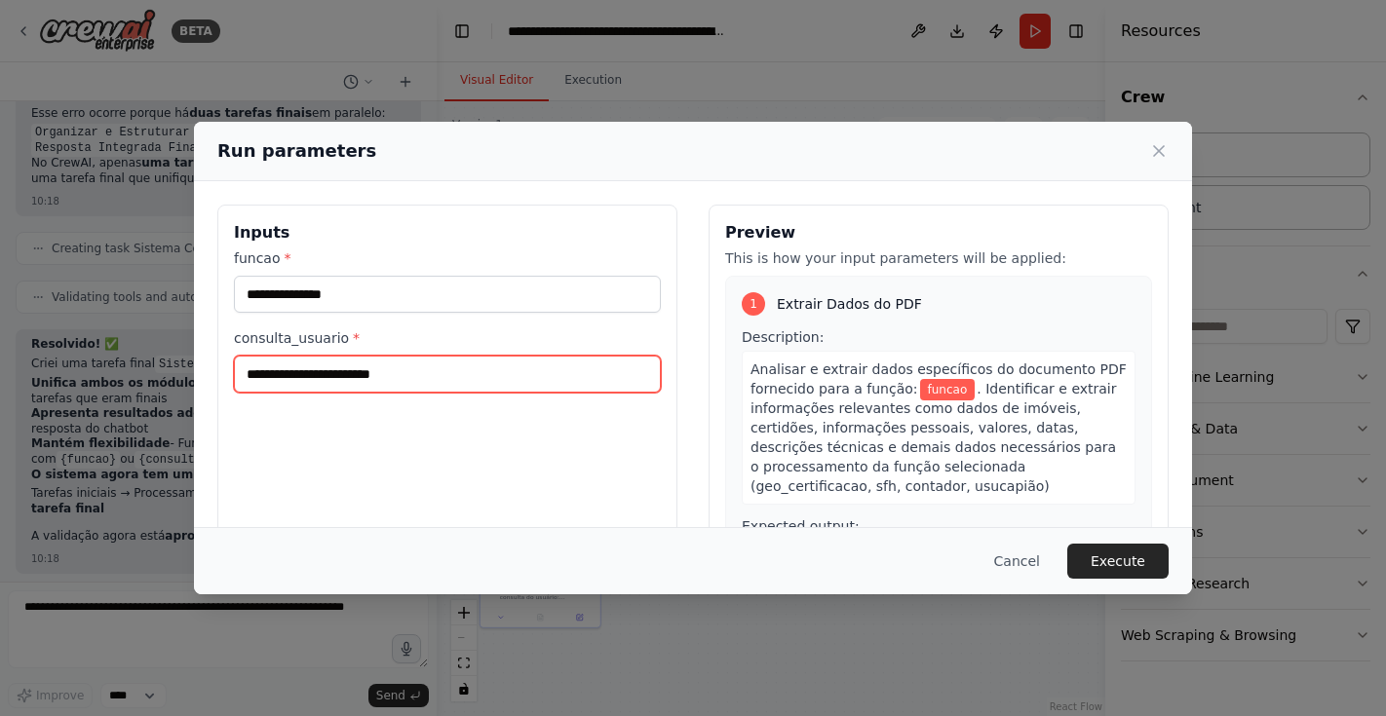
click at [345, 370] on input "consulta_usuario *" at bounding box center [447, 374] width 427 height 37
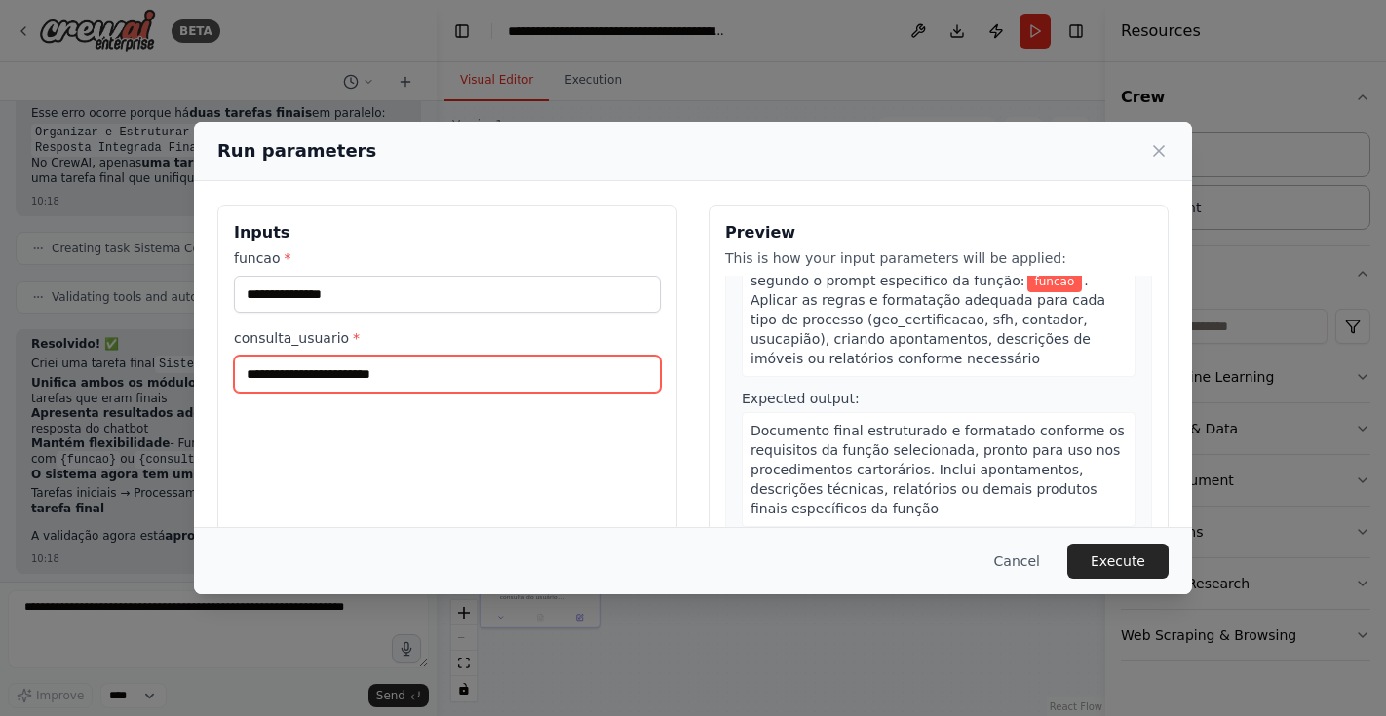
scroll to position [0, 0]
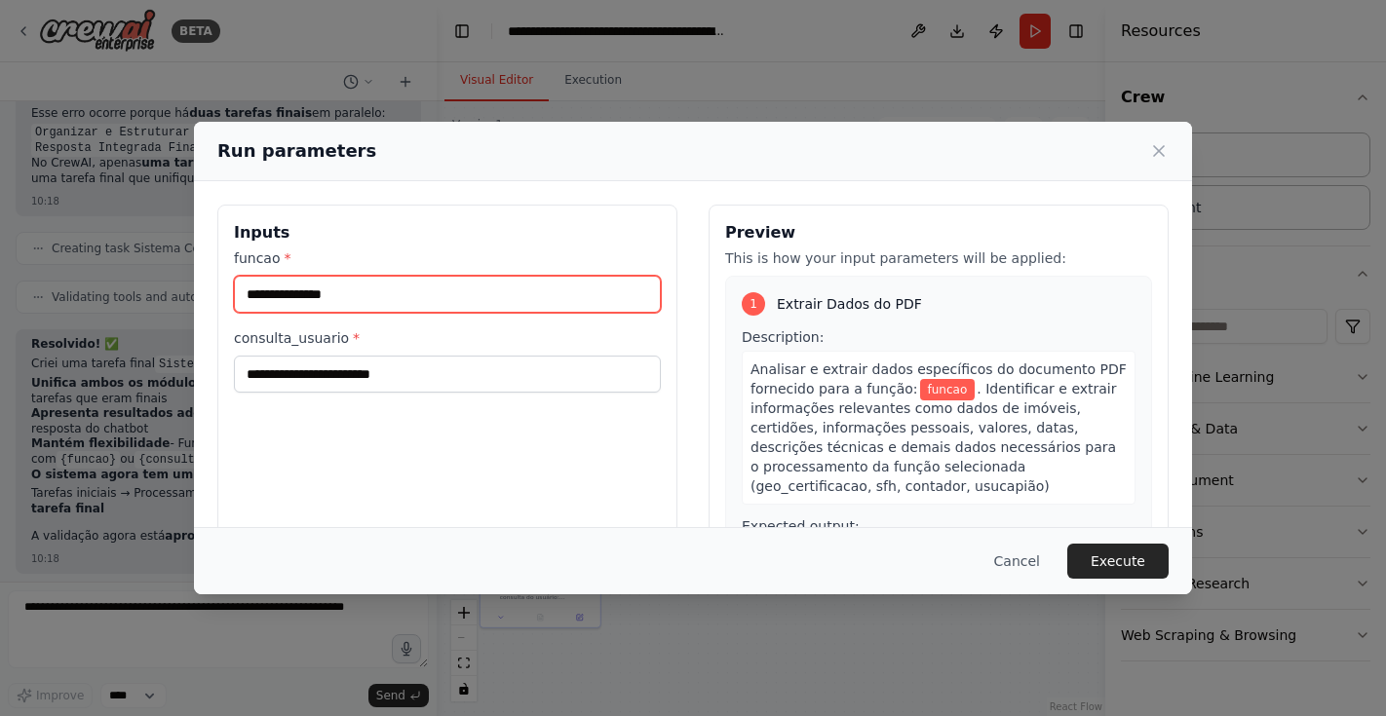
click at [596, 302] on input "funcao *" at bounding box center [447, 294] width 427 height 37
type input "*"
type input "***"
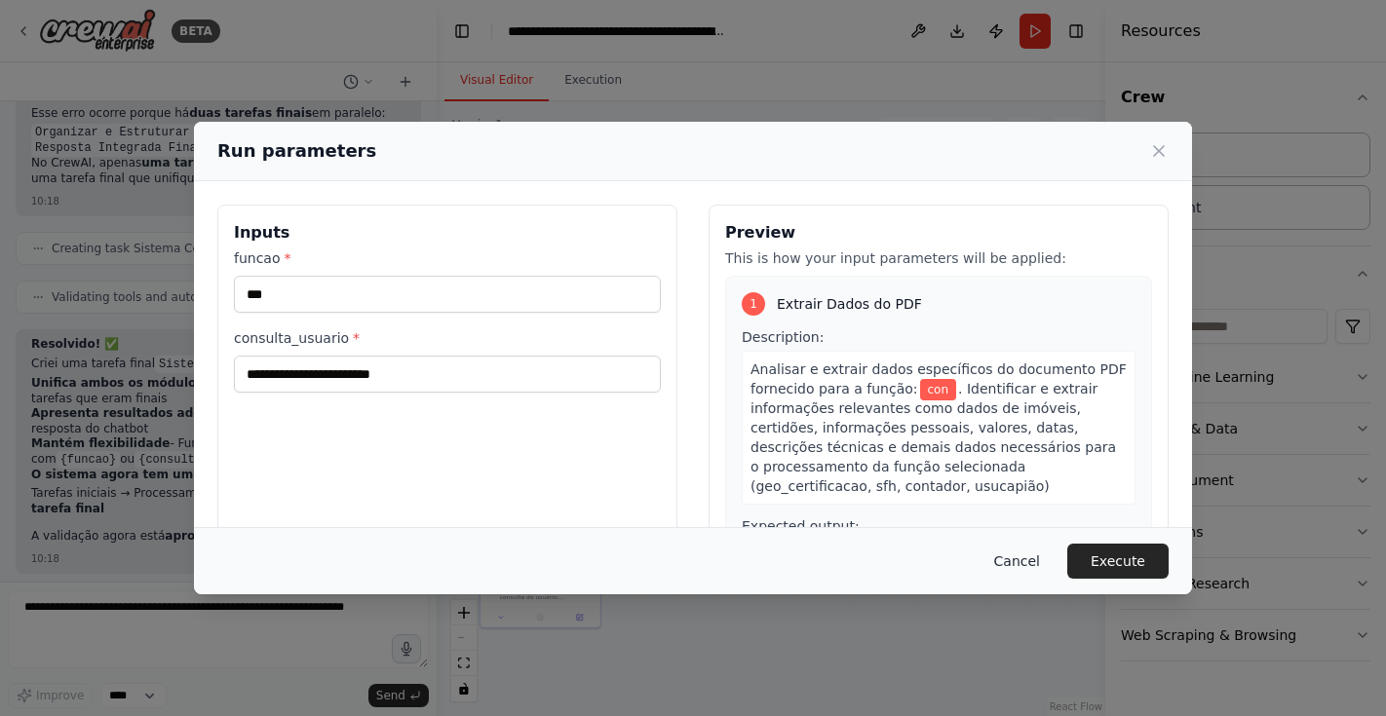
click at [1022, 571] on button "Cancel" at bounding box center [1017, 561] width 77 height 35
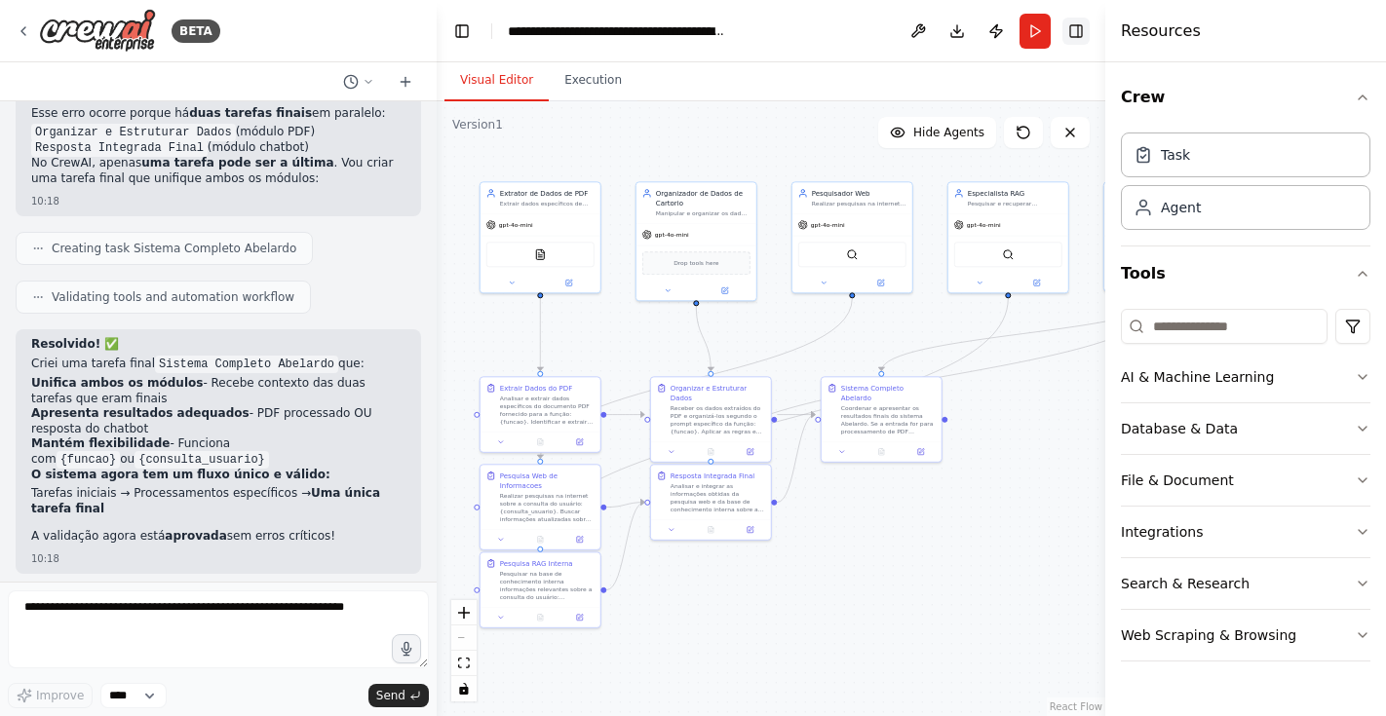
click at [1078, 36] on button "Toggle Right Sidebar" at bounding box center [1076, 31] width 27 height 27
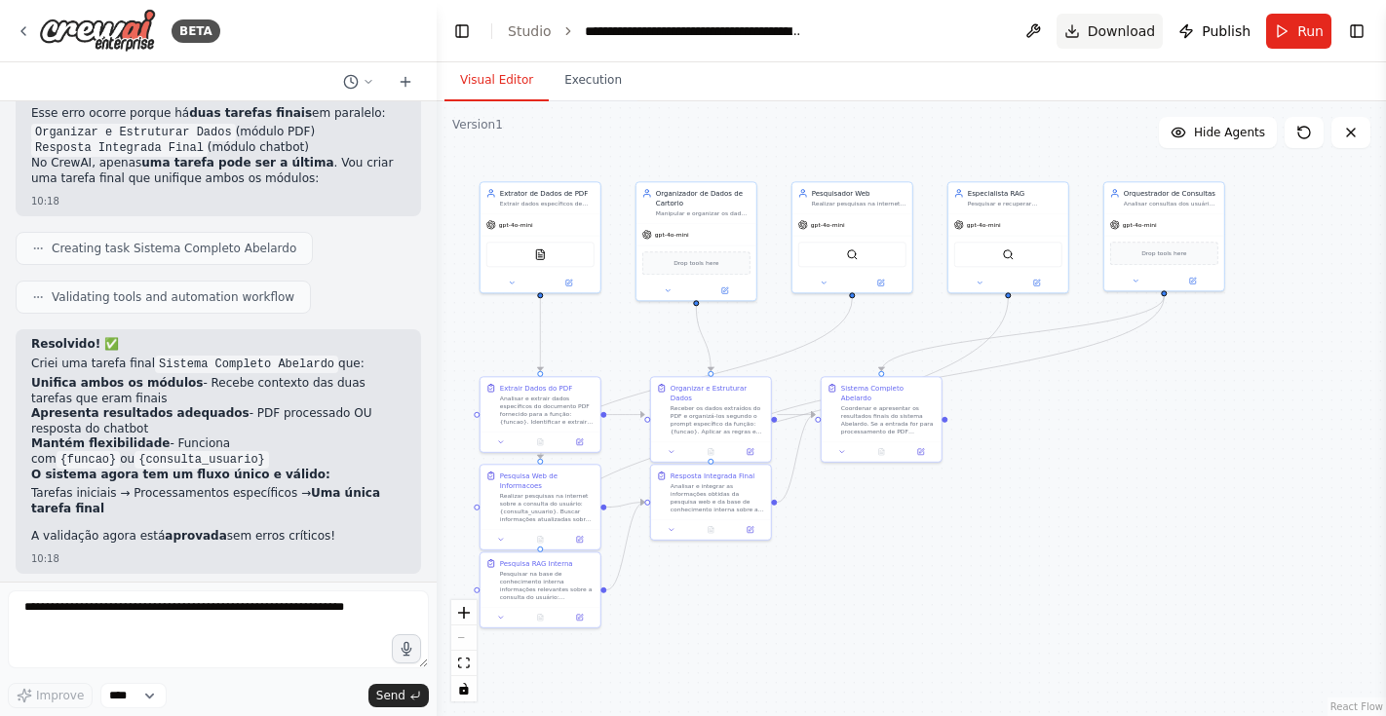
click at [1091, 38] on button "Download" at bounding box center [1110, 31] width 107 height 35
